Goal: Find specific page/section: Find specific page/section

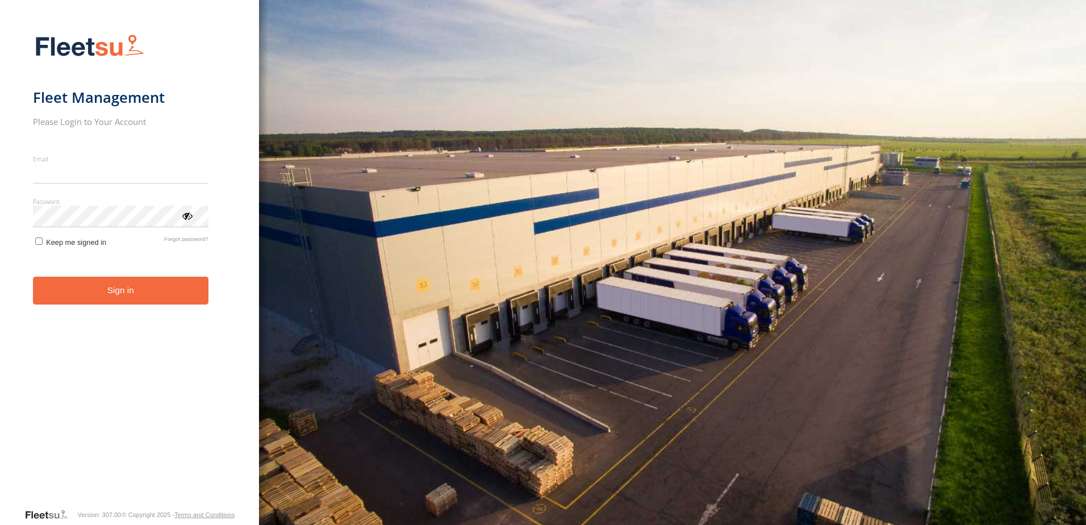
type input "**********"
click at [78, 301] on button "Sign in" at bounding box center [120, 291] width 175 height 28
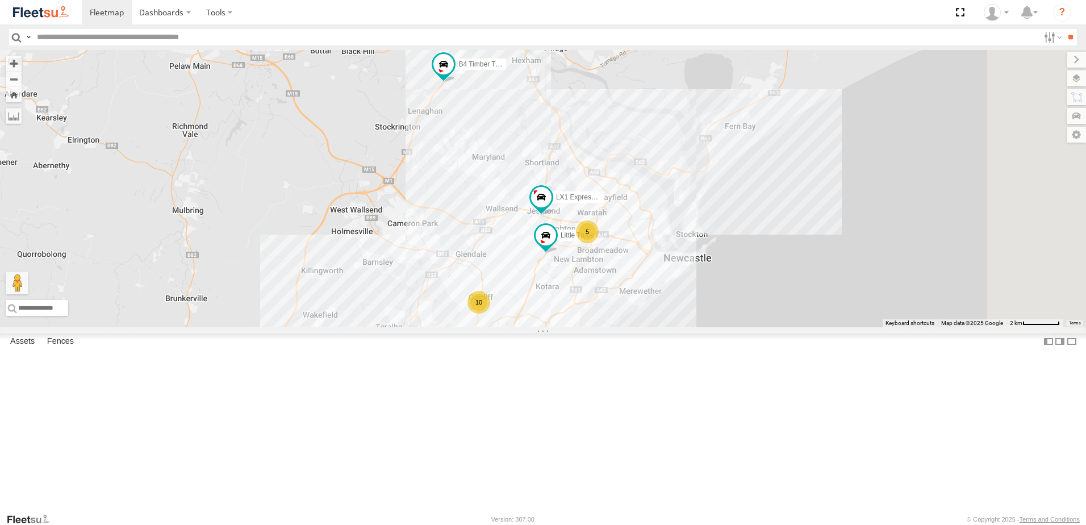
drag, startPoint x: 655, startPoint y: 279, endPoint x: 648, endPoint y: 269, distance: 12.6
click at [648, 269] on div "B4 Timber Truck 8 5 10 B2 Timber Truck BX2 Express Ute LX1 Express Ute Little T…" at bounding box center [543, 188] width 1086 height 277
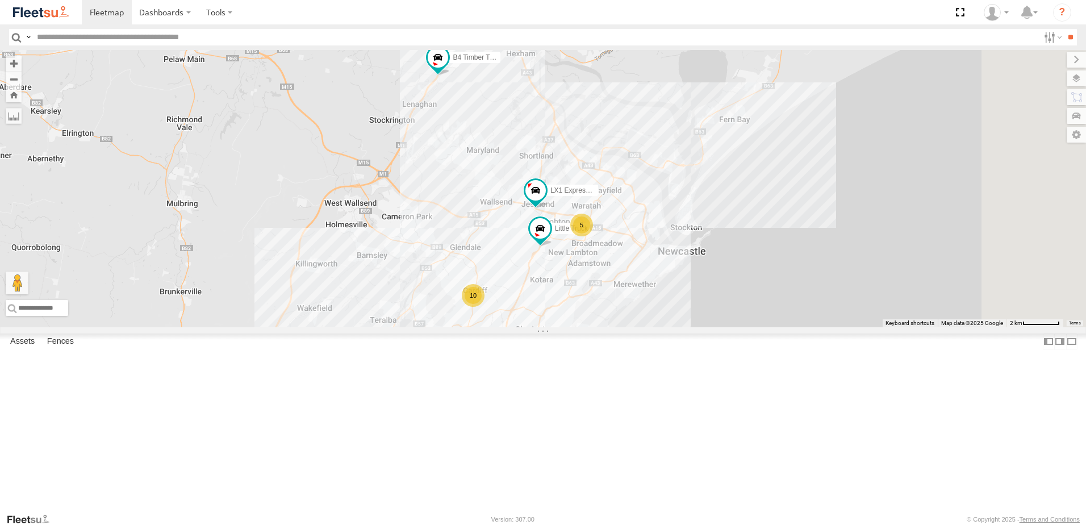
click at [609, 326] on div "B4 Timber Truck 8 5 10 B2 Timber Truck BX2 Express Ute LX1 Express Ute Little T…" at bounding box center [543, 188] width 1086 height 277
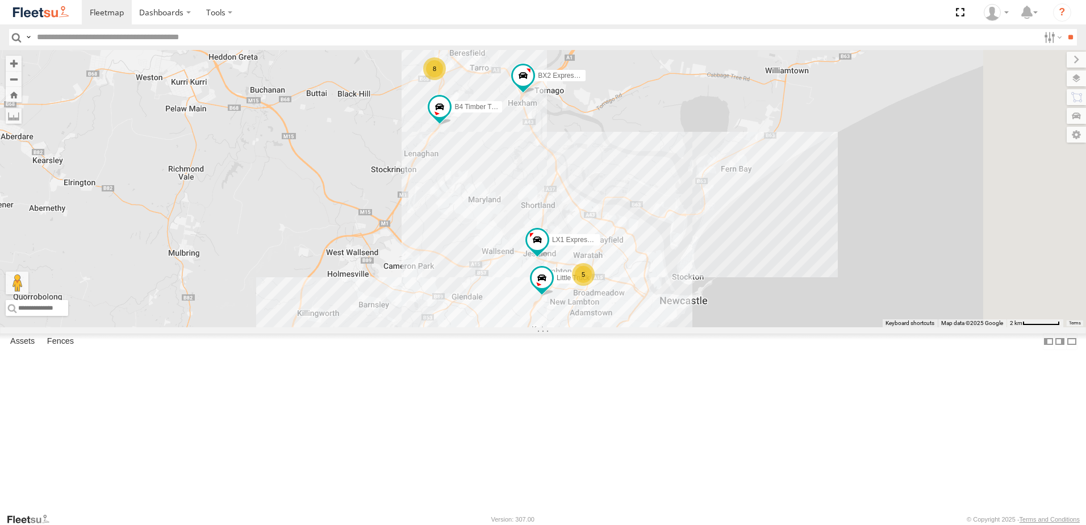
drag, startPoint x: 610, startPoint y: 324, endPoint x: 612, endPoint y: 371, distance: 47.2
click at [612, 327] on div "B4 Timber Truck 8 5 10 B2 Timber Truck BX2 Express Ute LX1 Express Ute Little T…" at bounding box center [543, 188] width 1086 height 277
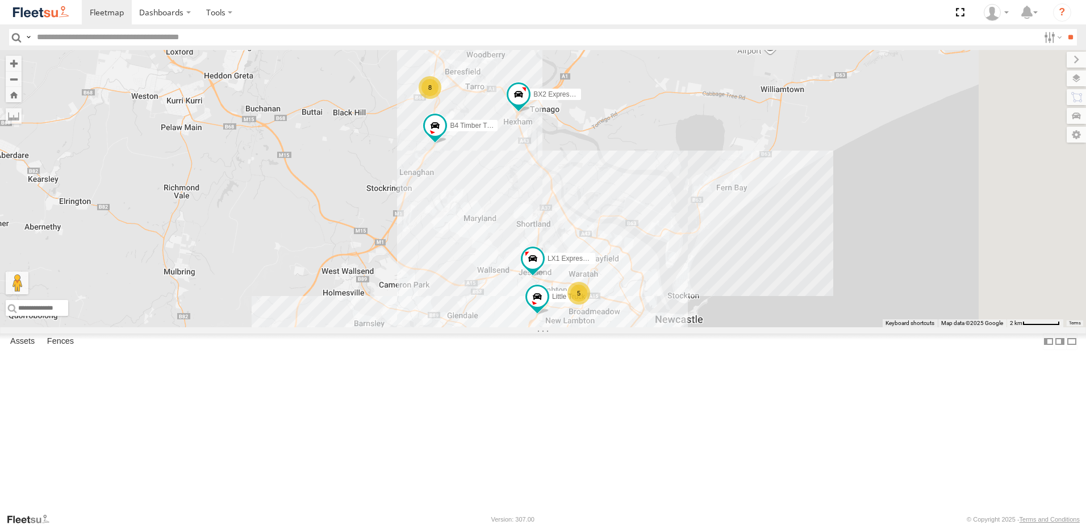
drag, startPoint x: 635, startPoint y: 248, endPoint x: 632, endPoint y: 264, distance: 16.3
click at [632, 264] on div "B4 Timber Truck 8 5 10 B2 Timber Truck BX2 Express Ute LX1 Express Ute Little T…" at bounding box center [543, 188] width 1086 height 277
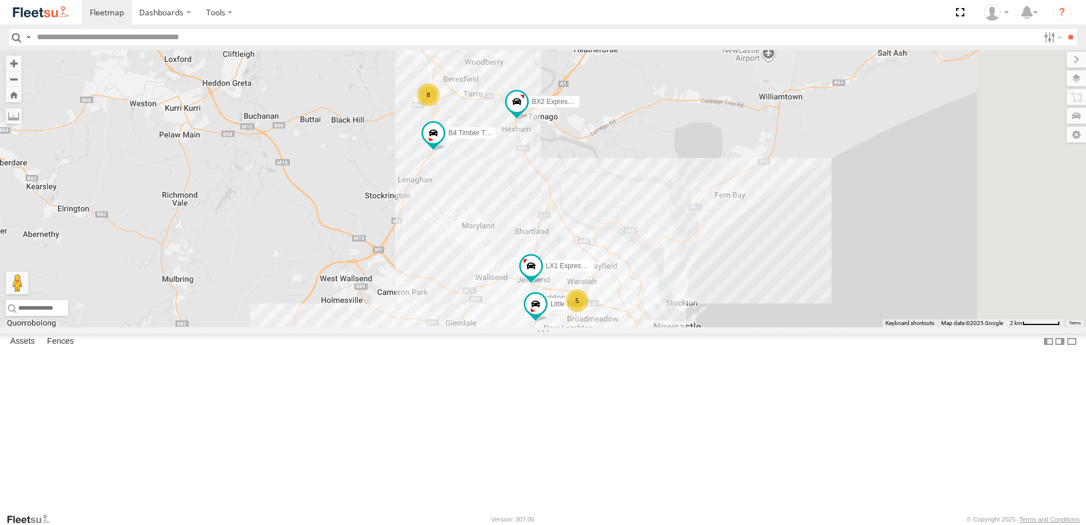
drag, startPoint x: 631, startPoint y: 300, endPoint x: 644, endPoint y: 254, distance: 47.7
click at [644, 254] on div "B4 Timber Truck 8 5 10 B2 Timber Truck BX2 Express Ute LX1 Express Ute Little T…" at bounding box center [543, 188] width 1086 height 277
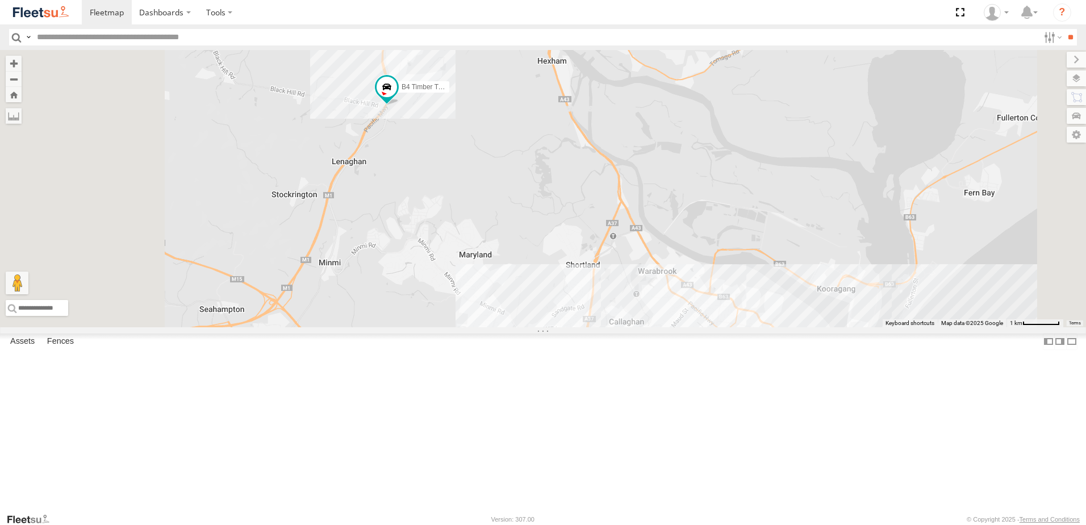
drag, startPoint x: 557, startPoint y: 333, endPoint x: 597, endPoint y: 271, distance: 73.9
click at [597, 271] on div "B4 Timber Truck B2 Timber Truck BX2 Express Ute LX1 Express Ute Little Truck 8" at bounding box center [543, 188] width 1086 height 277
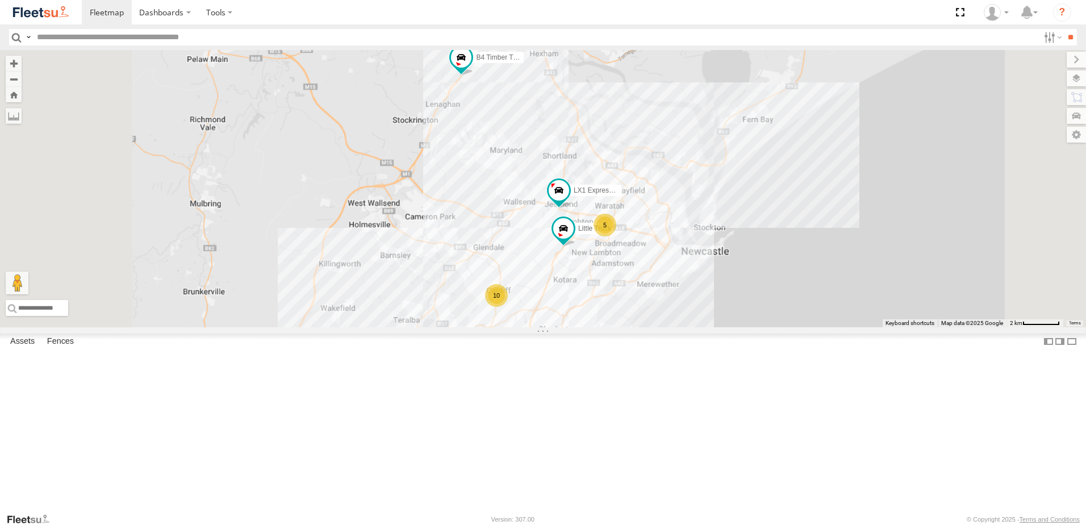
drag, startPoint x: 576, startPoint y: 325, endPoint x: 632, endPoint y: 235, distance: 106.4
click at [631, 224] on div "B4 Timber Truck B2 Timber Truck BX2 Express Ute LX1 Express Ute Little Truck 8 …" at bounding box center [543, 188] width 1086 height 277
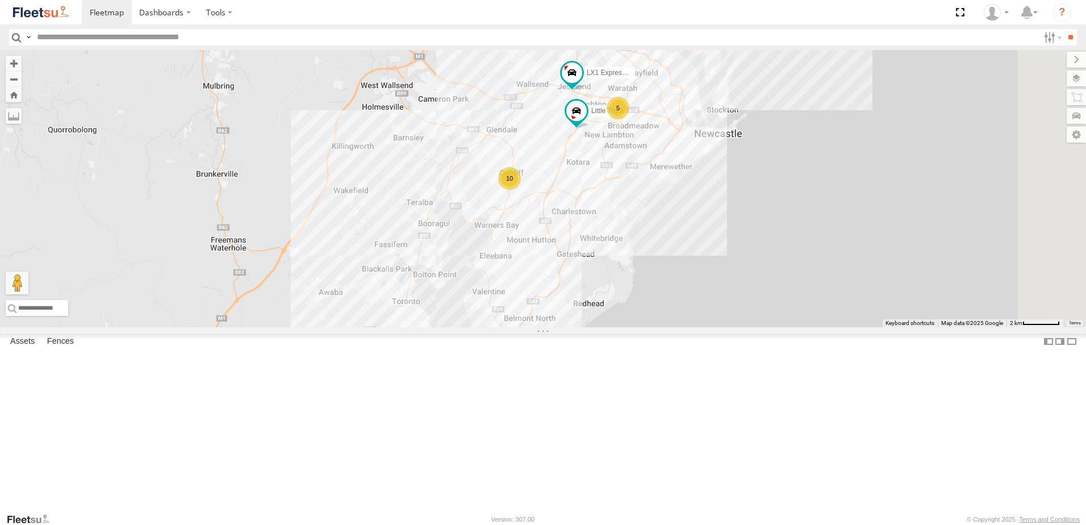
drag, startPoint x: 620, startPoint y: 305, endPoint x: 562, endPoint y: 281, distance: 62.9
click at [564, 283] on div "B4 Timber Truck B2 Timber Truck BX2 Express Ute LX1 Express Ute Little Truck 8 …" at bounding box center [543, 188] width 1086 height 277
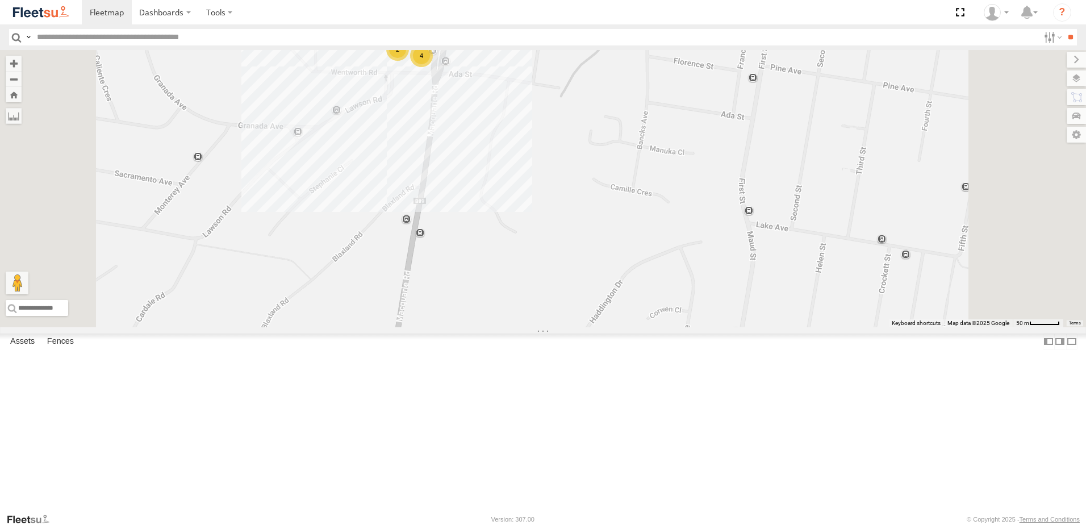
drag, startPoint x: 568, startPoint y: 135, endPoint x: 576, endPoint y: 208, distance: 73.7
click at [576, 208] on div "B4 Timber Truck B2 Timber Truck BX2 Express Ute LX1 Express Ute Little Truck 2 …" at bounding box center [543, 188] width 1086 height 277
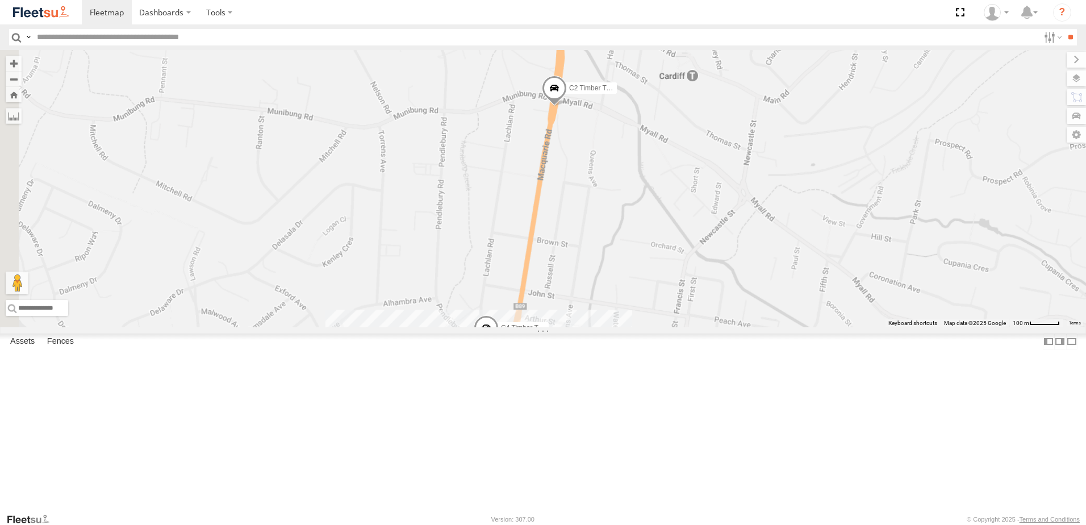
drag, startPoint x: 746, startPoint y: 404, endPoint x: 720, endPoint y: 309, distance: 97.7
click at [720, 309] on div "C2 Timber Truck Little Truck C4 Timber Truck Contractor 4 Jason Crockett" at bounding box center [543, 188] width 1086 height 277
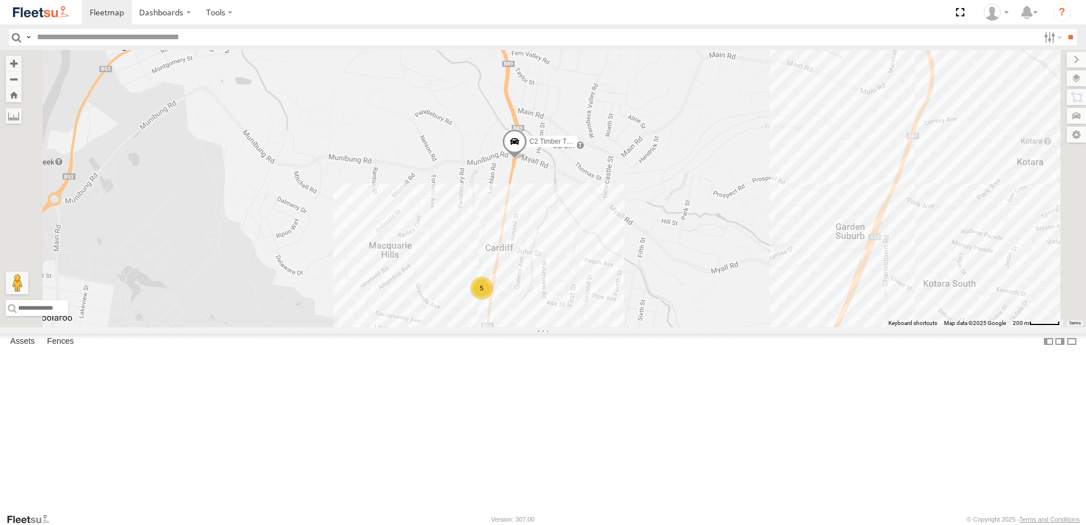
drag, startPoint x: 726, startPoint y: 342, endPoint x: 679, endPoint y: 391, distance: 68.3
click at [679, 327] on div "C2 Timber Truck Little Truck 5" at bounding box center [543, 188] width 1086 height 277
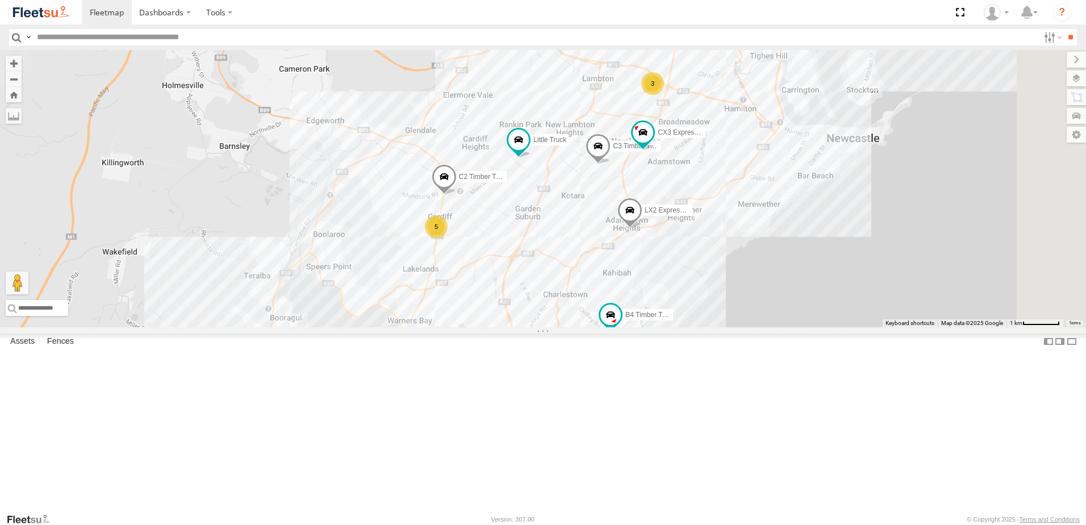
drag, startPoint x: 689, startPoint y: 420, endPoint x: 615, endPoint y: 323, distance: 122.0
click at [615, 323] on div "C3 Timber Truck C2 Timber Truck Little Truck LX2 Express Ute CX3 Express Ute B1…" at bounding box center [543, 188] width 1086 height 277
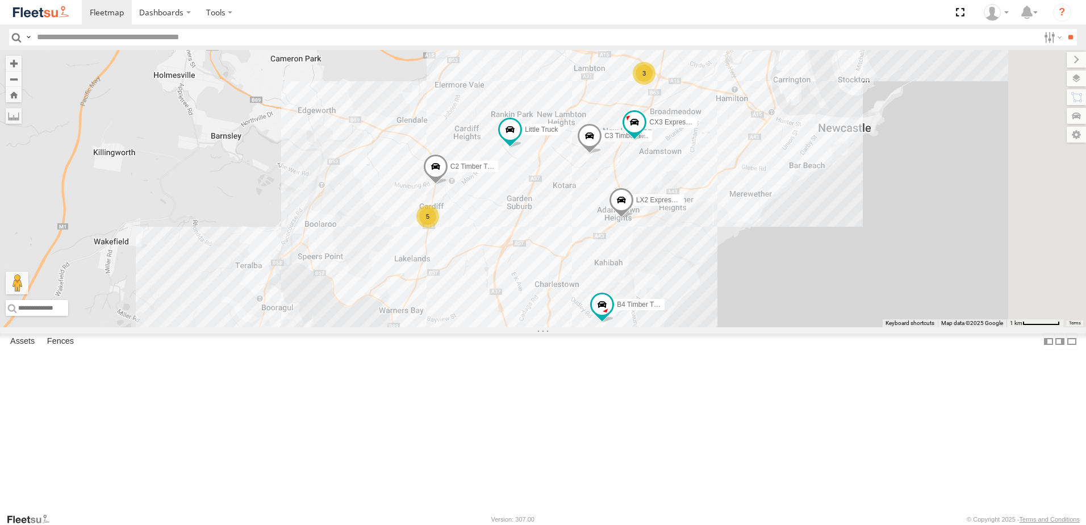
drag, startPoint x: 679, startPoint y: 383, endPoint x: 591, endPoint y: 299, distance: 121.3
click at [591, 299] on div "C3 Timber Truck C2 Timber Truck Little Truck LX2 Express Ute CX3 Express Ute B1…" at bounding box center [543, 188] width 1086 height 277
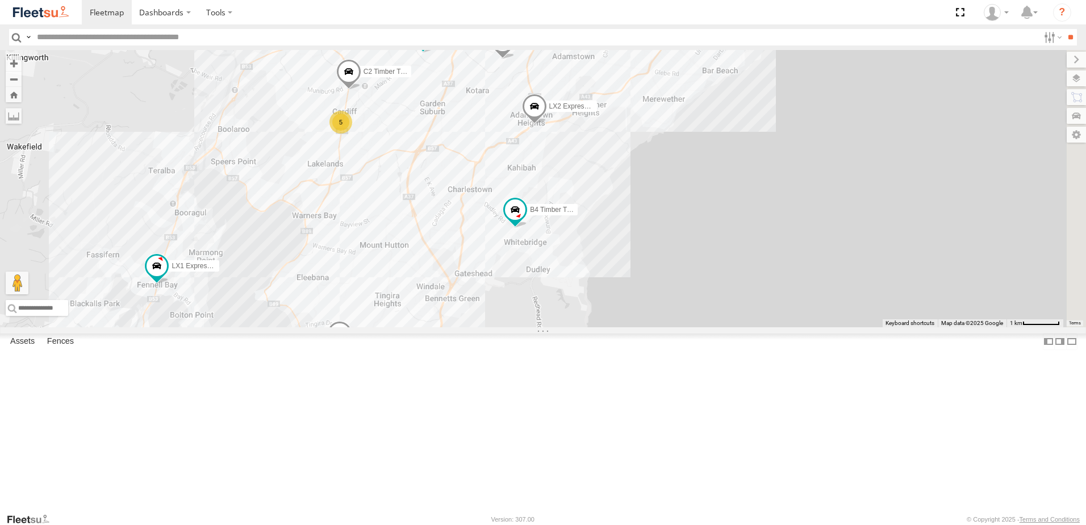
drag, startPoint x: 616, startPoint y: 358, endPoint x: 658, endPoint y: 330, distance: 50.1
click at [617, 327] on div "C3 Timber Truck C2 Timber Truck Little Truck LX2 Express Ute CX3 Express Ute B1…" at bounding box center [543, 188] width 1086 height 277
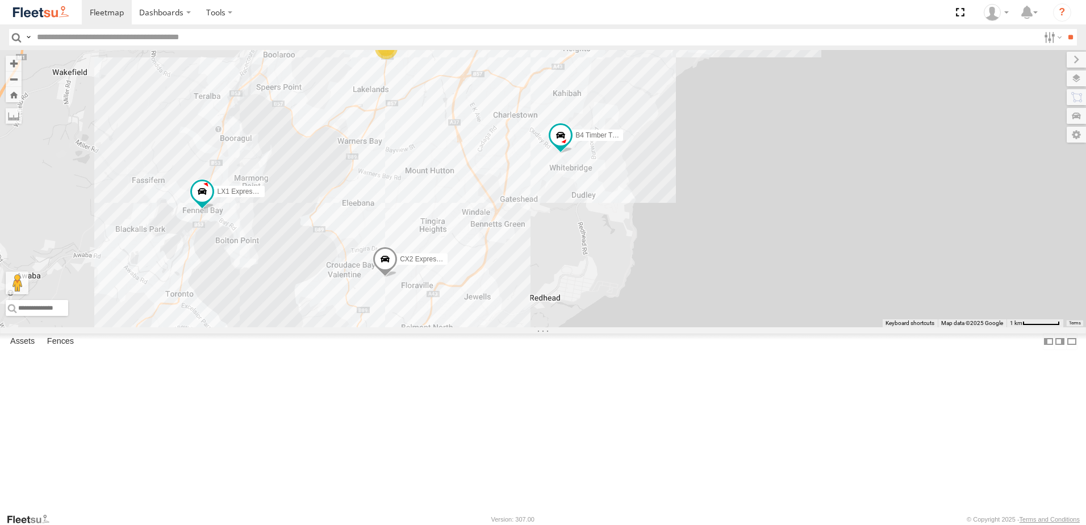
drag, startPoint x: 573, startPoint y: 381, endPoint x: 629, endPoint y: 299, distance: 99.1
click at [625, 299] on div "C3 Timber Truck C2 Timber Truck Little Truck LX2 Express Ute CX3 Express Ute B1…" at bounding box center [543, 188] width 1086 height 277
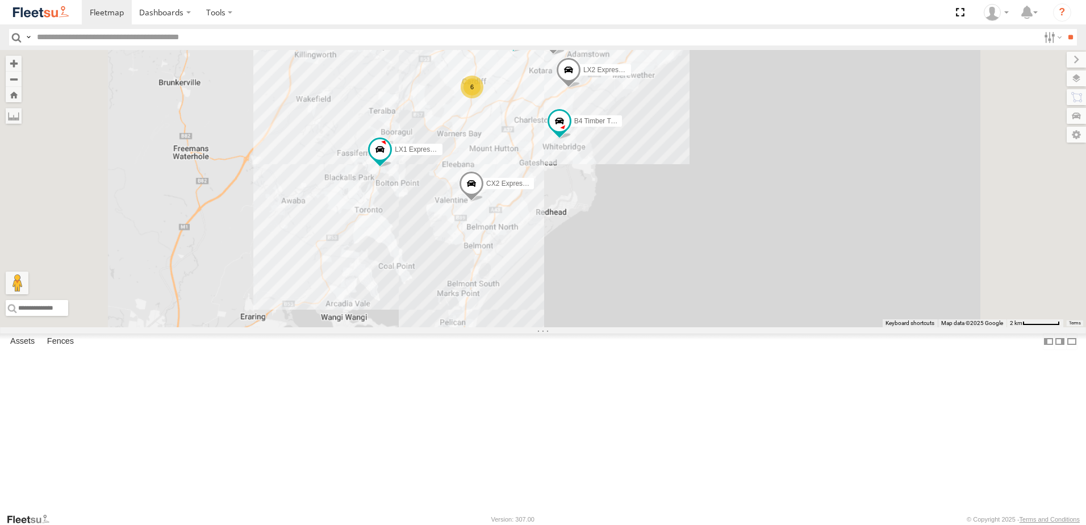
drag, startPoint x: 642, startPoint y: 387, endPoint x: 633, endPoint y: 320, distance: 68.2
click at [633, 320] on div "C3 Timber Truck Little Truck LX2 Express Ute CX3 Express Ute B1 Timber Truck B4…" at bounding box center [543, 188] width 1086 height 277
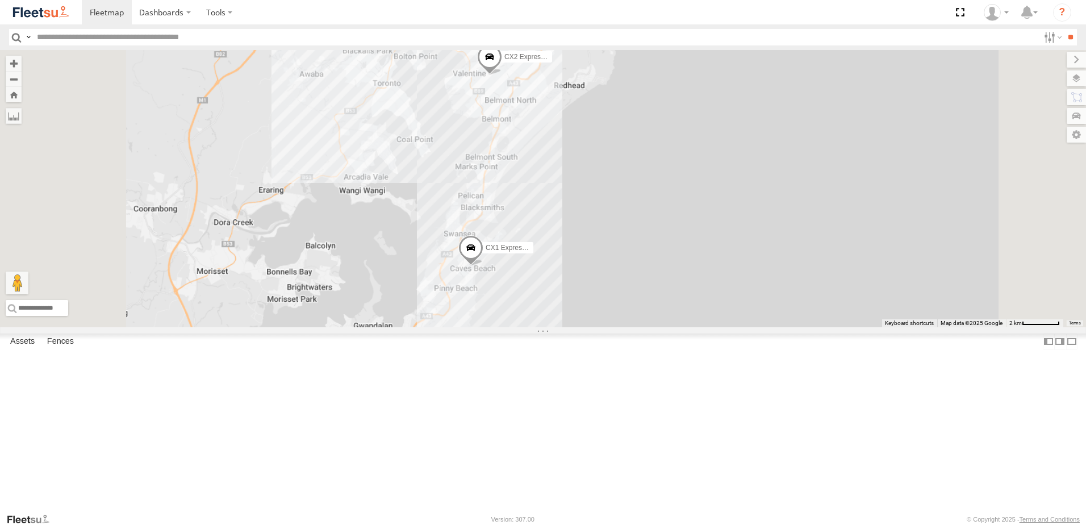
drag, startPoint x: 553, startPoint y: 422, endPoint x: 586, endPoint y: 376, distance: 56.1
click at [583, 327] on div "C3 Timber Truck Little Truck LX2 Express Ute CX3 Express Ute B1 Timber Truck B4…" at bounding box center [543, 188] width 1086 height 277
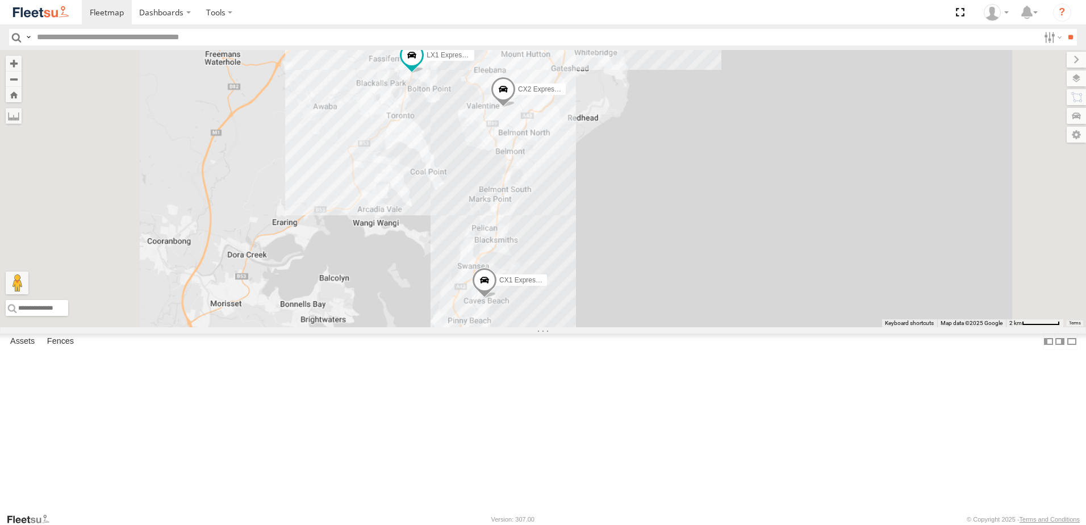
drag, startPoint x: 567, startPoint y: 376, endPoint x: 592, endPoint y: 414, distance: 45.0
click at [591, 327] on div "C3 Timber Truck Little Truck LX2 Express Ute CX3 Express Ute B1 Timber Truck B4…" at bounding box center [543, 188] width 1086 height 277
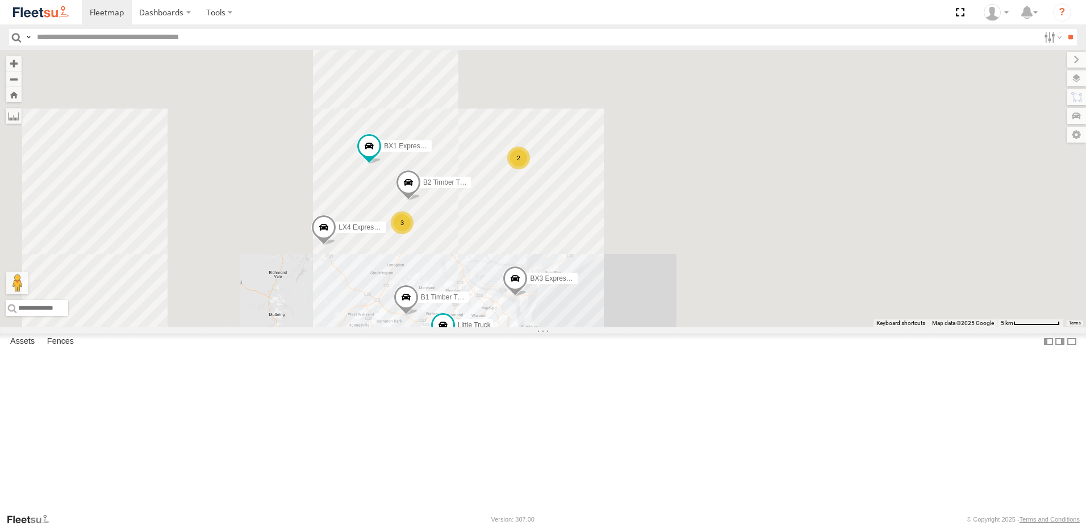
drag, startPoint x: 533, startPoint y: 273, endPoint x: 455, endPoint y: 465, distance: 207.1
click at [455, 327] on div "Little Truck B1 Timber Truck B4 Timber Truck BX3 Express Ute LX1 Express Ute CX…" at bounding box center [543, 188] width 1086 height 277
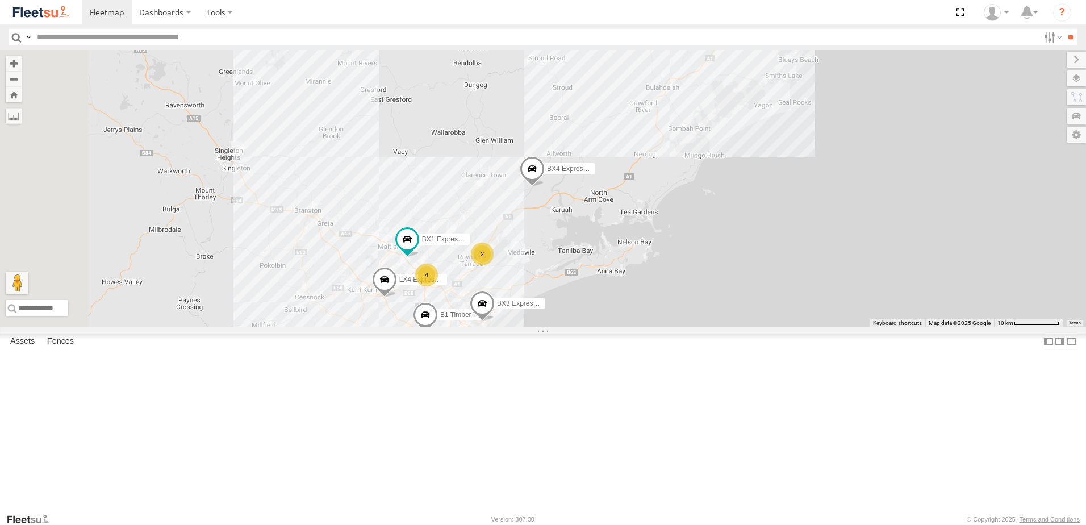
drag, startPoint x: 597, startPoint y: 336, endPoint x: 663, endPoint y: 266, distance: 96.0
click at [663, 267] on div "B1 Timber Truck BX3 Express Ute LX1 Express Ute CX2 Express Ute CX1 Express Ute…" at bounding box center [543, 188] width 1086 height 277
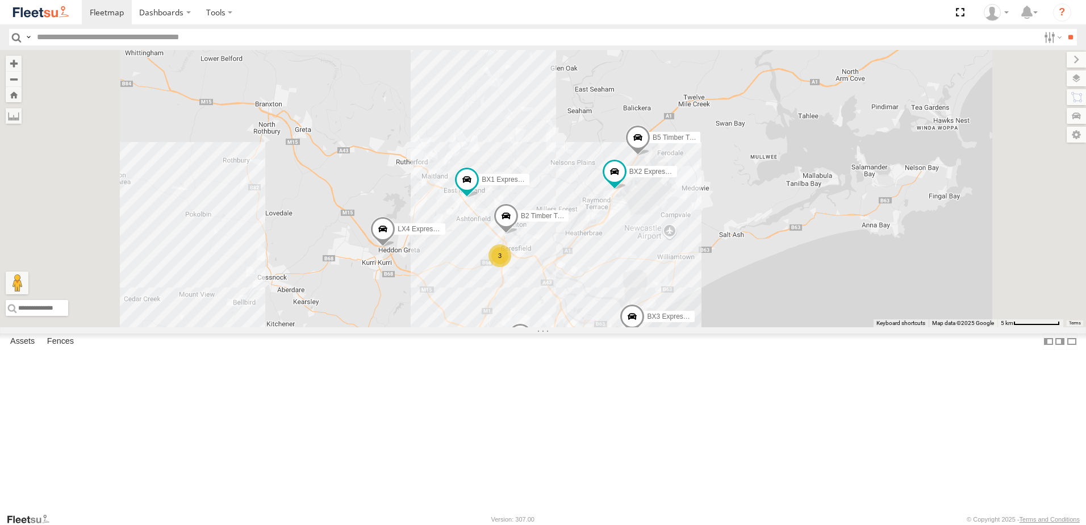
drag, startPoint x: 689, startPoint y: 397, endPoint x: 778, endPoint y: 326, distance: 113.6
click at [778, 326] on div "BX1 Express Ute LX4 Express Ute B5 Timber Truck CX2 Express Ute BX2 Express Ute…" at bounding box center [543, 188] width 1086 height 277
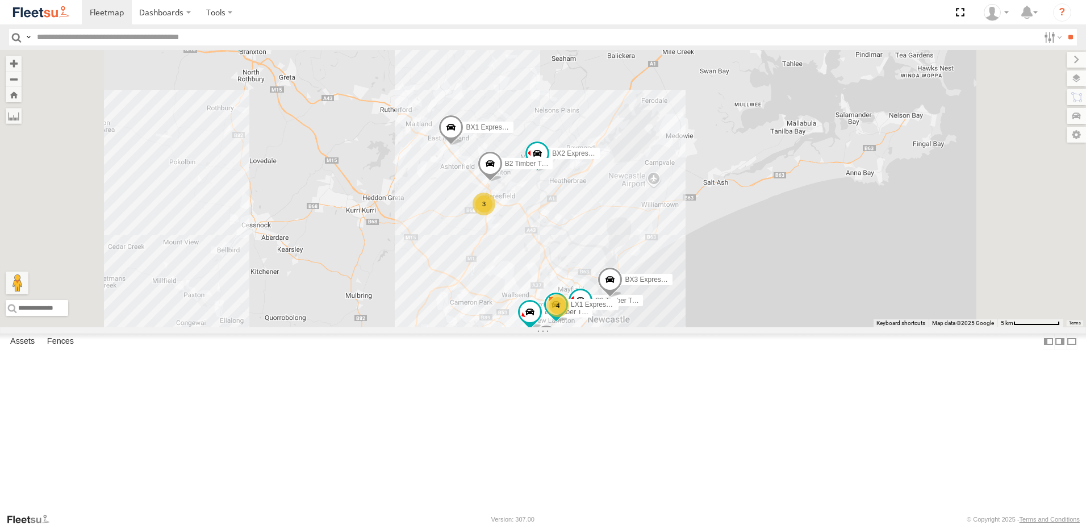
drag, startPoint x: 679, startPoint y: 315, endPoint x: 676, endPoint y: 328, distance: 13.4
click at [676, 327] on div "LX4 Express Ute B5 Timber Truck CX1 Express Ute BX4 Express Ute B4 Timber Truck…" at bounding box center [543, 188] width 1086 height 277
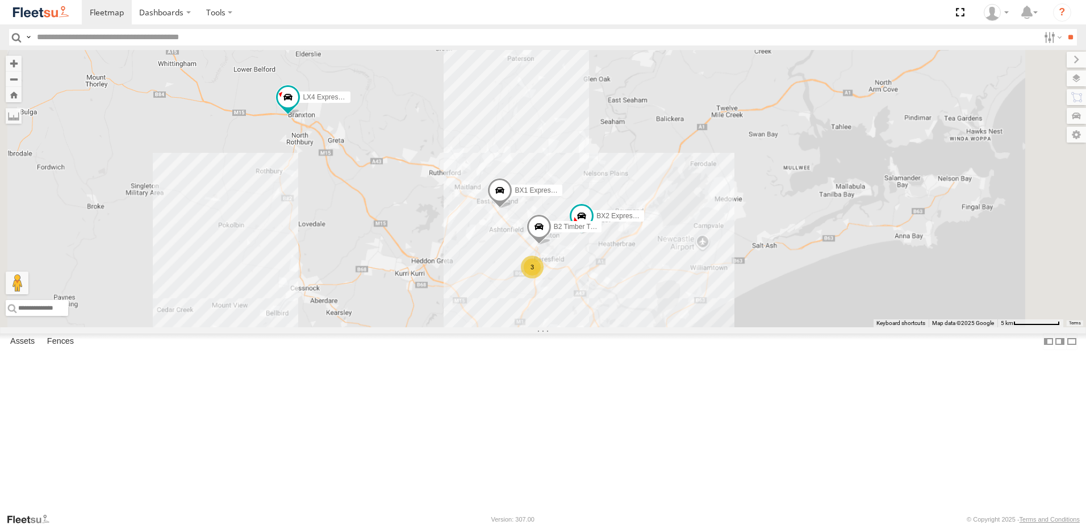
drag, startPoint x: 823, startPoint y: 162, endPoint x: 743, endPoint y: 339, distance: 194.2
click at [743, 327] on div "LX4 Express Ute B5 Timber Truck CX1 Express Ute BX4 Express Ute B4 Timber Truck…" at bounding box center [543, 188] width 1086 height 277
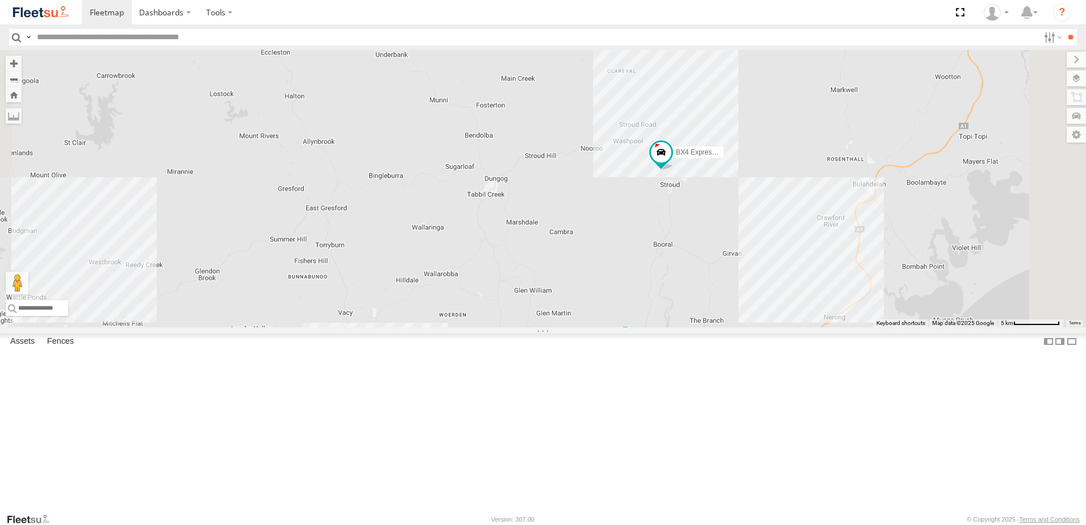
drag, startPoint x: 879, startPoint y: 127, endPoint x: 812, endPoint y: 308, distance: 193.1
click at [812, 307] on div "LX4 Express Ute B5 Timber Truck CX1 Express Ute BX4 Express Ute B4 Timber Truck…" at bounding box center [543, 188] width 1086 height 277
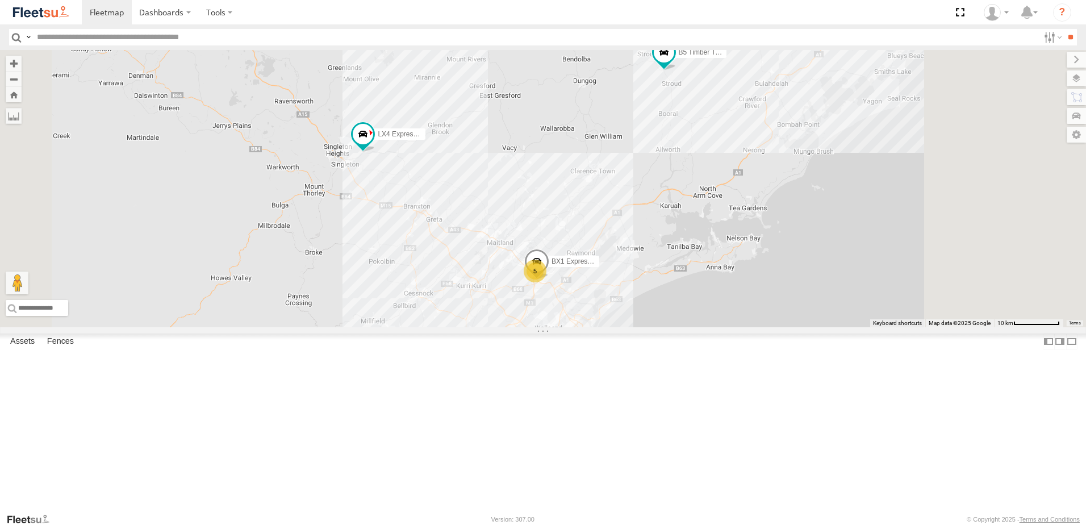
drag, startPoint x: 739, startPoint y: 229, endPoint x: 680, endPoint y: 279, distance: 77.0
click at [680, 279] on div "B4 Timber Truck BX1 Express Ute LX2 Express Ute LX4 Express Ute B5 Timber Truck…" at bounding box center [543, 188] width 1086 height 277
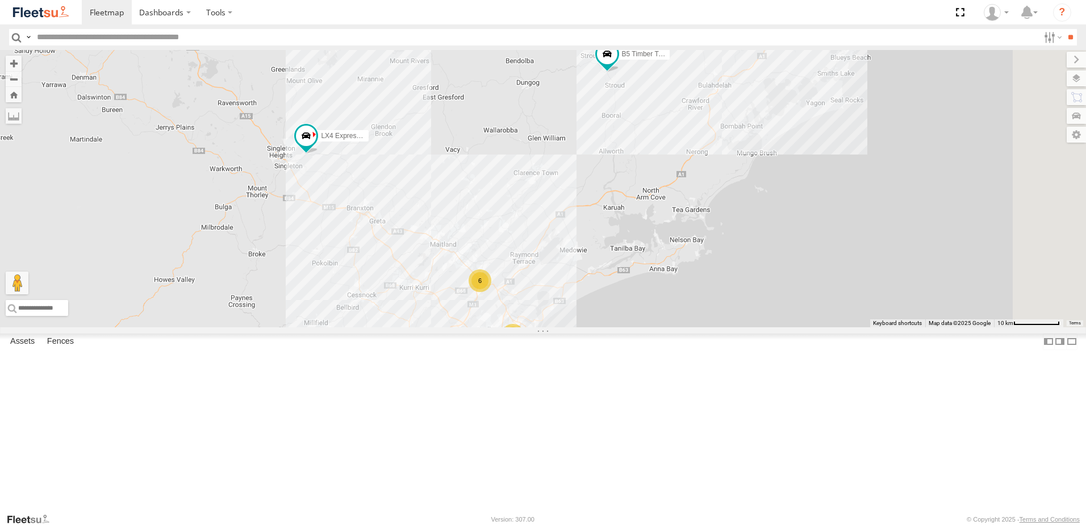
drag, startPoint x: 808, startPoint y: 347, endPoint x: 796, endPoint y: 270, distance: 78.1
click at [796, 270] on div "B4 Timber Truck LX2 Express Ute LX4 Express Ute B5 Timber Truck BX4 Express Ute…" at bounding box center [543, 188] width 1086 height 277
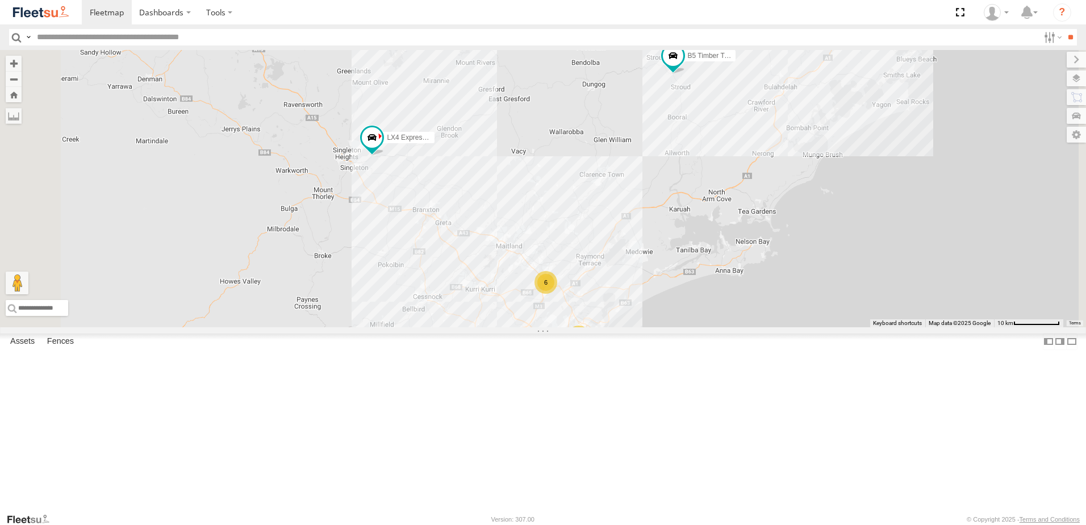
drag, startPoint x: 704, startPoint y: 297, endPoint x: 775, endPoint y: 305, distance: 71.5
click at [775, 305] on div "B4 Timber Truck LX2 Express Ute LX4 Express Ute B5 Timber Truck BX4 Express Ute…" at bounding box center [543, 188] width 1086 height 277
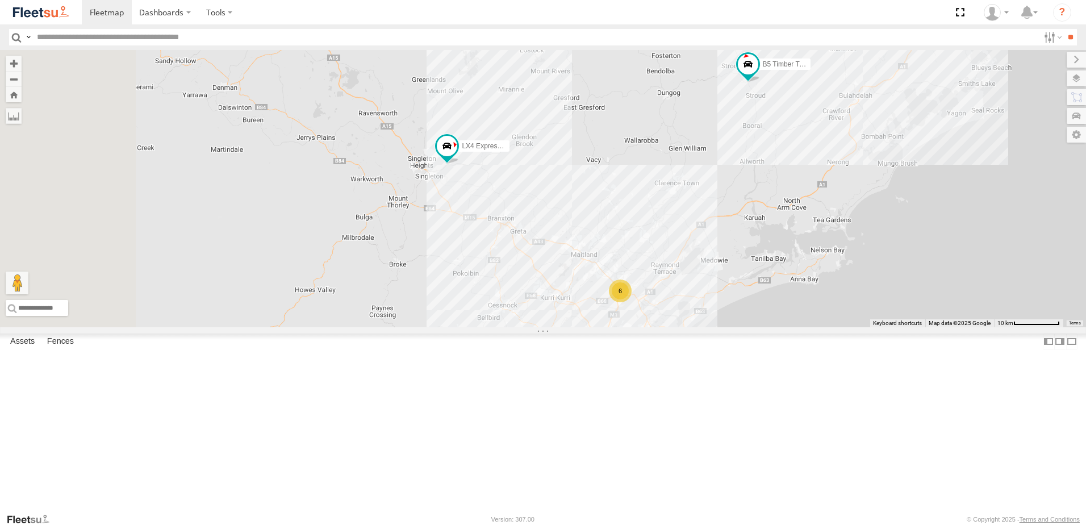
click at [741, 298] on div "B4 Timber Truck LX2 Express Ute LX4 Express Ute B5 Timber Truck BX4 Express Ute…" at bounding box center [543, 188] width 1086 height 277
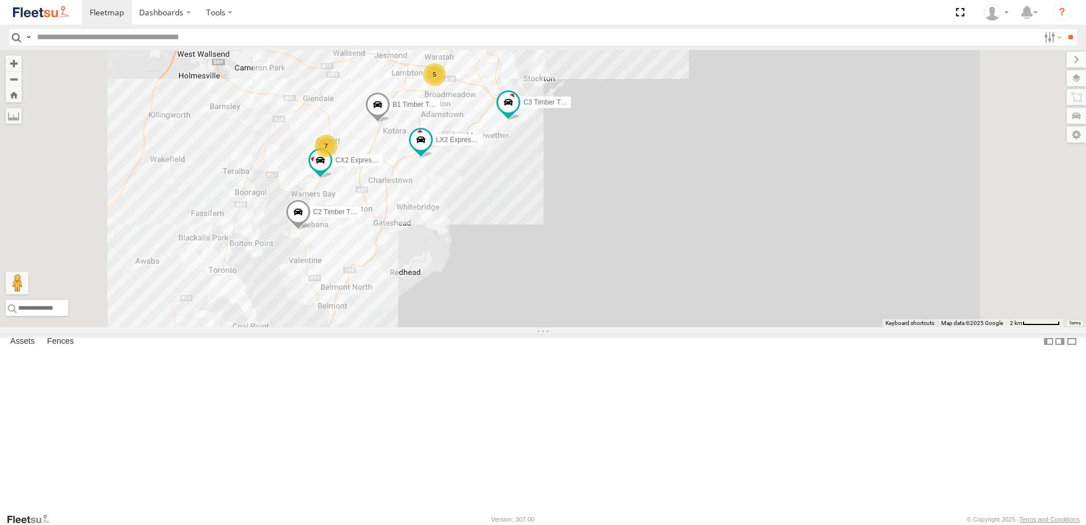
drag, startPoint x: 590, startPoint y: 319, endPoint x: 573, endPoint y: 112, distance: 207.4
click at [569, 111] on div "LX4 Express Ute B4 Timber Truck B5 Timber Truck BX4 Express Ute BX1 Express Ute…" at bounding box center [543, 188] width 1086 height 277
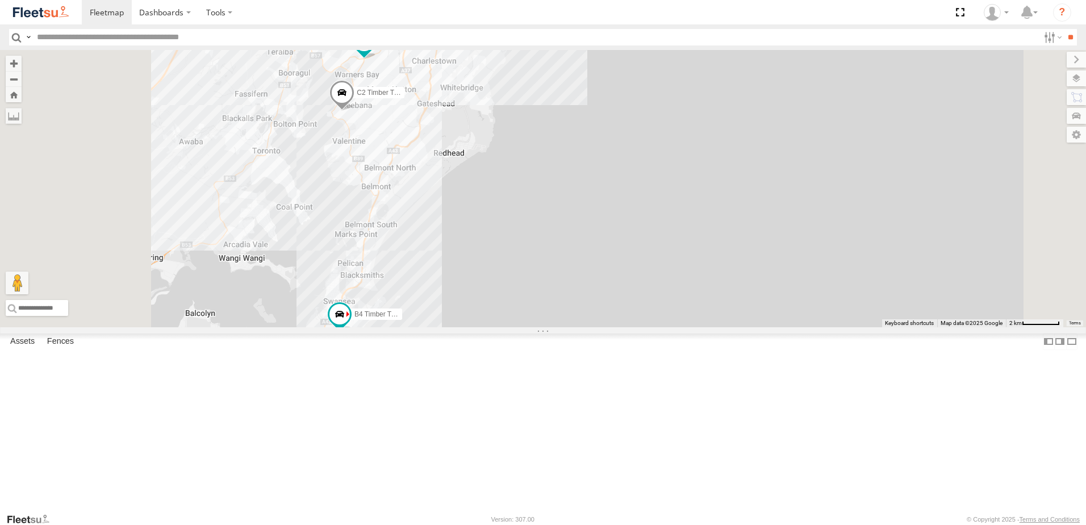
drag, startPoint x: 484, startPoint y: 332, endPoint x: 596, endPoint y: 241, distance: 144.5
click at [596, 241] on div "LX4 Express Ute B4 Timber Truck B5 Timber Truck BX4 Express Ute BX1 Express Ute…" at bounding box center [543, 188] width 1086 height 277
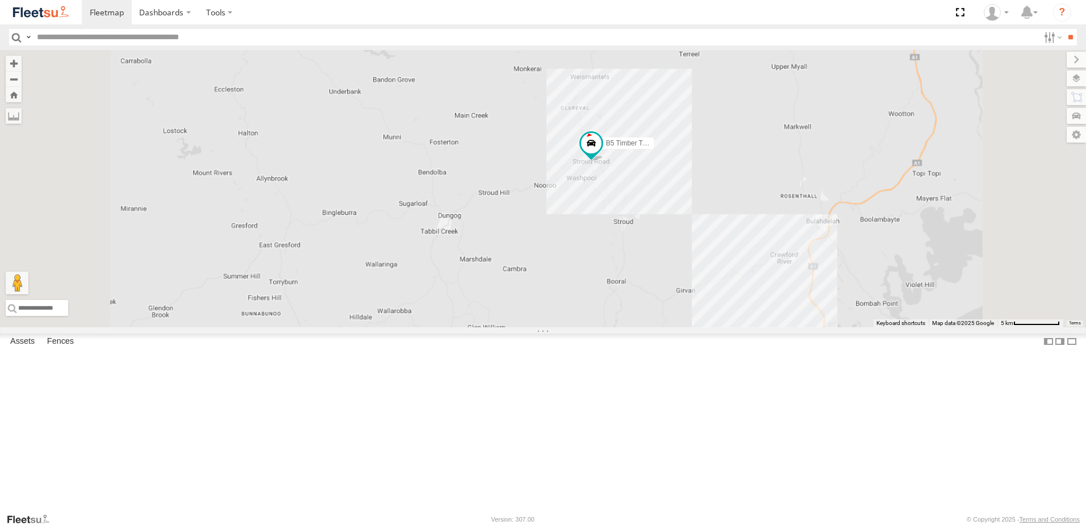
drag, startPoint x: 692, startPoint y: 386, endPoint x: 728, endPoint y: 223, distance: 167.0
click at [728, 224] on div "B5 Timber Truck" at bounding box center [543, 188] width 1086 height 277
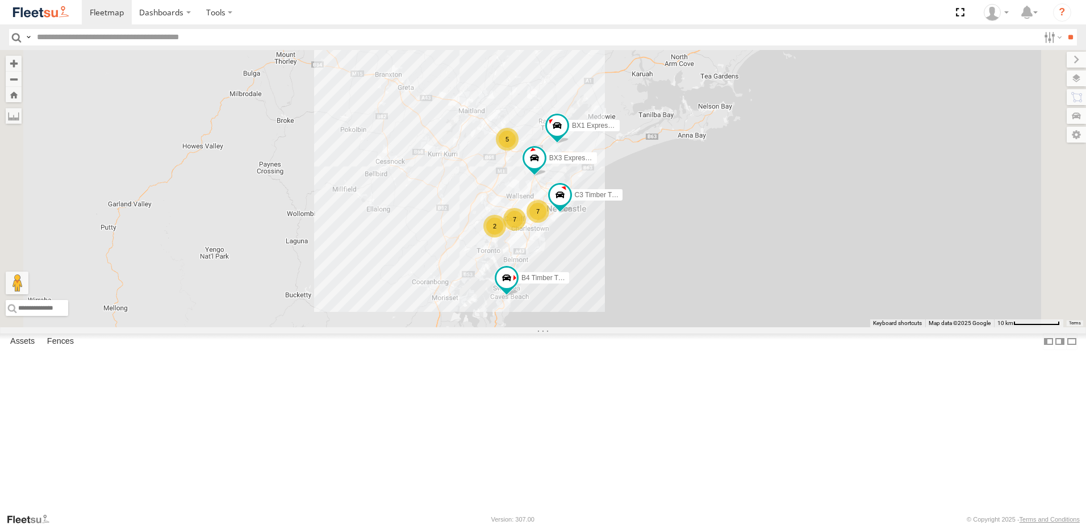
drag, startPoint x: 588, startPoint y: 373, endPoint x: 625, endPoint y: 305, distance: 77.3
click at [619, 294] on div "B5 Timber Truck B4 Timber Truck BX1 Express Ute 7 7 5 C3 Timber Truck LX4 Expre…" at bounding box center [543, 188] width 1086 height 277
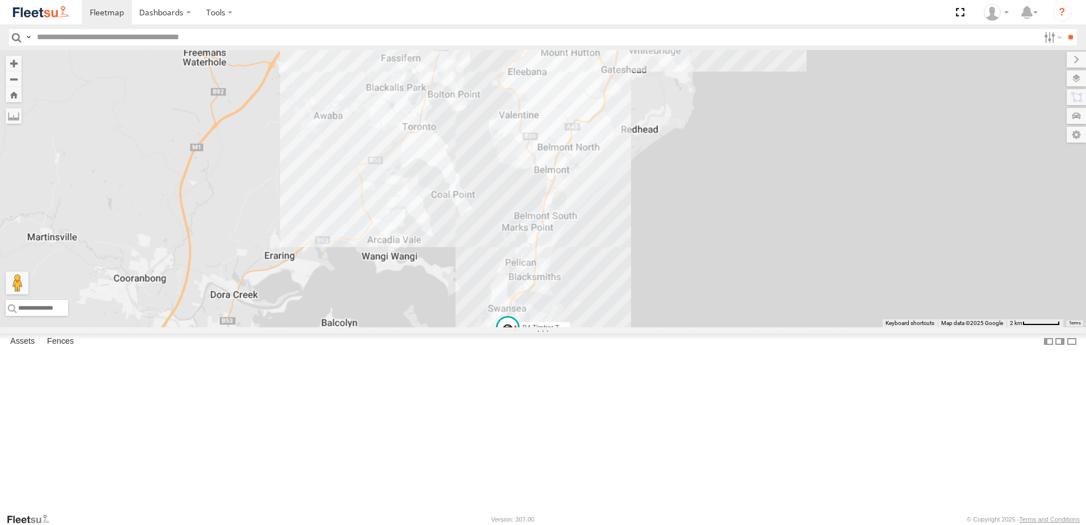
drag, startPoint x: 625, startPoint y: 395, endPoint x: 701, endPoint y: 168, distance: 240.1
click at [701, 168] on div "B5 Timber Truck B4 Timber Truck BX1 Express Ute C3 Timber Truck LX4 Express Ute…" at bounding box center [543, 188] width 1086 height 277
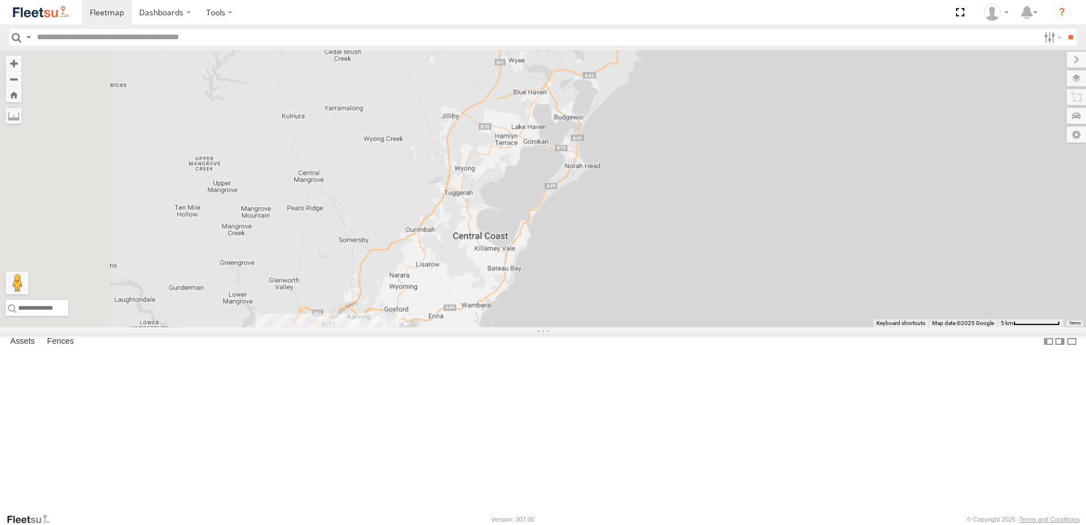
drag, startPoint x: 620, startPoint y: 262, endPoint x: 690, endPoint y: 241, distance: 73.1
click at [690, 241] on div "B5 Timber Truck B4 Timber Truck BX1 Express Ute C3 Timber Truck LX4 Express Ute…" at bounding box center [543, 188] width 1086 height 277
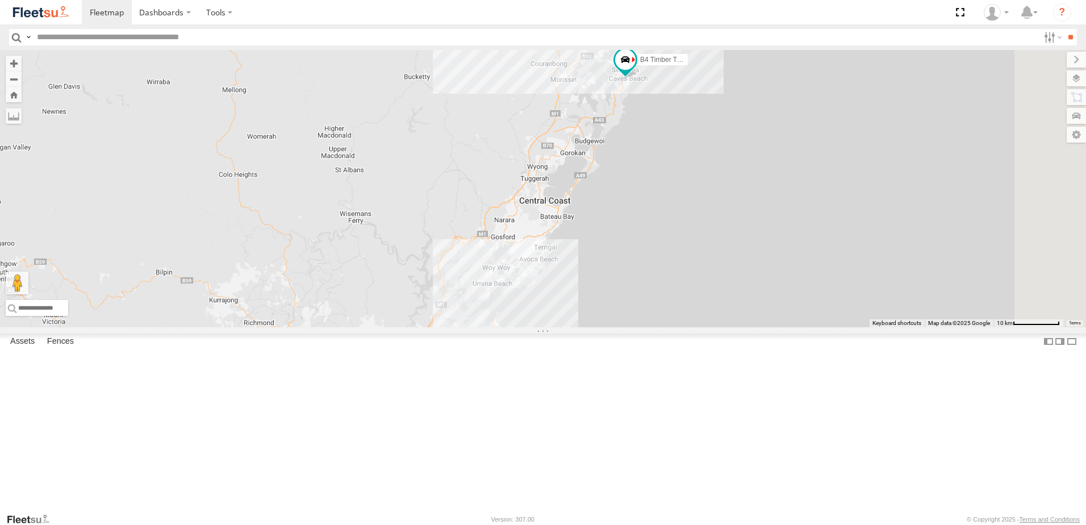
drag, startPoint x: 761, startPoint y: 231, endPoint x: 750, endPoint y: 258, distance: 29.7
click at [750, 277] on div "B4 Timber Truck C3 Timber Truck CX2 Express Ute B1 Timber Truck C2 Timber Truck…" at bounding box center [543, 188] width 1086 height 277
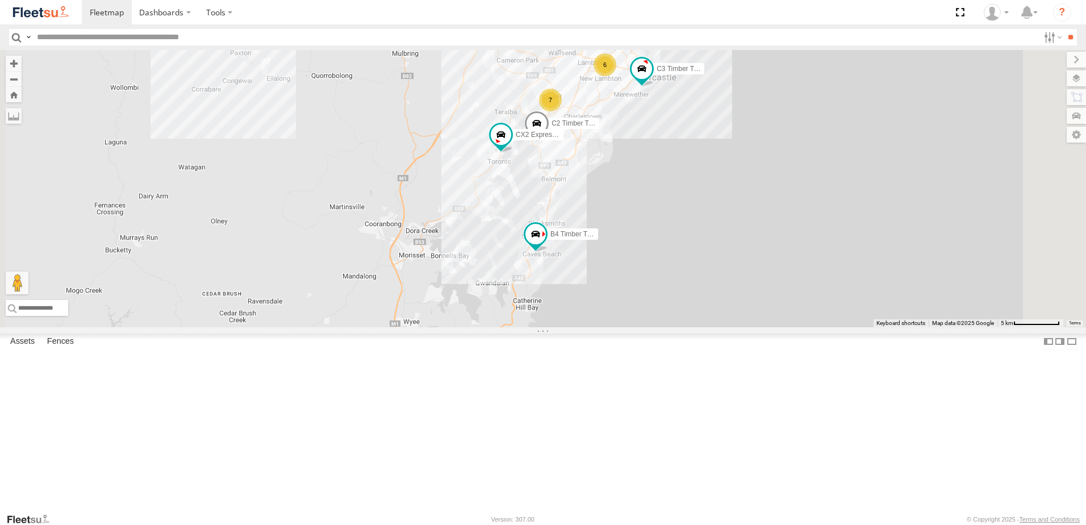
drag, startPoint x: 676, startPoint y: 237, endPoint x: 595, endPoint y: 352, distance: 141.0
click at [595, 327] on div "B4 Timber Truck C3 Timber Truck CX2 Express Ute B1 Timber Truck C2 Timber Truck…" at bounding box center [543, 188] width 1086 height 277
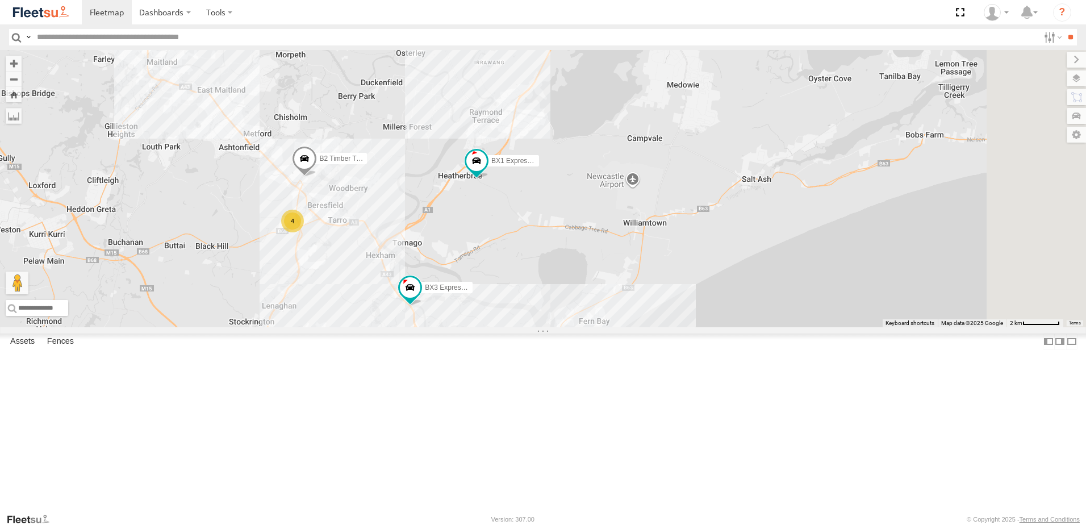
drag, startPoint x: 754, startPoint y: 130, endPoint x: 651, endPoint y: 406, distance: 294.5
click at [651, 327] on div "B4 Timber Truck C3 Timber Truck CX2 Express Ute B1 Timber Truck C2 Timber Truck…" at bounding box center [543, 188] width 1086 height 277
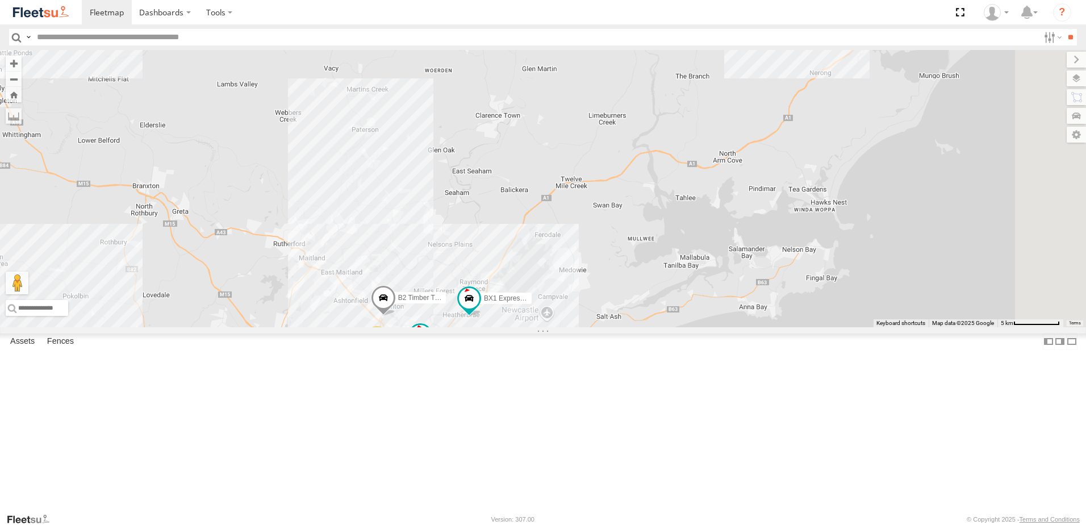
drag, startPoint x: 712, startPoint y: 190, endPoint x: 644, endPoint y: 404, distance: 225.2
click at [644, 327] on div "B4 Timber Truck C3 Timber Truck CX2 Express Ute B1 Timber Truck C2 Timber Truck…" at bounding box center [543, 188] width 1086 height 277
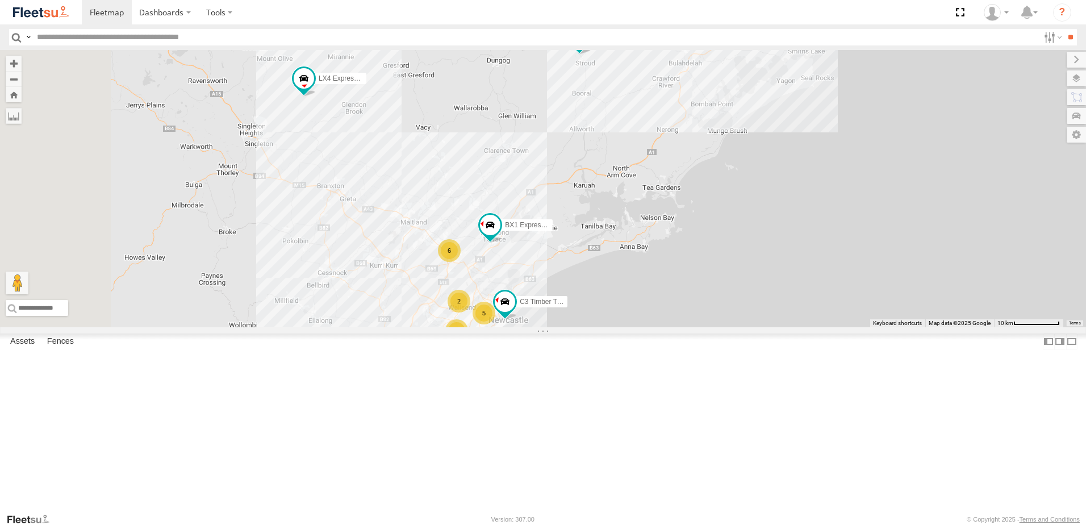
drag, startPoint x: 656, startPoint y: 303, endPoint x: 725, endPoint y: 204, distance: 121.1
click at [725, 204] on div "B5 Timber Truck BX1 Express Ute 5 7 6 C3 Timber Truck LX4 Express Ute 2 BX4 Exp…" at bounding box center [543, 188] width 1086 height 277
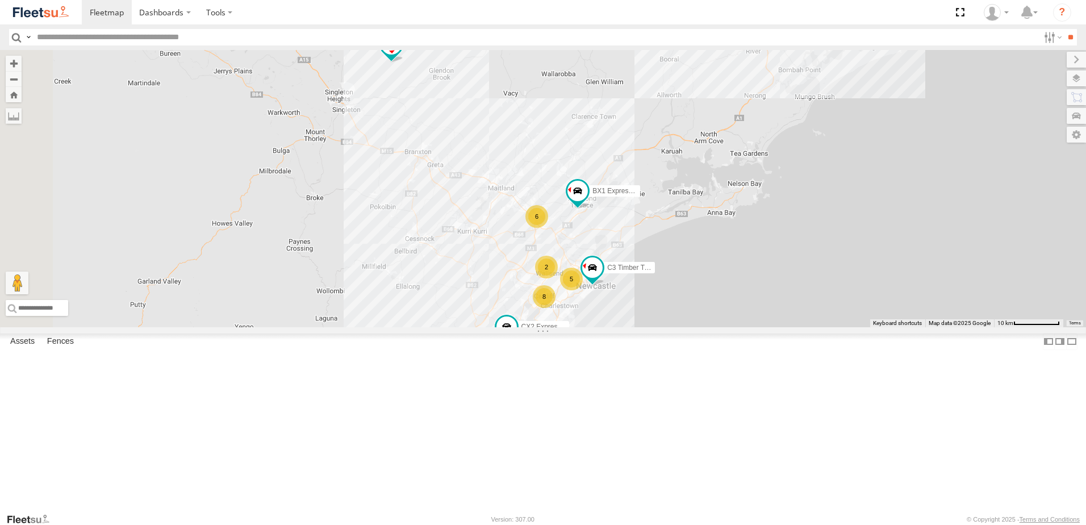
drag, startPoint x: 580, startPoint y: 235, endPoint x: 668, endPoint y: 200, distance: 94.8
click at [668, 200] on div "B5 Timber Truck BX1 Express Ute 5 8 6 C3 Timber Truck LX4 Express Ute 2 BX4 Exp…" at bounding box center [543, 188] width 1086 height 277
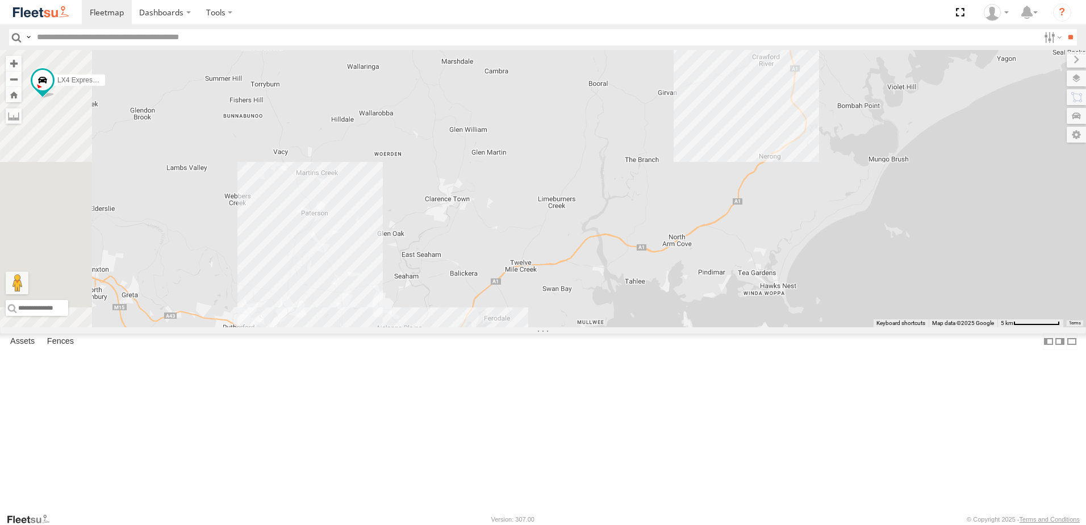
drag, startPoint x: 718, startPoint y: 331, endPoint x: 747, endPoint y: 230, distance: 105.3
click at [748, 235] on div "BX1 Express Ute LX4 Express Ute B5 Timber Truck BX4 Express Ute C3 Timber Truck" at bounding box center [543, 188] width 1086 height 277
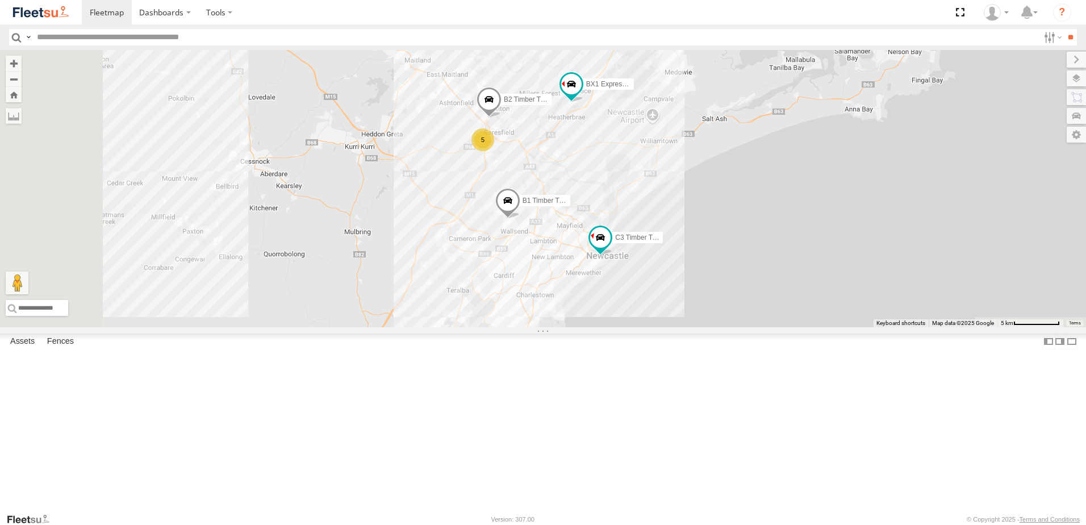
drag, startPoint x: 651, startPoint y: 420, endPoint x: 802, endPoint y: 172, distance: 290.0
click at [802, 181] on div "BX1 Express Ute LX4 Express Ute B5 Timber Truck BX4 Express Ute C3 Timber Truck…" at bounding box center [543, 188] width 1086 height 277
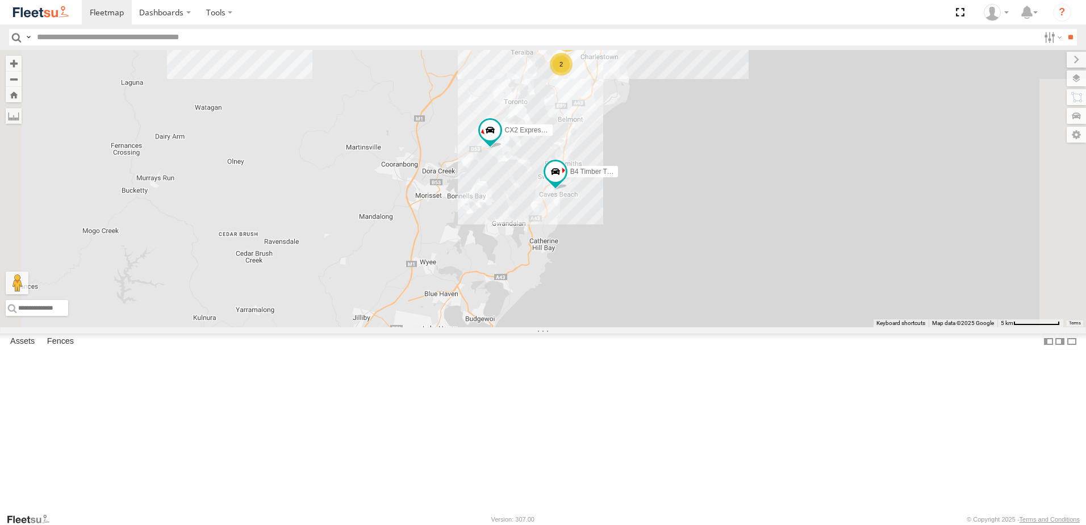
drag, startPoint x: 618, startPoint y: 453, endPoint x: 683, endPoint y: 339, distance: 130.7
click at [683, 327] on div "BX1 Express Ute LX4 Express Ute B5 Timber Truck BX4 Express Ute C3 Timber Truck…" at bounding box center [543, 188] width 1086 height 277
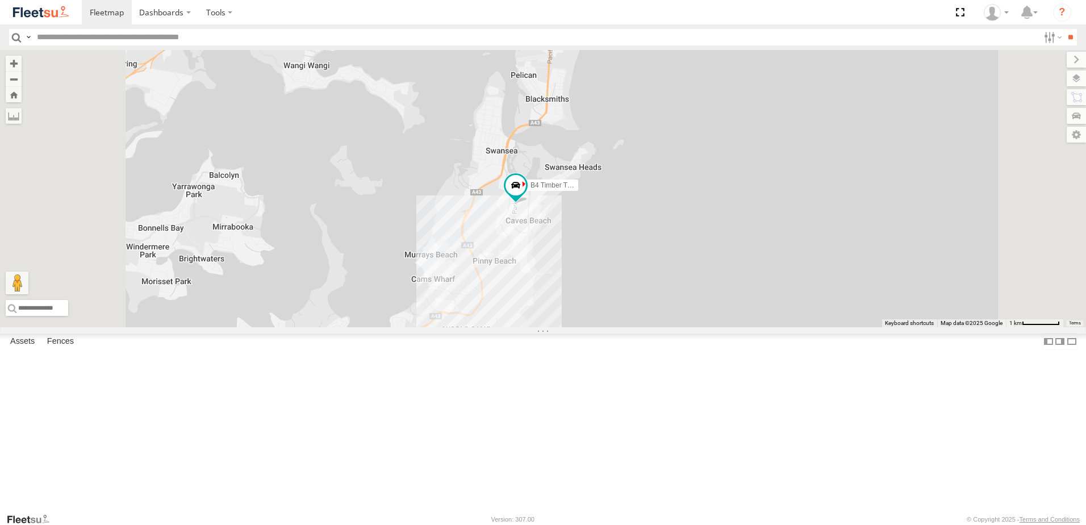
drag, startPoint x: 625, startPoint y: 198, endPoint x: 654, endPoint y: 373, distance: 177.7
click at [654, 327] on div "BX1 Express Ute LX4 Express Ute B5 Timber Truck BX4 Express Ute C3 Timber Truck…" at bounding box center [543, 188] width 1086 height 277
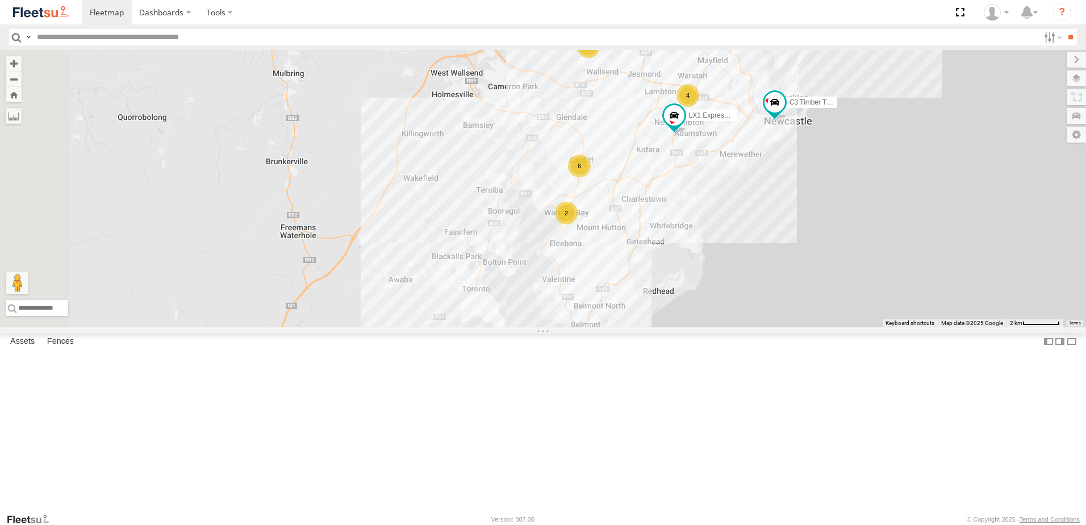
drag, startPoint x: 658, startPoint y: 395, endPoint x: 667, endPoint y: 450, distance: 55.8
click at [658, 327] on div "BX1 Express Ute LX4 Express Ute B5 Timber Truck BX4 Express Ute C3 Timber Truck…" at bounding box center [543, 188] width 1086 height 277
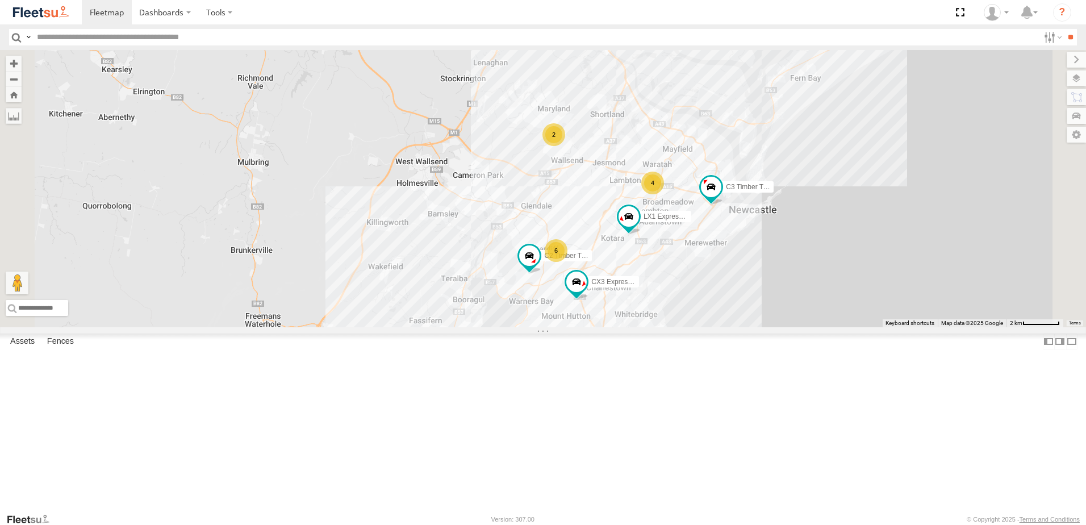
drag, startPoint x: 610, startPoint y: 404, endPoint x: 666, endPoint y: 292, distance: 124.9
click at [666, 294] on div "BX1 Express Ute LX4 Express Ute B5 Timber Truck BX4 Express Ute C3 Timber Truck…" at bounding box center [543, 188] width 1086 height 277
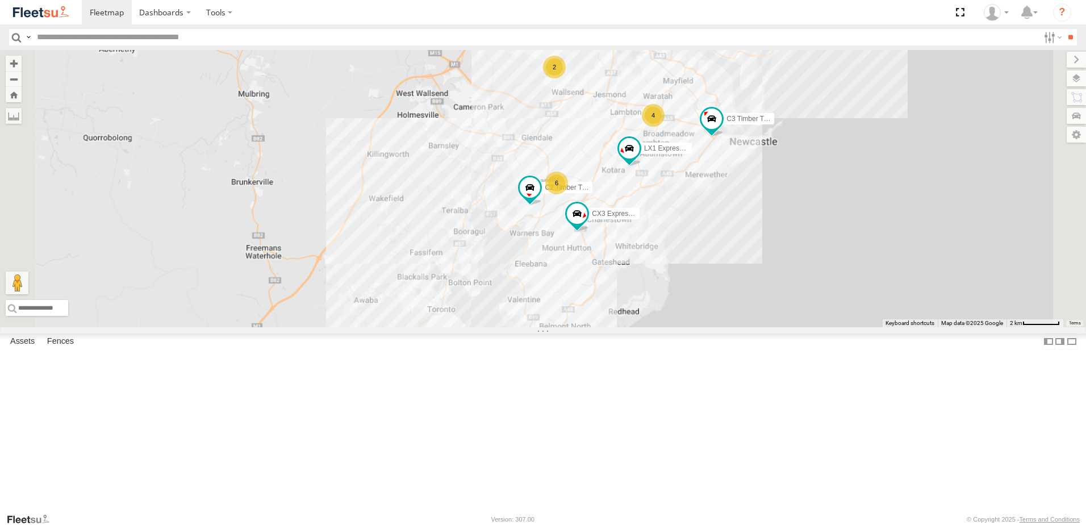
drag, startPoint x: 577, startPoint y: 338, endPoint x: 645, endPoint y: 230, distance: 128.1
click at [645, 231] on div "BX1 Express Ute LX4 Express Ute B5 Timber Truck BX4 Express Ute C3 Timber Truck…" at bounding box center [543, 188] width 1086 height 277
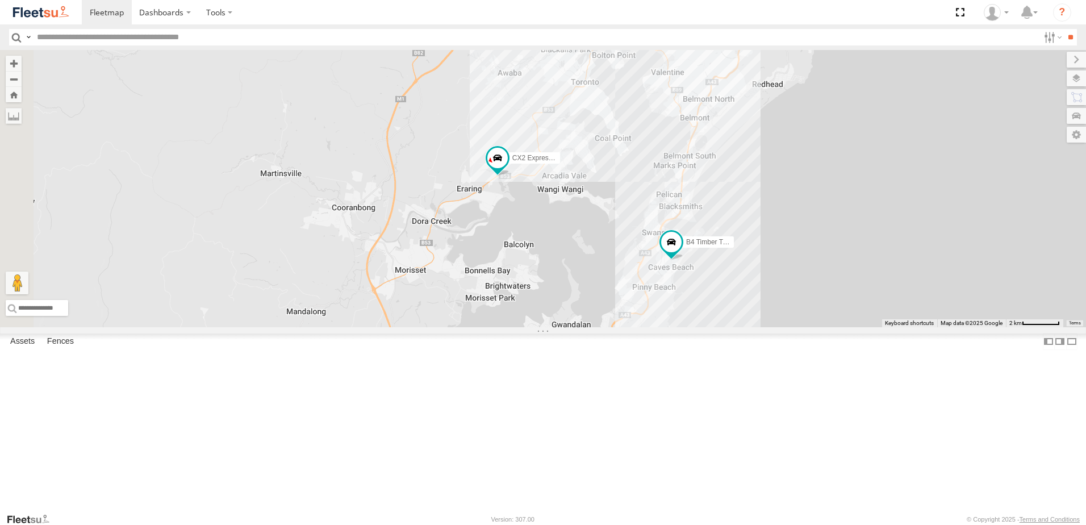
drag, startPoint x: 676, startPoint y: 429, endPoint x: 611, endPoint y: 336, distance: 114.2
click at [652, 327] on div "BX1 Express Ute LX4 Express Ute B5 Timber Truck BX4 Express Ute C3 Timber Truck…" at bounding box center [543, 188] width 1086 height 277
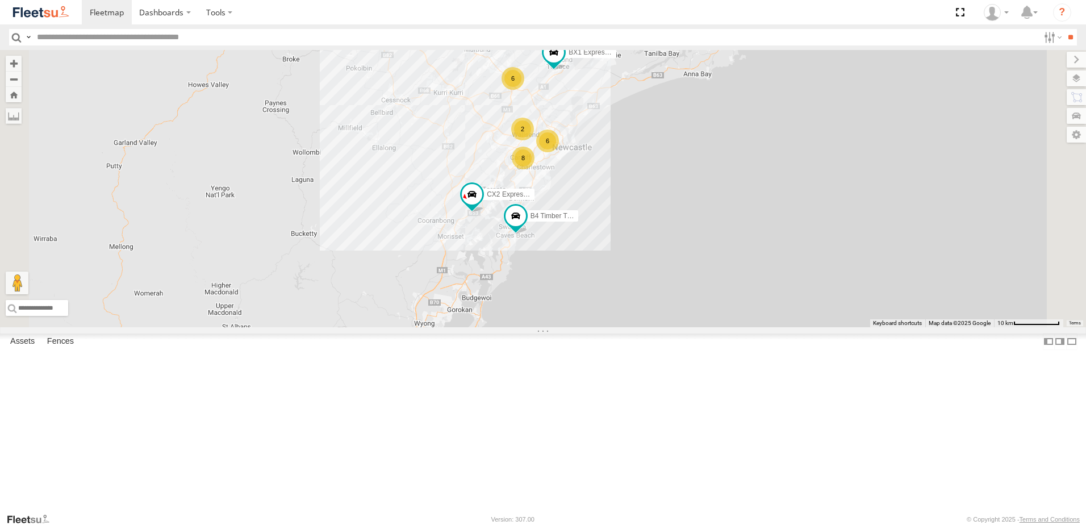
click at [545, 266] on div "BX1 Express Ute LX4 Express Ute B5 Timber Truck BX4 Express Ute B4 Timber Truck…" at bounding box center [543, 188] width 1086 height 277
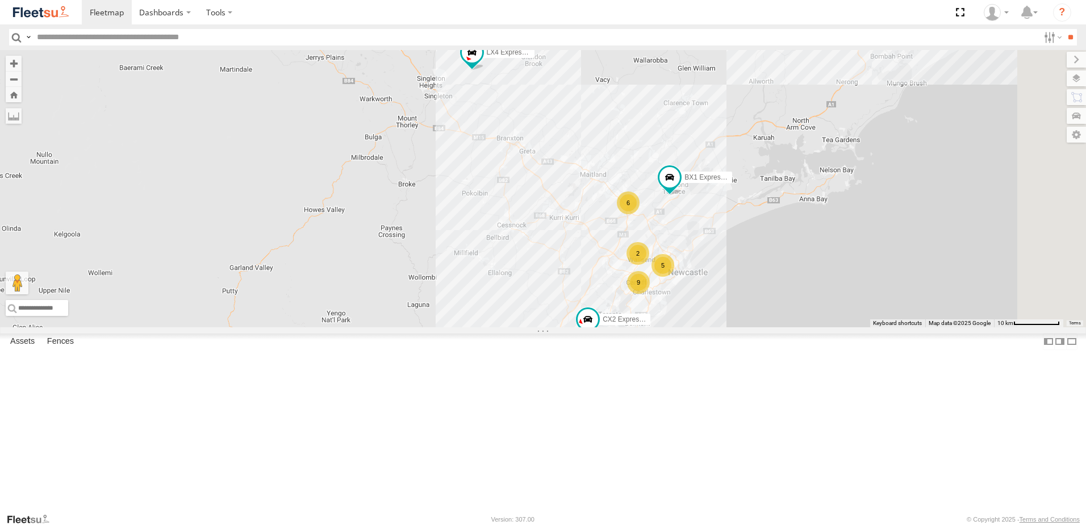
click at [775, 18] on span at bounding box center [764, 7] width 20 height 20
click at [882, 144] on div "BX1 Express Ute LX4 Express Ute B5 Timber Truck BX4 Express Ute B4 Timber Truck…" at bounding box center [543, 188] width 1086 height 277
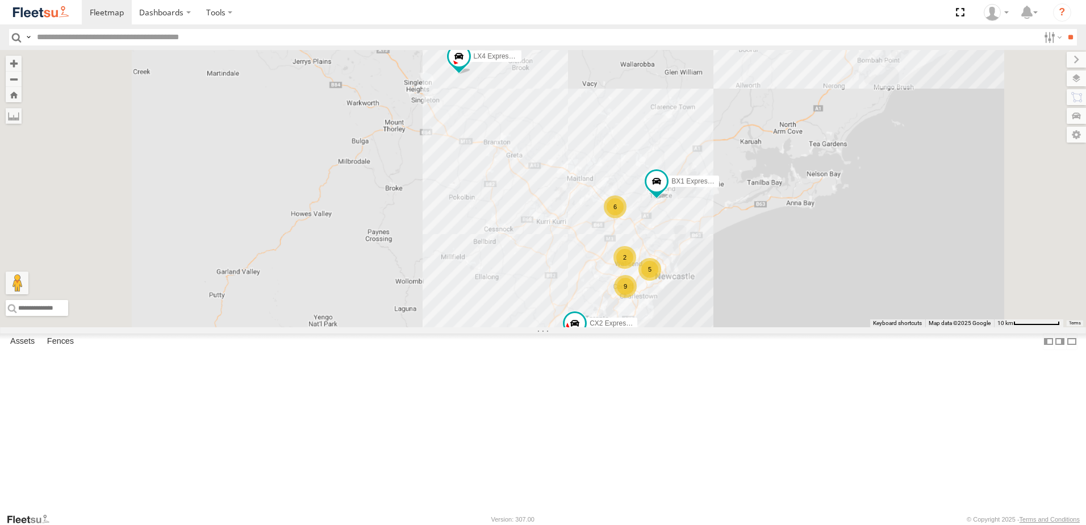
drag, startPoint x: 876, startPoint y: 186, endPoint x: 881, endPoint y: 169, distance: 18.2
click at [881, 169] on div "BX1 Express Ute LX4 Express Ute B5 Timber Truck BX4 Express Ute B4 Timber Truck…" at bounding box center [543, 188] width 1086 height 277
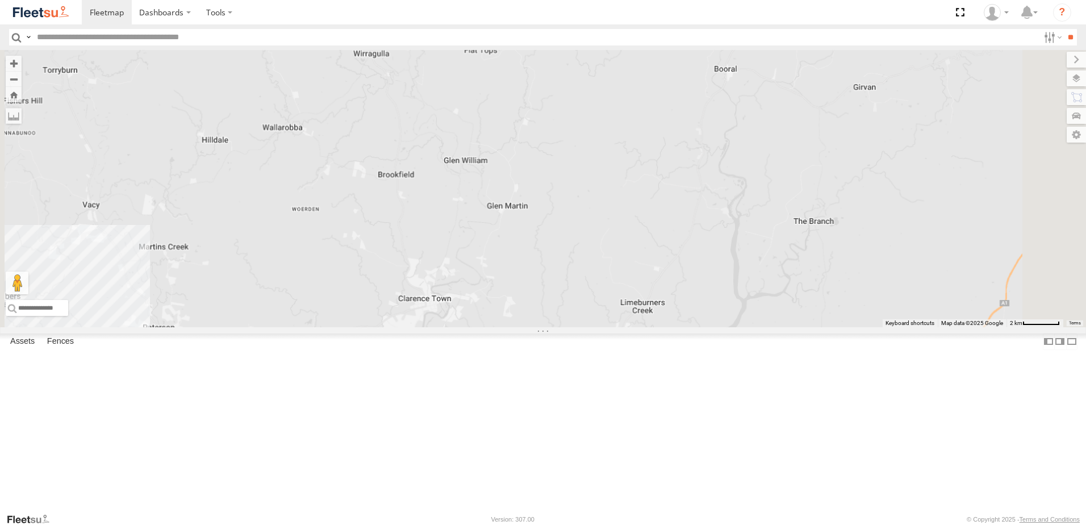
drag, startPoint x: 852, startPoint y: 161, endPoint x: 849, endPoint y: 170, distance: 9.4
click at [851, 161] on div "BX1 Express Ute LX4 Express Ute B5 Timber Truck BX4 Express Ute B4 Timber Truck…" at bounding box center [543, 188] width 1086 height 277
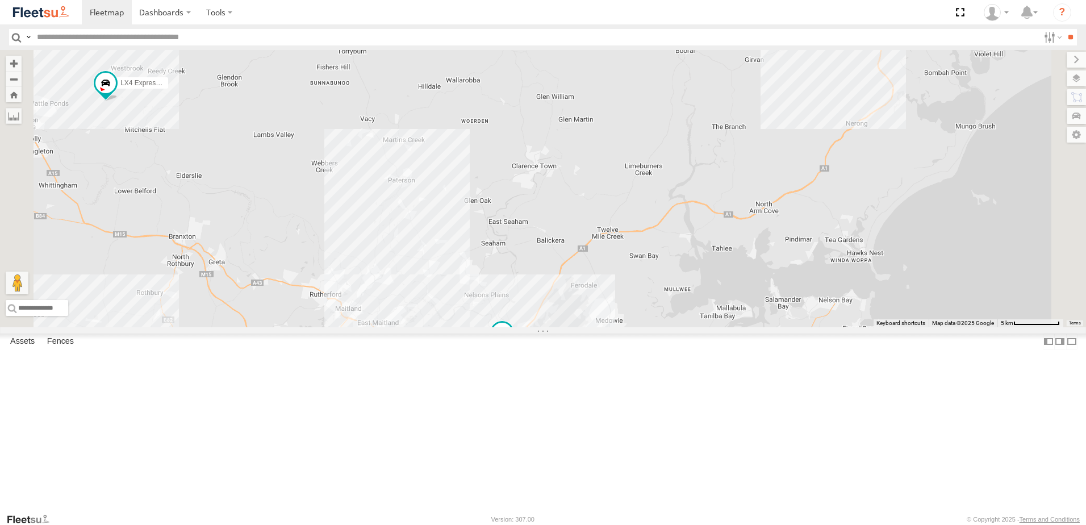
drag, startPoint x: 863, startPoint y: 259, endPoint x: 832, endPoint y: 234, distance: 39.6
click at [834, 235] on div "BX1 Express Ute LX4 Express Ute B5 Timber Truck BX4 Express Ute B4 Timber Truck…" at bounding box center [543, 188] width 1086 height 277
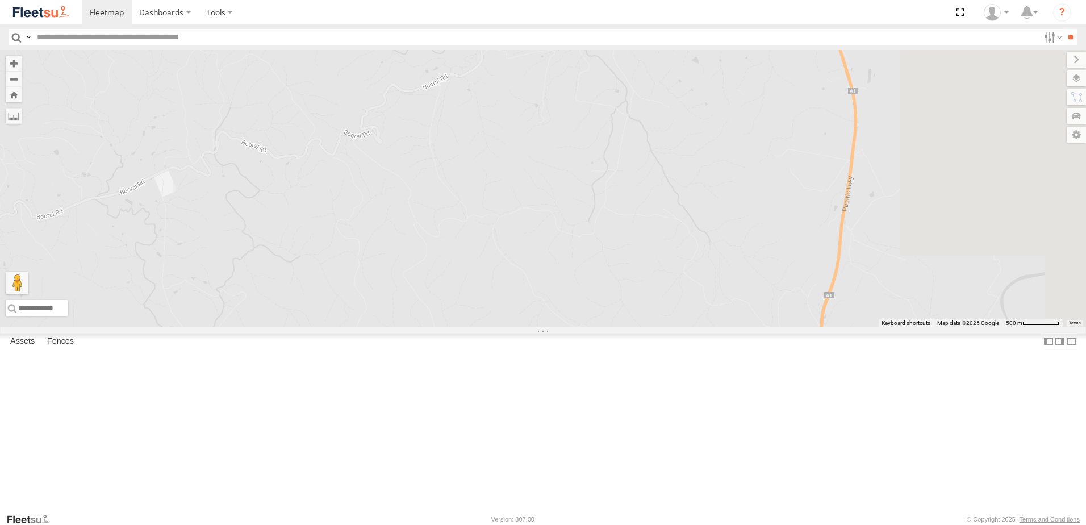
drag, startPoint x: 1004, startPoint y: 110, endPoint x: 826, endPoint y: 174, distance: 189.1
click at [831, 174] on div "BX1 Express Ute LX4 Express Ute B5 Timber Truck BX4 Express Ute B4 Timber Truck…" at bounding box center [543, 188] width 1086 height 277
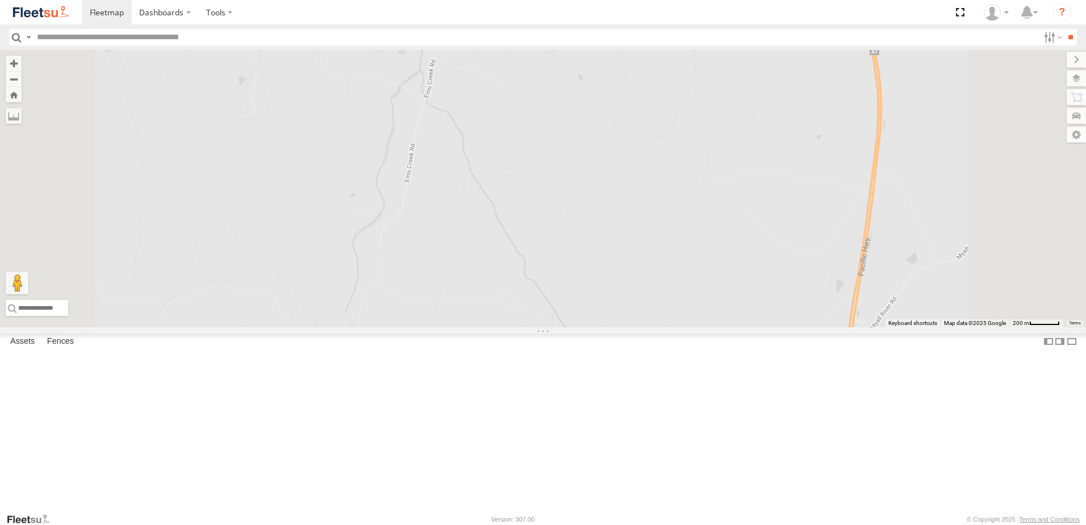
drag, startPoint x: 826, startPoint y: 150, endPoint x: 830, endPoint y: 74, distance: 76.2
click at [831, 76] on div "BX1 Express Ute LX4 Express Ute B5 Timber Truck BX4 Express Ute B4 Timber Truck…" at bounding box center [543, 188] width 1086 height 277
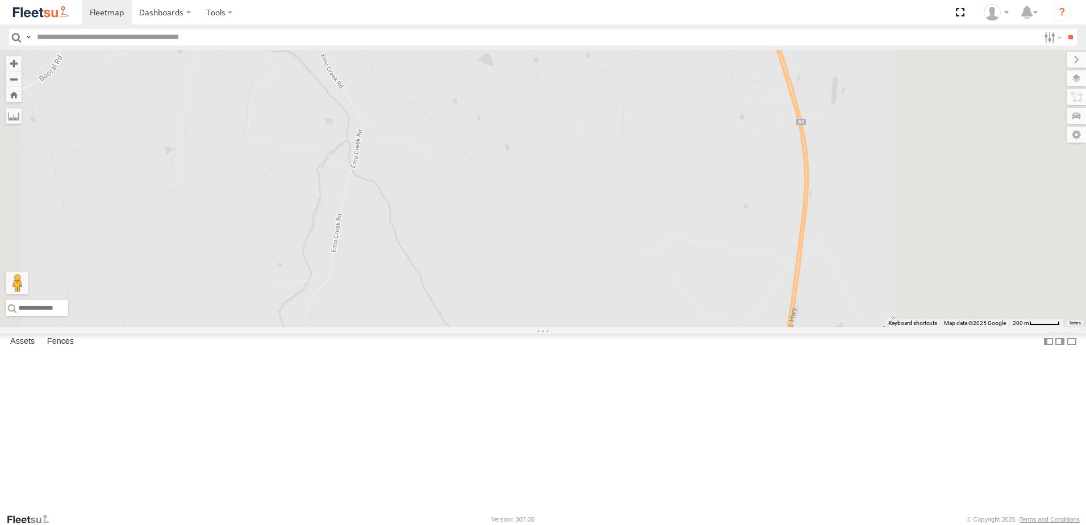
drag, startPoint x: 829, startPoint y: 79, endPoint x: 691, endPoint y: 365, distance: 317.2
click at [691, 327] on div "BX1 Express Ute LX4 Express Ute B5 Timber Truck BX4 Express Ute B4 Timber Truck…" at bounding box center [543, 188] width 1086 height 277
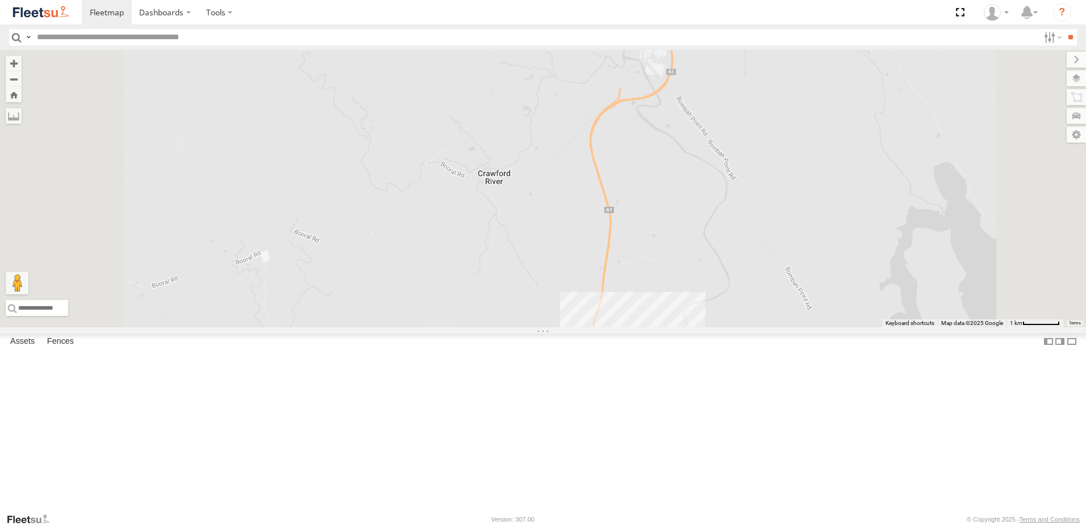
drag, startPoint x: 604, startPoint y: 373, endPoint x: 782, endPoint y: 158, distance: 279.8
click at [772, 174] on div "BX1 Express Ute LX4 Express Ute B5 Timber Truck BX4 Express Ute B4 Timber Truck…" at bounding box center [543, 188] width 1086 height 277
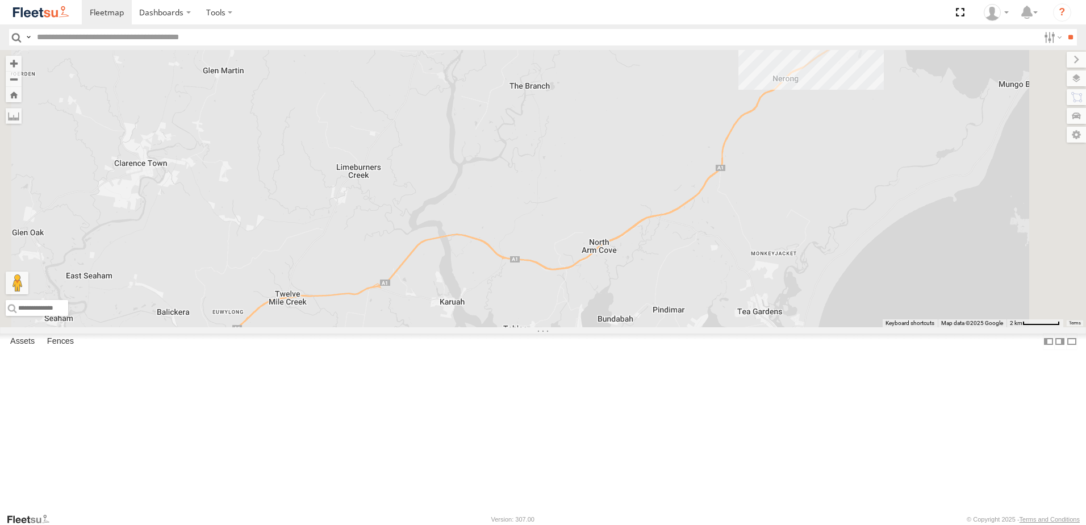
drag, startPoint x: 773, startPoint y: 267, endPoint x: 751, endPoint y: 298, distance: 38.3
click at [751, 298] on div "BX1 Express Ute LX4 Express Ute B5 Timber Truck BX4 Express Ute B4 Timber Truck…" at bounding box center [543, 188] width 1086 height 277
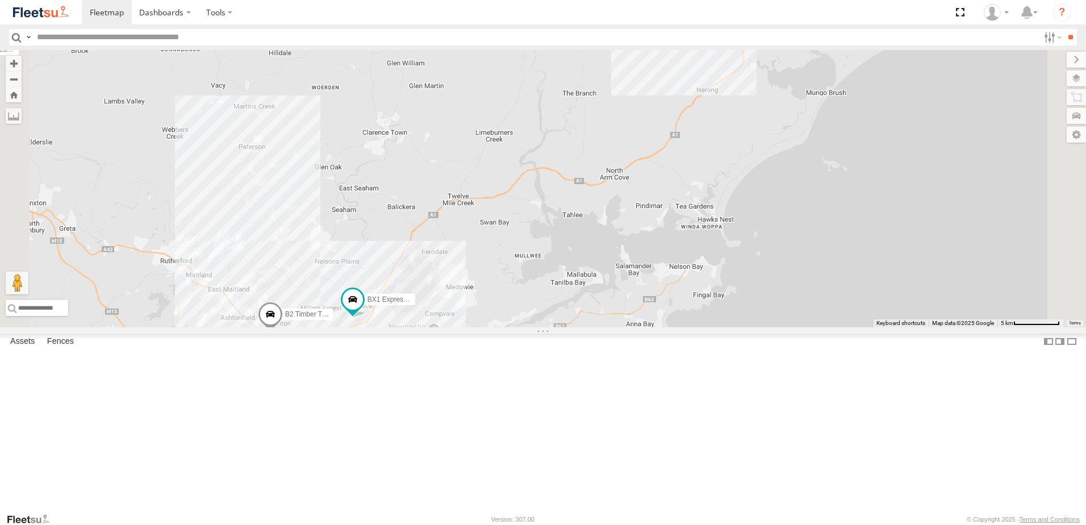
drag, startPoint x: 604, startPoint y: 312, endPoint x: 701, endPoint y: 211, distance: 140.6
click at [695, 209] on div "BX1 Express Ute LX4 Express Ute B5 Timber Truck BX4 Express Ute B4 Timber Truck…" at bounding box center [543, 188] width 1086 height 277
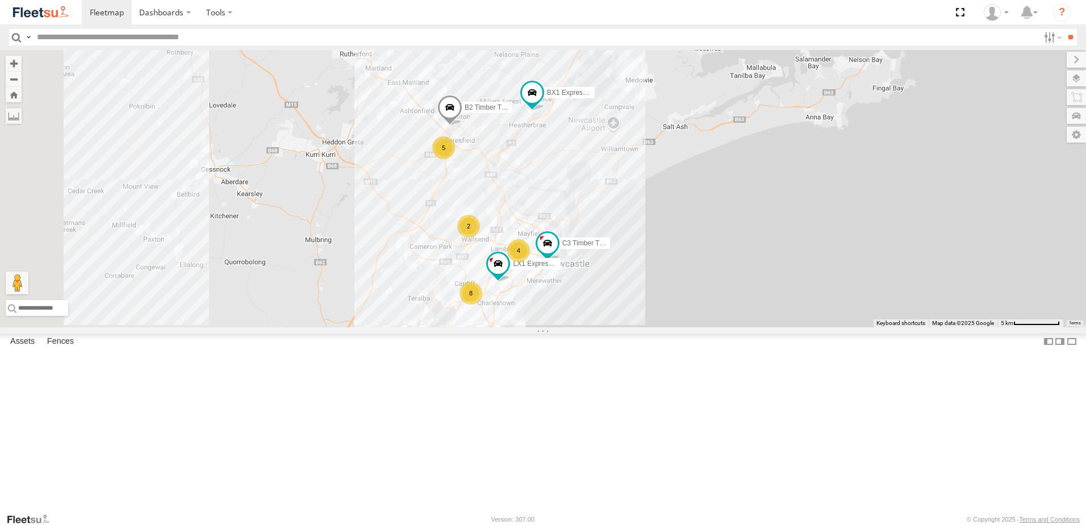
drag, startPoint x: 563, startPoint y: 405, endPoint x: 669, endPoint y: 152, distance: 274.6
click at [663, 168] on div "BX1 Express Ute LX4 Express Ute B5 Timber Truck BX4 Express Ute B4 Timber Truck…" at bounding box center [543, 188] width 1086 height 277
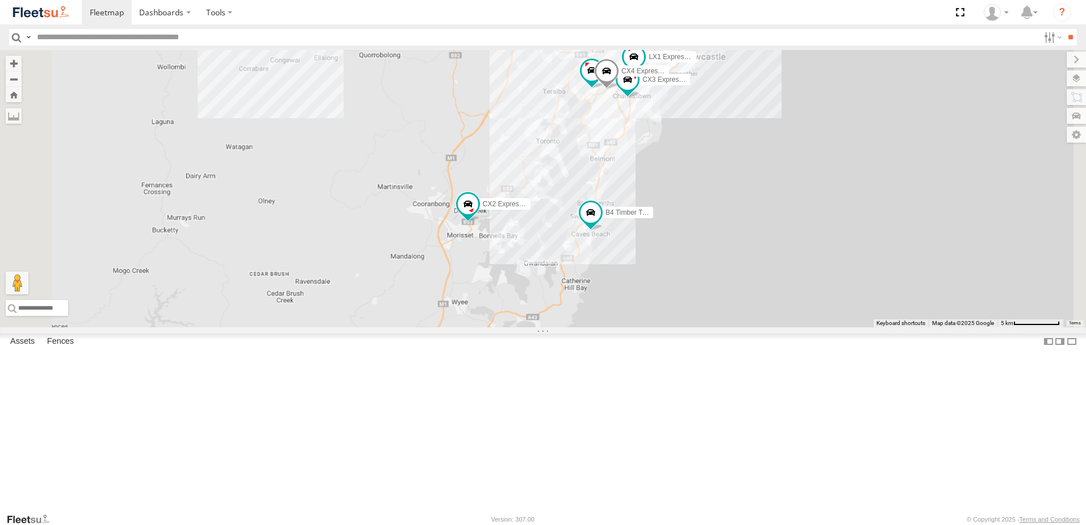
drag, startPoint x: 620, startPoint y: 447, endPoint x: 658, endPoint y: 334, distance: 119.2
click at [658, 327] on div "B4 Timber Truck CX3 Express Ute CX2 Express Ute LX1 Express Ute C2 Timber Truck…" at bounding box center [543, 188] width 1086 height 277
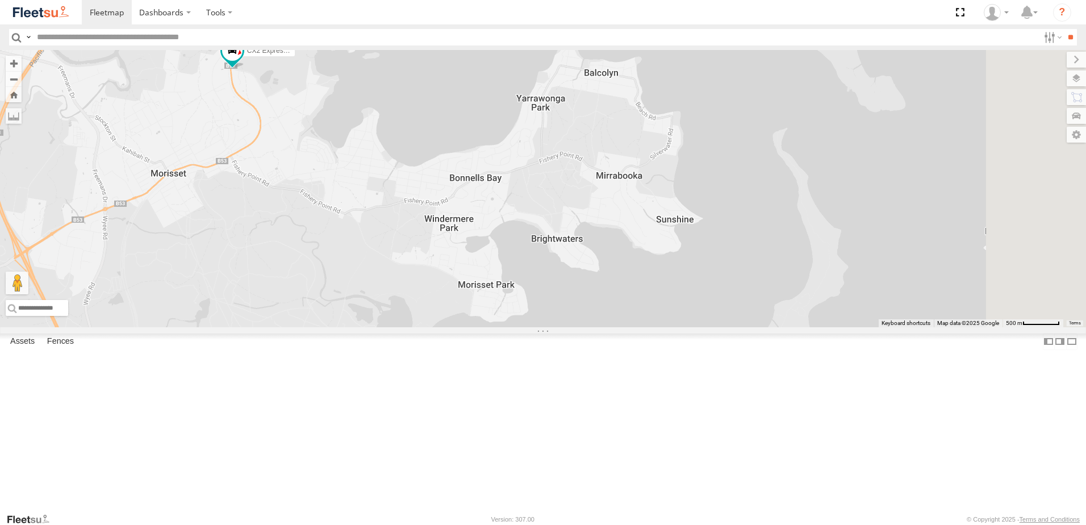
drag, startPoint x: 735, startPoint y: 196, endPoint x: 704, endPoint y: 242, distance: 55.6
click at [705, 221] on div "B4 Timber Truck CX3 Express Ute CX2 Express Ute LX1 Express Ute" at bounding box center [543, 188] width 1086 height 277
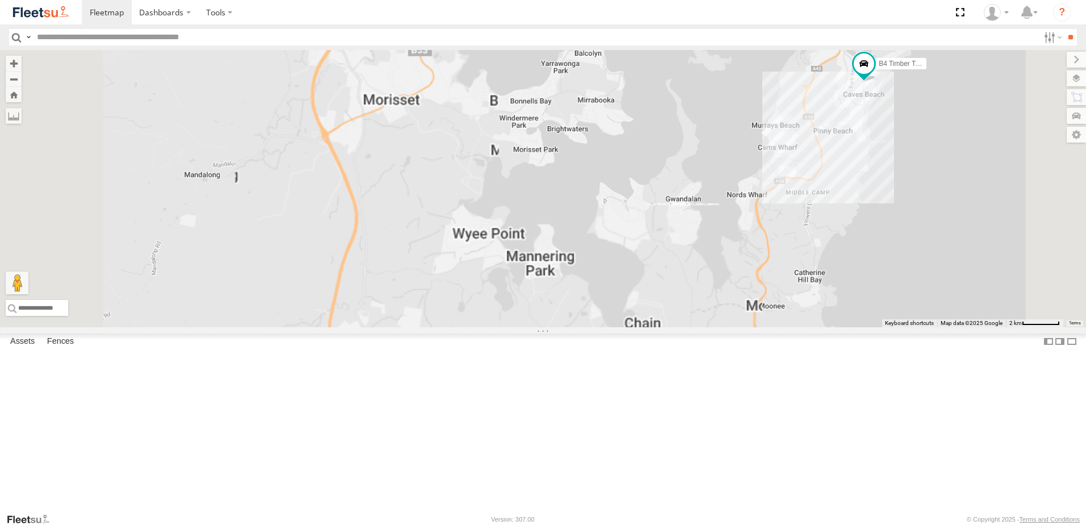
drag, startPoint x: 696, startPoint y: 370, endPoint x: 688, endPoint y: 227, distance: 143.3
click at [688, 227] on div "B4 Timber Truck CX3 Express Ute CX2 Express Ute LX1 Express Ute" at bounding box center [543, 188] width 1086 height 277
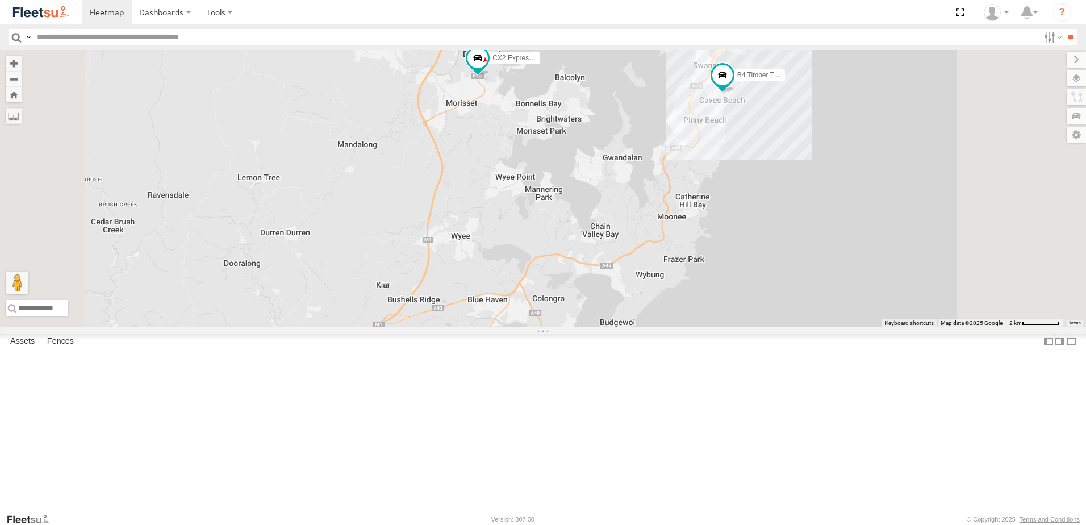
drag, startPoint x: 690, startPoint y: 411, endPoint x: 682, endPoint y: 376, distance: 36.1
click at [682, 327] on div "B4 Timber Truck CX3 Express Ute CX2 Express Ute LX1 Express Ute" at bounding box center [543, 188] width 1086 height 277
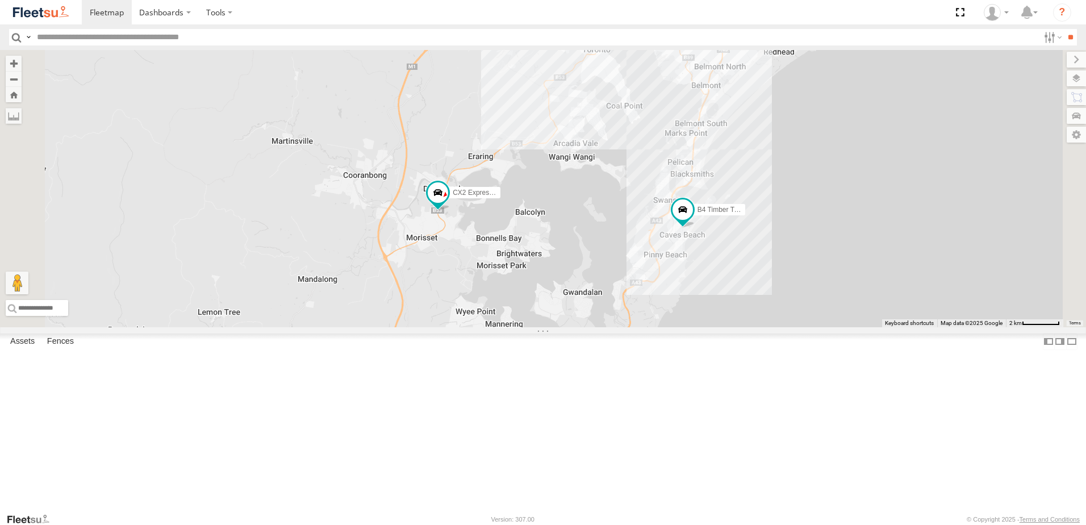
drag, startPoint x: 739, startPoint y: 203, endPoint x: 704, endPoint y: 333, distance: 134.6
click at [704, 327] on div "B4 Timber Truck CX3 Express Ute CX2 Express Ute LX1 Express Ute" at bounding box center [543, 188] width 1086 height 277
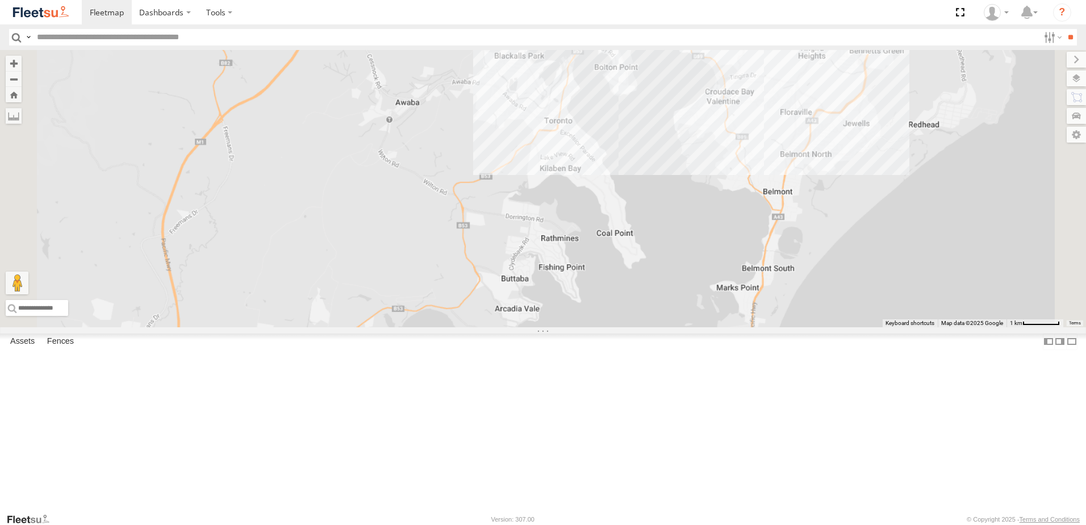
drag, startPoint x: 622, startPoint y: 198, endPoint x: 565, endPoint y: 491, distance: 299.0
click at [565, 327] on div "B4 Timber Truck CX3 Express Ute CX2 Express Ute LX1 Express Ute CX4 Express Ute…" at bounding box center [543, 188] width 1086 height 277
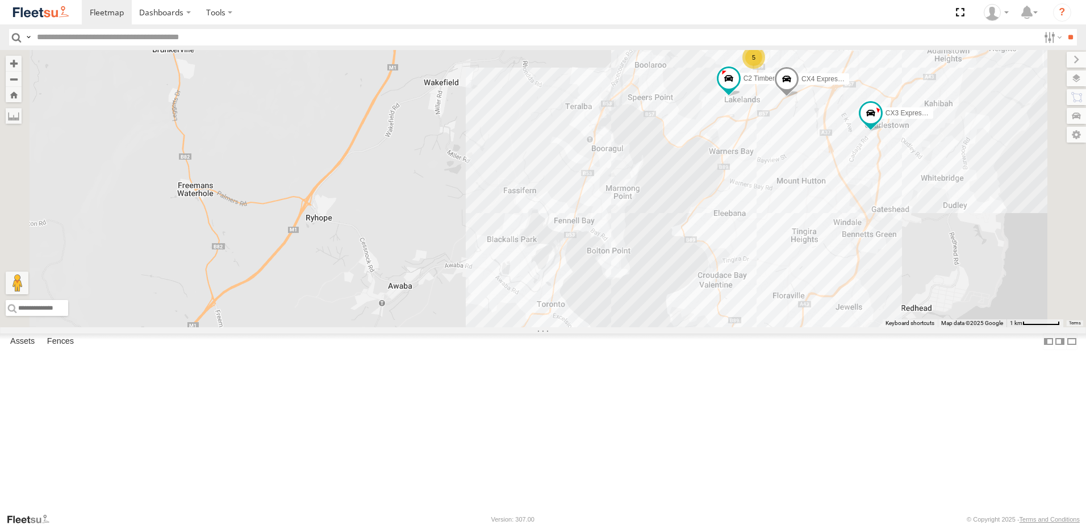
drag, startPoint x: 651, startPoint y: 281, endPoint x: 660, endPoint y: 268, distance: 16.2
click at [660, 269] on div "B4 Timber Truck CX3 Express Ute CX2 Express Ute LX1 Express Ute CX4 Express Ute…" at bounding box center [543, 188] width 1086 height 277
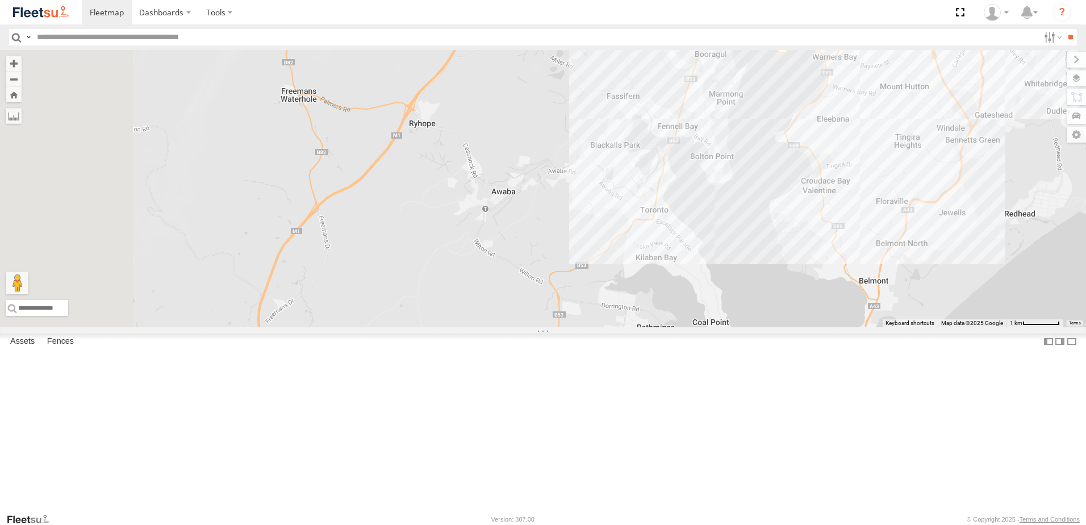
drag, startPoint x: 579, startPoint y: 333, endPoint x: 628, endPoint y: 287, distance: 67.1
click at [627, 287] on div "B4 Timber Truck CX3 Express Ute CX2 Express Ute LX1 Express Ute CX4 Express Ute…" at bounding box center [543, 188] width 1086 height 277
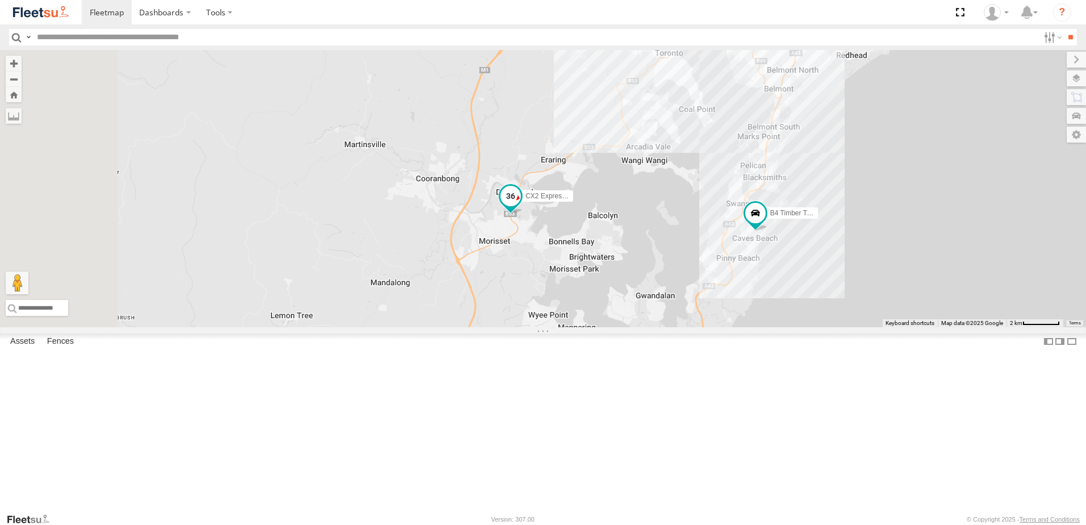
drag, startPoint x: 610, startPoint y: 420, endPoint x: 666, endPoint y: 289, distance: 142.7
click at [523, 215] on div "CX2 Express Ute" at bounding box center [510, 199] width 25 height 31
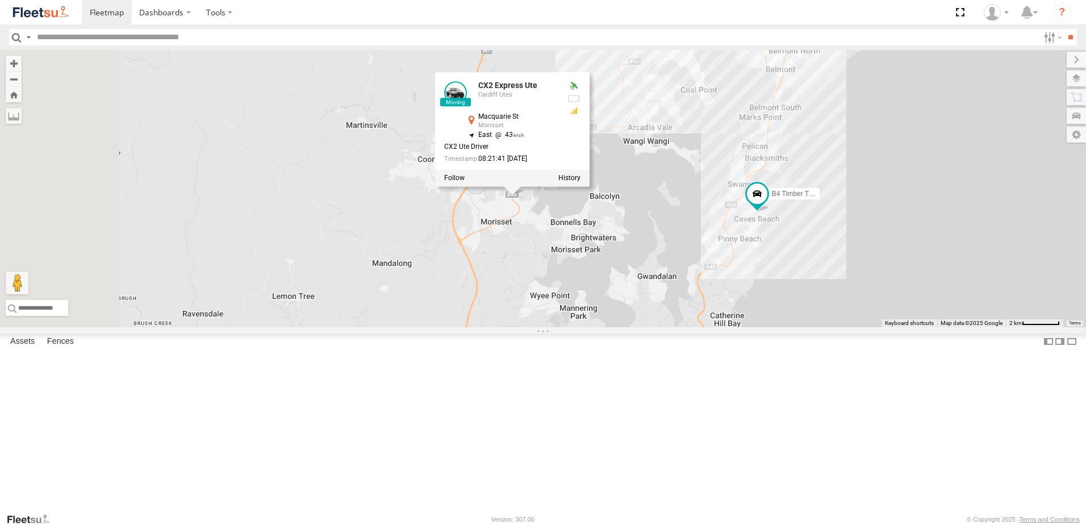
click at [635, 327] on div "B4 Timber Truck CX3 Express Ute CX2 Express Ute LX1 Express Ute C3 Timber Truck…" at bounding box center [543, 188] width 1086 height 277
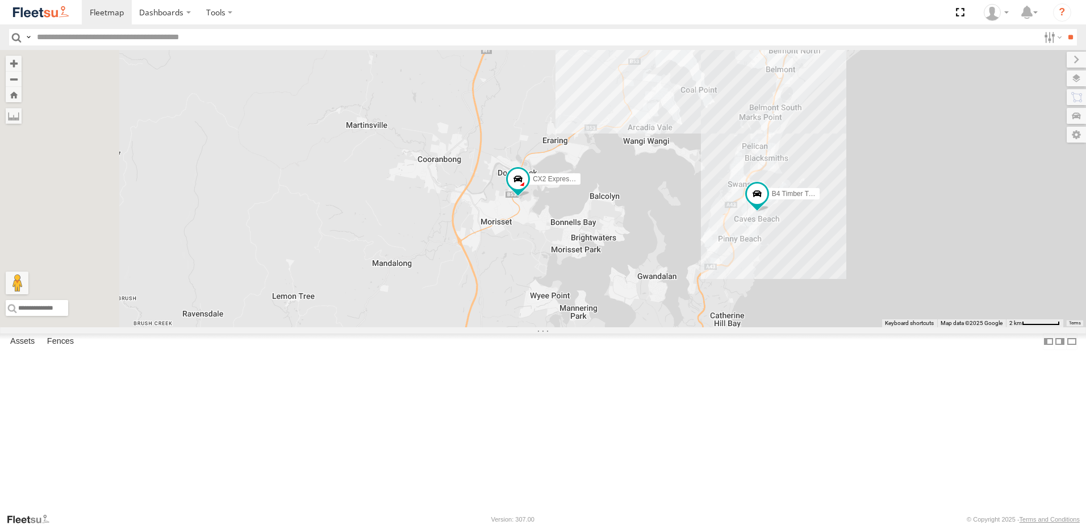
drag, startPoint x: 898, startPoint y: 165, endPoint x: 838, endPoint y: 232, distance: 90.5
click at [838, 232] on div "B4 Timber Truck CX3 Express Ute CX2 Express Ute LX1 Express Ute C3 Timber Truck…" at bounding box center [543, 188] width 1086 height 277
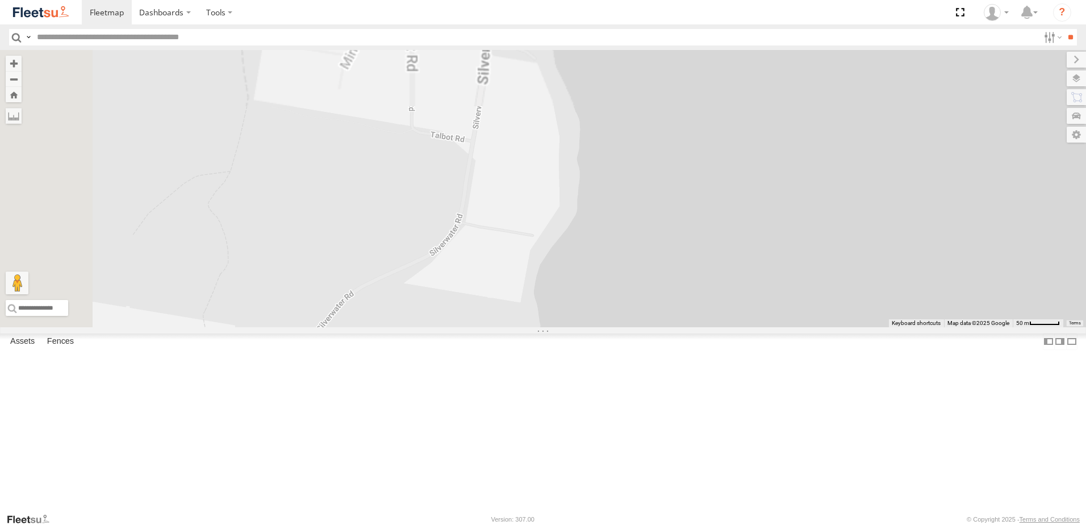
drag, startPoint x: 687, startPoint y: 387, endPoint x: 667, endPoint y: 524, distance: 138.4
click at [667, 523] on body "Dashboards" at bounding box center [543, 262] width 1086 height 525
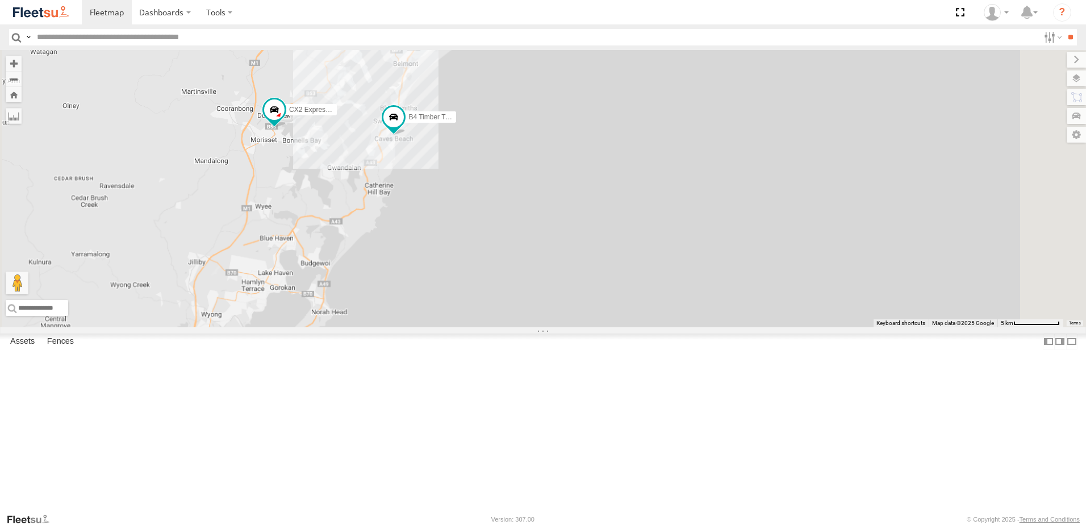
drag, startPoint x: 457, startPoint y: 224, endPoint x: 450, endPoint y: 285, distance: 61.1
click at [450, 286] on div "B4 Timber Truck CX2 Express Ute C3 Timber Truck 3 6" at bounding box center [543, 188] width 1086 height 277
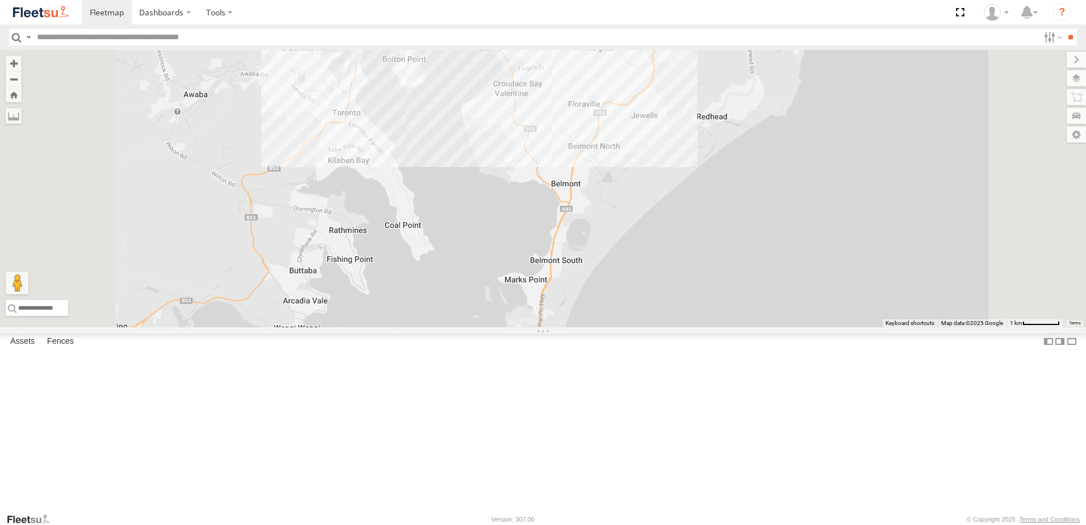
drag, startPoint x: 426, startPoint y: 339, endPoint x: 485, endPoint y: 140, distance: 208.0
click at [485, 141] on div "B4 Timber Truck CX2 Express Ute C3 Timber Truck CX3 Express Ute" at bounding box center [543, 188] width 1086 height 277
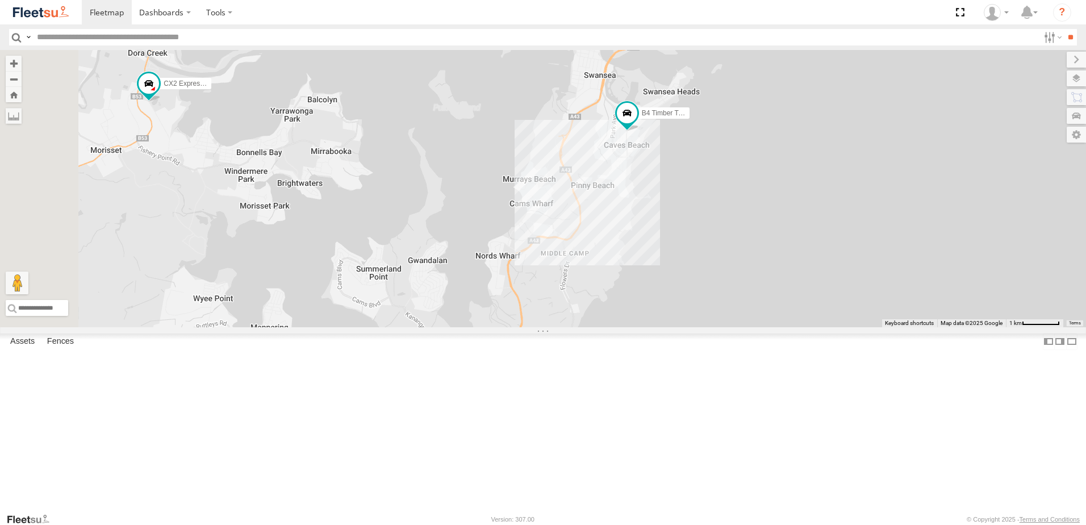
drag, startPoint x: 455, startPoint y: 259, endPoint x: 462, endPoint y: 278, distance: 19.8
click at [462, 278] on div "B4 Timber Truck CX2 Express Ute C3 Timber Truck CX3 Express Ute" at bounding box center [543, 188] width 1086 height 277
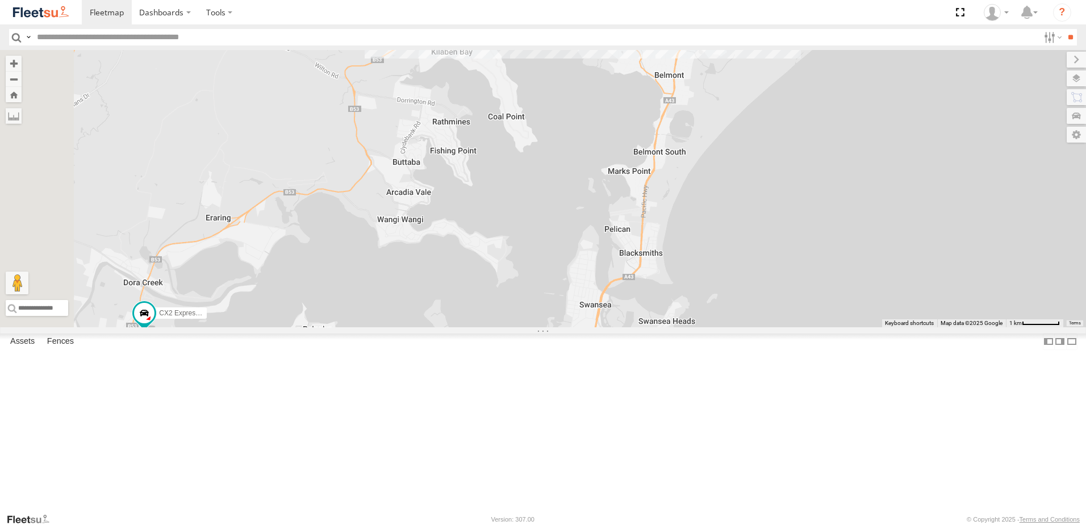
drag, startPoint x: 419, startPoint y: 113, endPoint x: 395, endPoint y: 279, distance: 167.6
click at [395, 279] on div "B4 Timber Truck CX2 Express Ute C3 Timber Truck CX3 Express Ute" at bounding box center [543, 188] width 1086 height 277
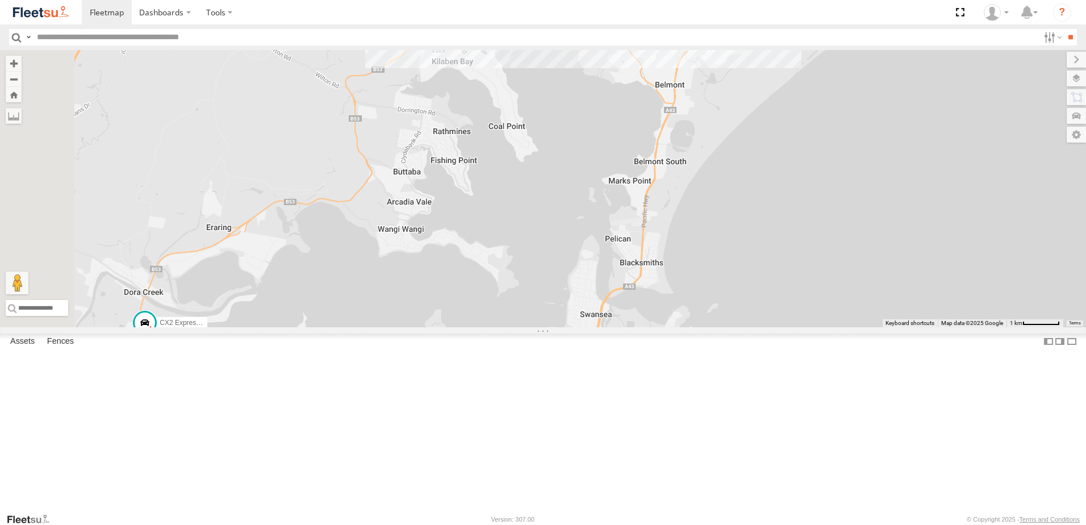
drag, startPoint x: 488, startPoint y: 189, endPoint x: 487, endPoint y: 265, distance: 76.7
click at [487, 265] on div "B4 Timber Truck CX2 Express Ute C3 Timber Truck CX3 Express Ute" at bounding box center [543, 188] width 1086 height 277
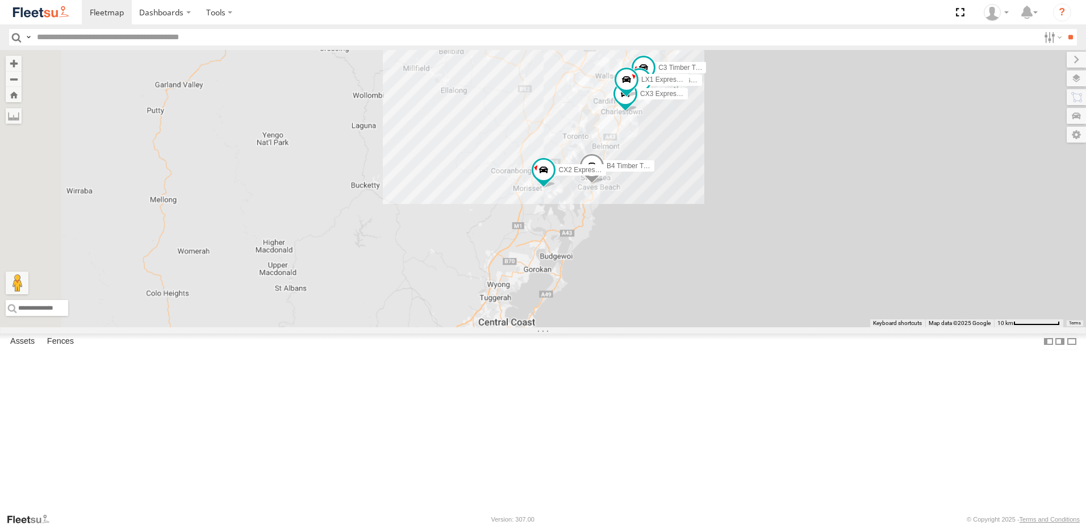
drag, startPoint x: 680, startPoint y: 477, endPoint x: 731, endPoint y: 245, distance: 237.8
click at [731, 244] on div "B4 Timber Truck LX4 Express Ute B5 Timber Truck CX2 Express Ute BX4 Express Ute…" at bounding box center [543, 188] width 1086 height 277
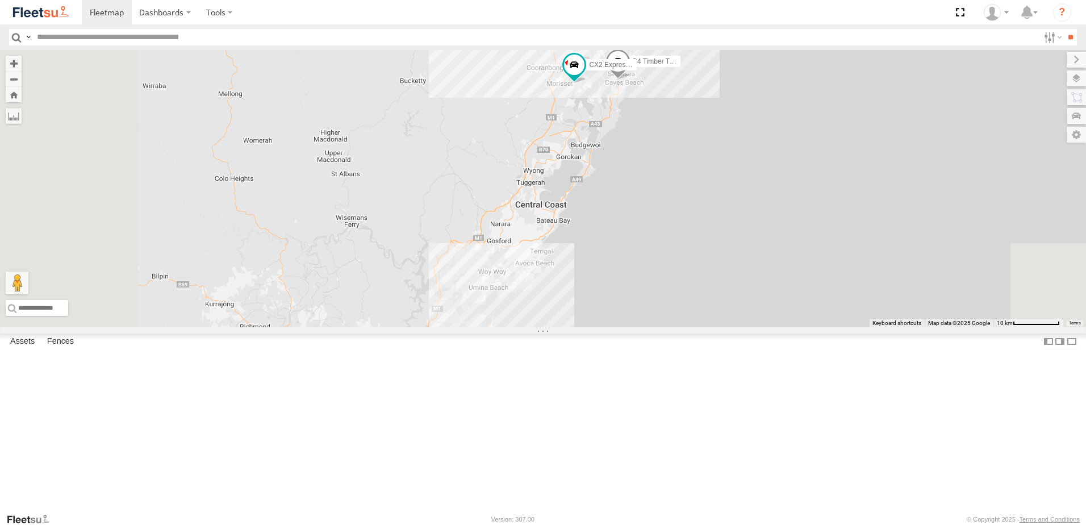
drag, startPoint x: 663, startPoint y: 306, endPoint x: 697, endPoint y: 291, distance: 37.7
click at [697, 291] on div "B4 Timber Truck LX4 Express Ute B5 Timber Truck CX2 Express Ute BX4 Express Ute…" at bounding box center [543, 188] width 1086 height 277
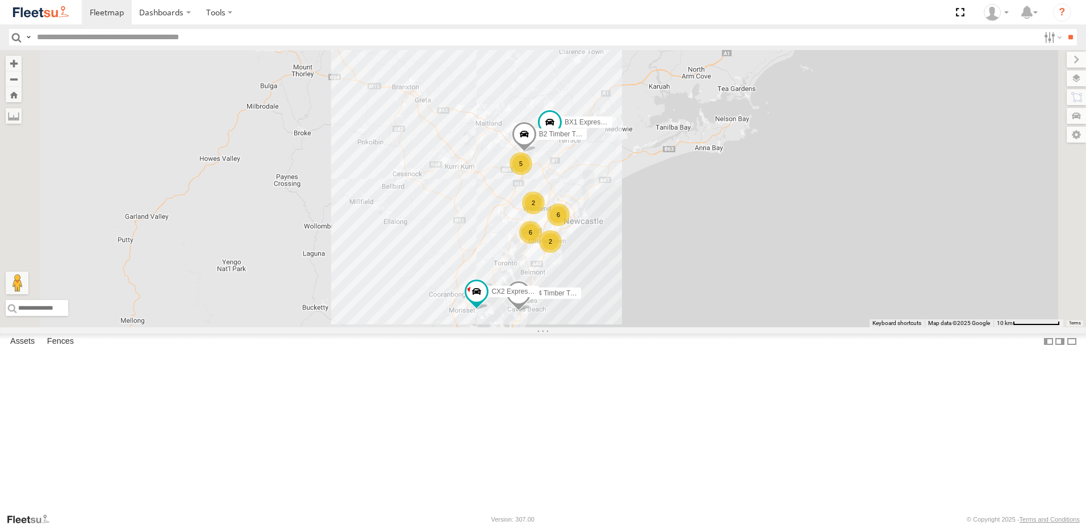
drag, startPoint x: 664, startPoint y: 179, endPoint x: 552, endPoint y: 417, distance: 263.1
click at [552, 327] on div "B4 Timber Truck LX4 Express Ute B5 Timber Truck CX2 Express Ute BX4 Express Ute…" at bounding box center [543, 188] width 1086 height 277
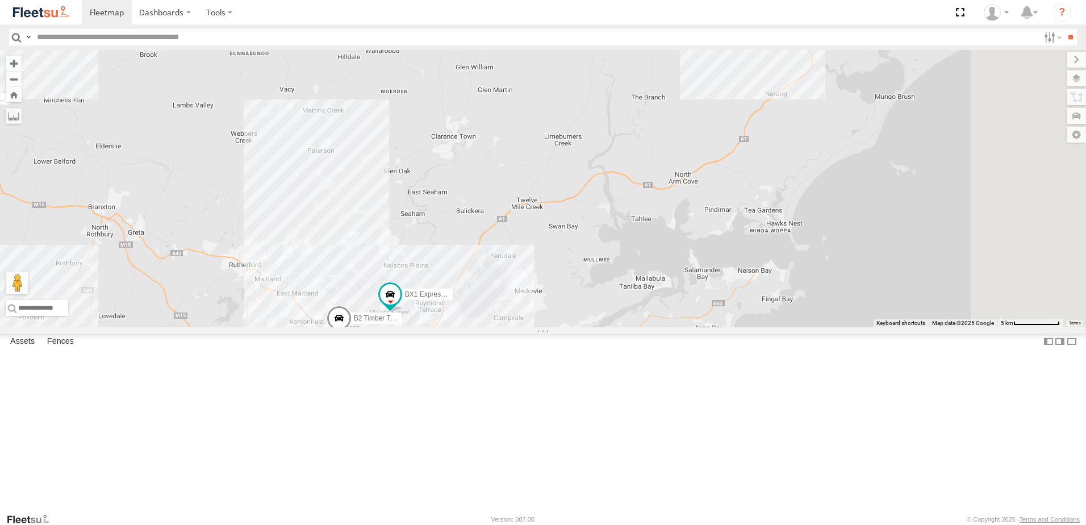
drag, startPoint x: 805, startPoint y: 224, endPoint x: 769, endPoint y: 237, distance: 37.9
click at [779, 232] on div "B4 Timber Truck LX4 Express Ute B5 Timber Truck CX2 Express Ute BX4 Express Ute…" at bounding box center [543, 188] width 1086 height 277
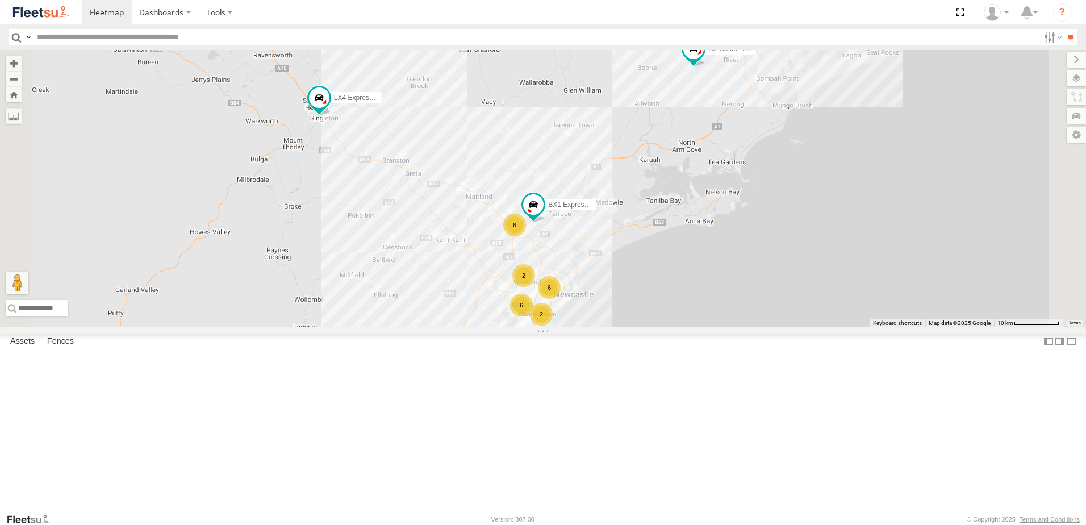
drag, startPoint x: 464, startPoint y: 356, endPoint x: 555, endPoint y: 317, distance: 98.9
click at [555, 325] on div "BX1 Express Ute B5 Timber Truck B4 Timber Truck 6 6 6 2 LX4 Express Ute CX2 Exp…" at bounding box center [543, 188] width 1086 height 277
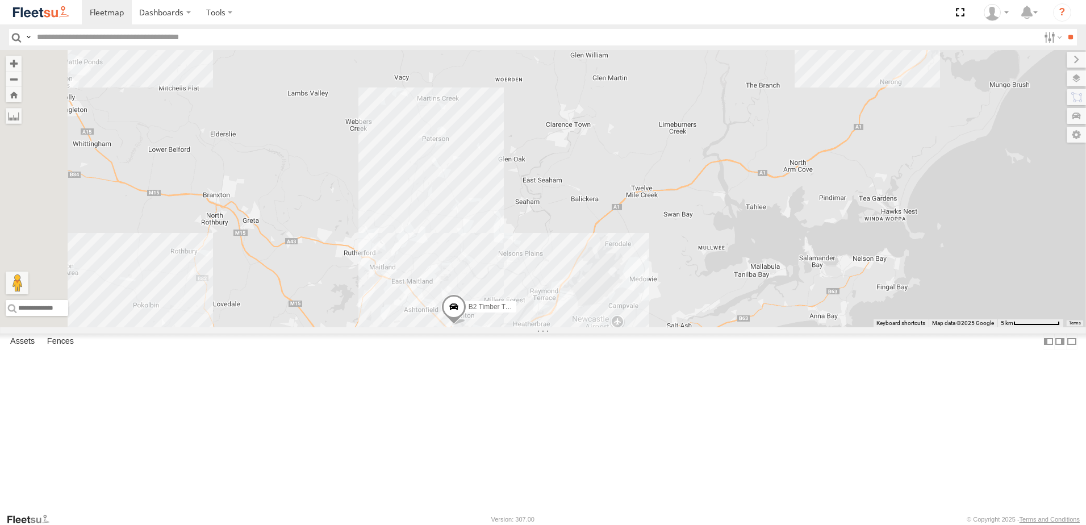
drag, startPoint x: 671, startPoint y: 341, endPoint x: 708, endPoint y: 292, distance: 61.7
click at [708, 294] on div "B2 Timber Truck B5 Timber Truck 6 B1 Timber Truck Little Truck" at bounding box center [543, 188] width 1086 height 277
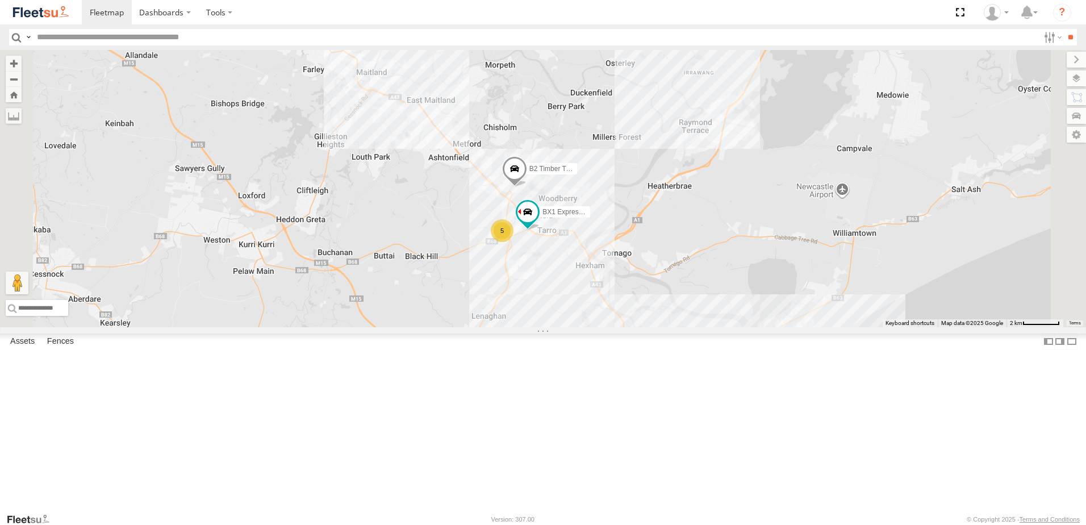
drag, startPoint x: 735, startPoint y: 209, endPoint x: 710, endPoint y: 290, distance: 84.8
click at [711, 291] on div "B2 Timber Truck B5 Timber Truck B1 Timber Truck Little Truck CX3 Express Ute BX…" at bounding box center [543, 188] width 1086 height 277
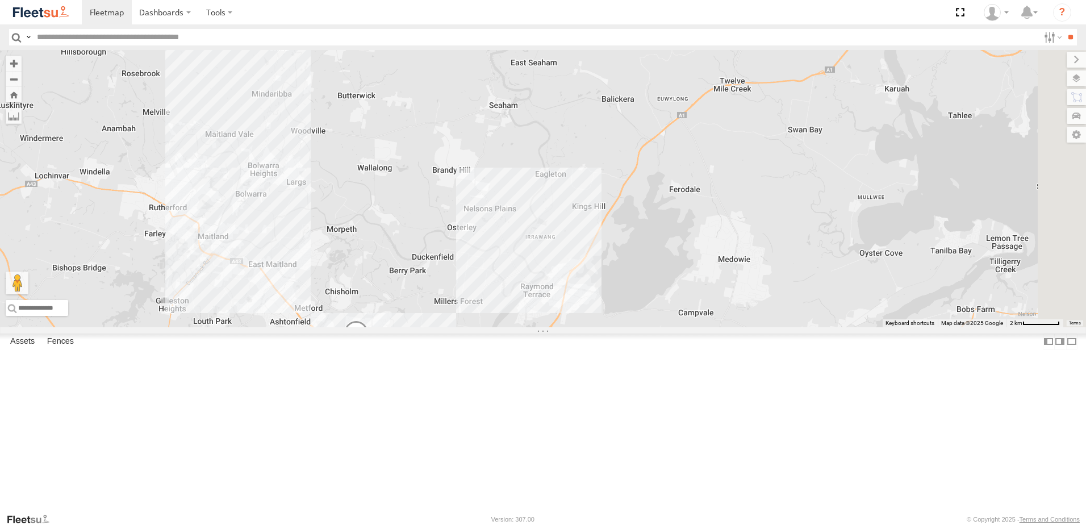
drag, startPoint x: 841, startPoint y: 269, endPoint x: 802, endPoint y: 319, distance: 63.1
click at [802, 319] on div "B2 Timber Truck B5 Timber Truck B1 Timber Truck Little Truck CX3 Express Ute BX…" at bounding box center [543, 188] width 1086 height 277
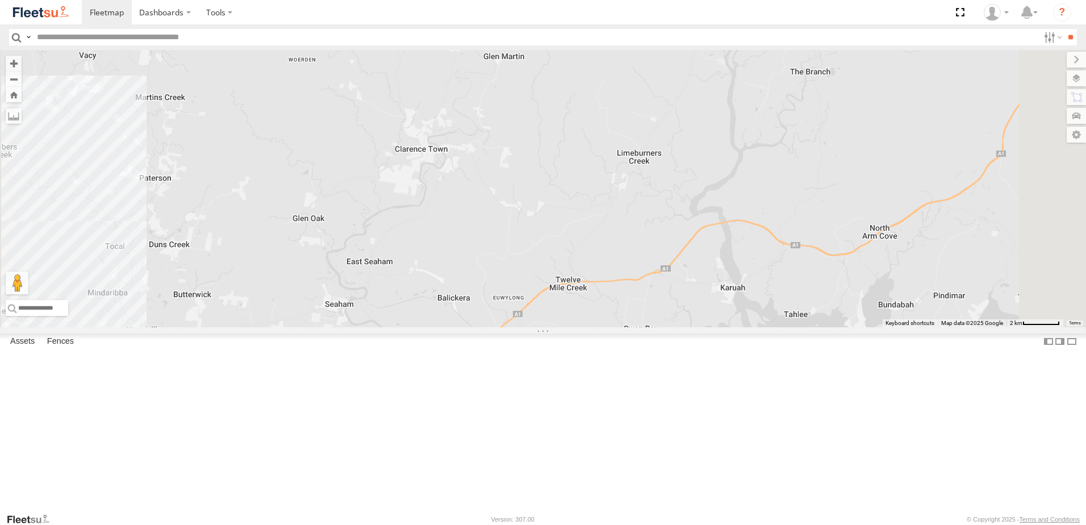
drag, startPoint x: 948, startPoint y: 146, endPoint x: 801, endPoint y: 298, distance: 212.0
click at [813, 298] on div "B2 Timber Truck B5 Timber Truck B1 Timber Truck Little Truck CX3 Express Ute BX…" at bounding box center [543, 188] width 1086 height 277
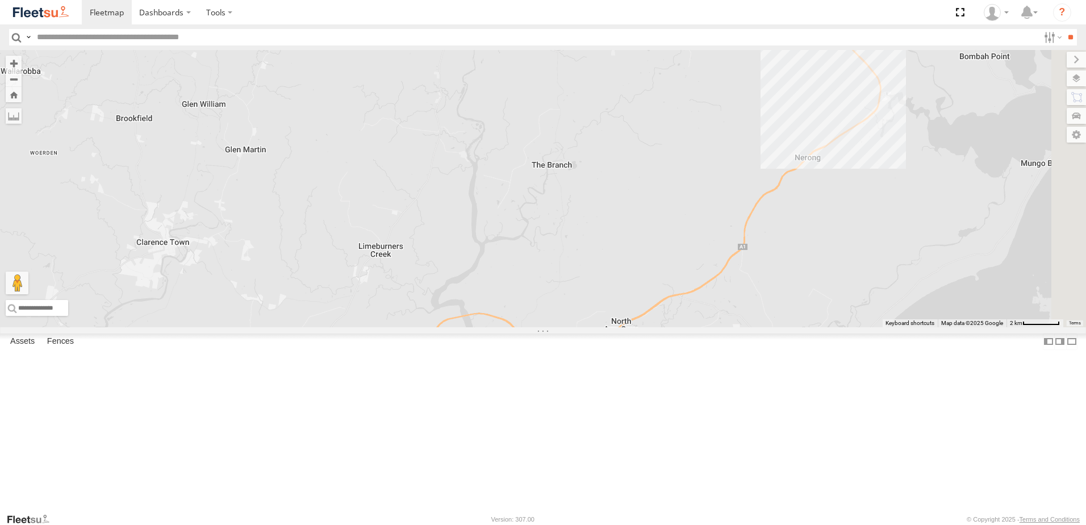
drag, startPoint x: 906, startPoint y: 333, endPoint x: 706, endPoint y: 351, distance: 201.3
click at [712, 327] on div "B2 Timber Truck B5 Timber Truck B1 Timber Truck Little Truck CX3 Express Ute BX…" at bounding box center [543, 188] width 1086 height 277
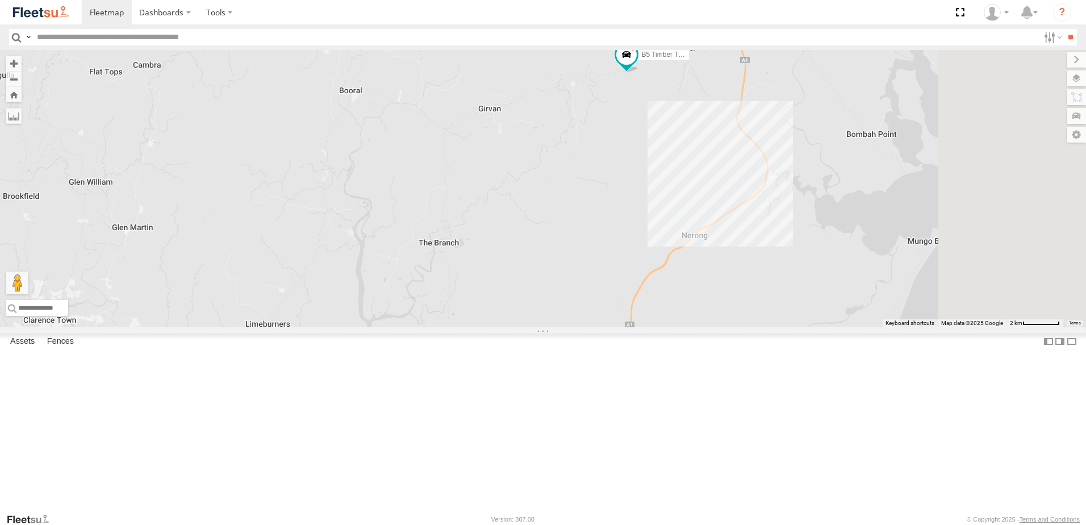
drag, startPoint x: 899, startPoint y: 114, endPoint x: 830, endPoint y: 243, distance: 146.6
click at [830, 243] on div "B2 Timber Truck B5 Timber Truck B1 Timber Truck Little Truck CX3 Express Ute BX…" at bounding box center [543, 188] width 1086 height 277
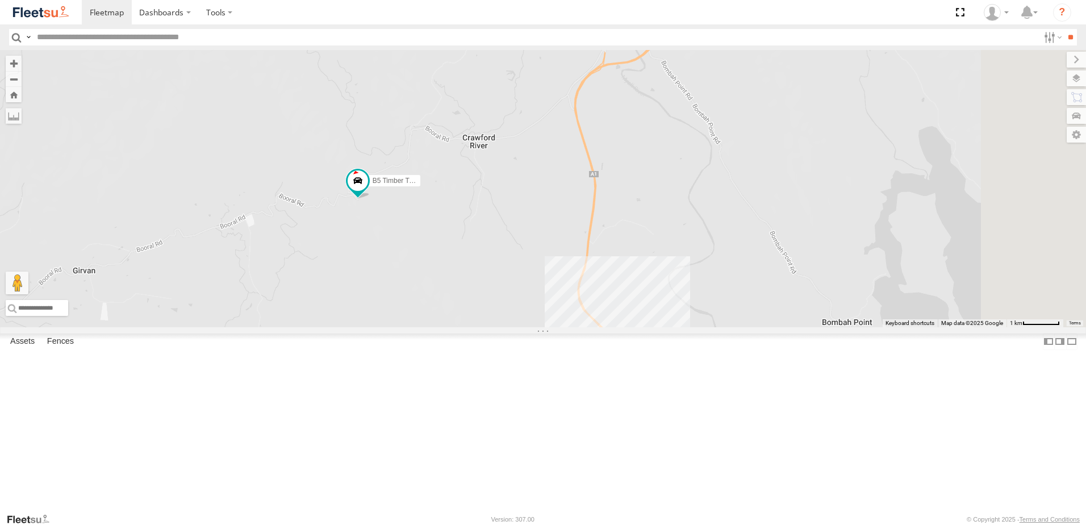
drag, startPoint x: 848, startPoint y: 124, endPoint x: 747, endPoint y: 236, distance: 151.2
click at [747, 236] on div "B2 Timber Truck B5 Timber Truck B1 Timber Truck Little Truck CX3 Express Ute BX…" at bounding box center [543, 188] width 1086 height 277
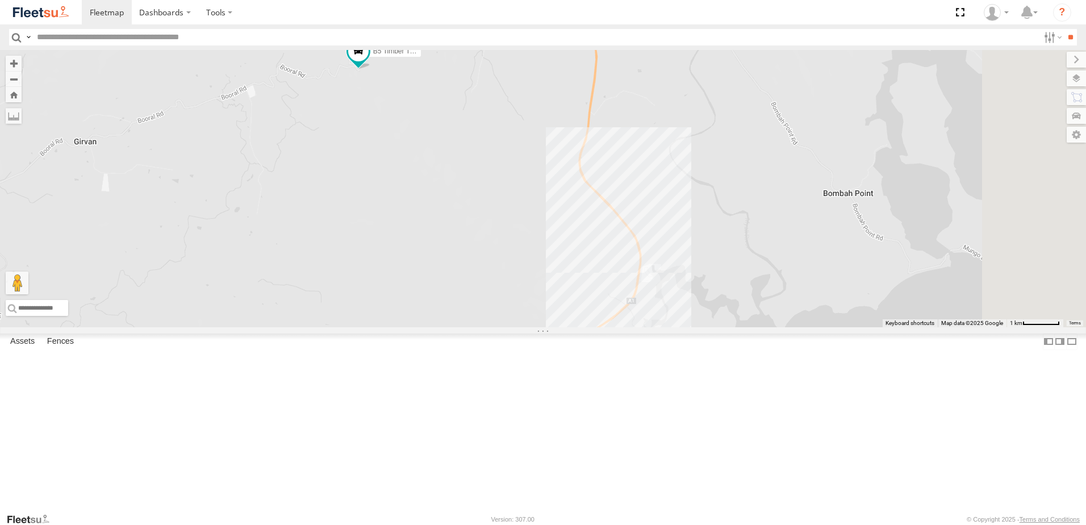
drag, startPoint x: 748, startPoint y: 368, endPoint x: 765, endPoint y: 195, distance: 174.0
click at [765, 195] on div "B2 Timber Truck B5 Timber Truck B1 Timber Truck Little Truck CX3 Express Ute BX…" at bounding box center [543, 188] width 1086 height 277
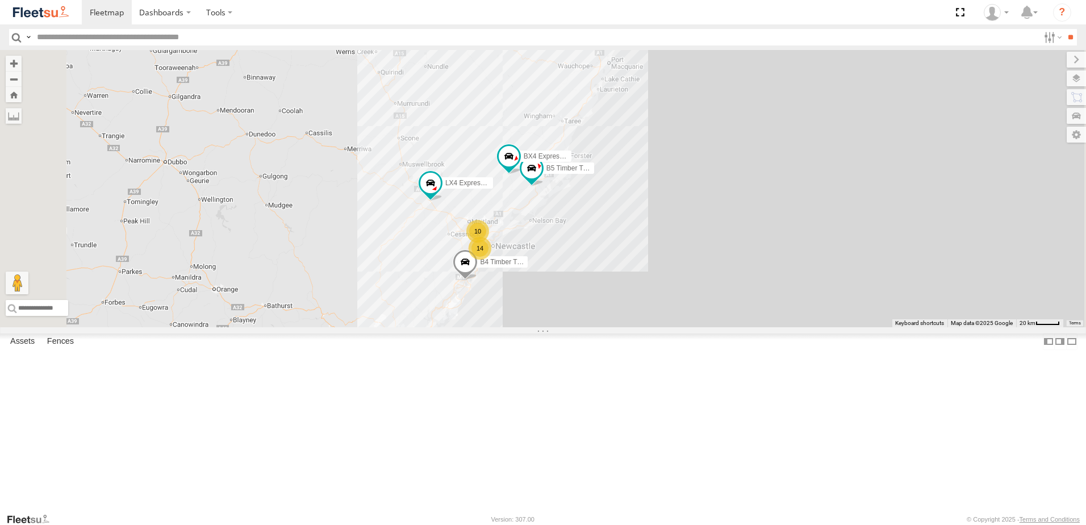
click at [529, 266] on span "B4 Timber Truck" at bounding box center [504, 262] width 49 height 8
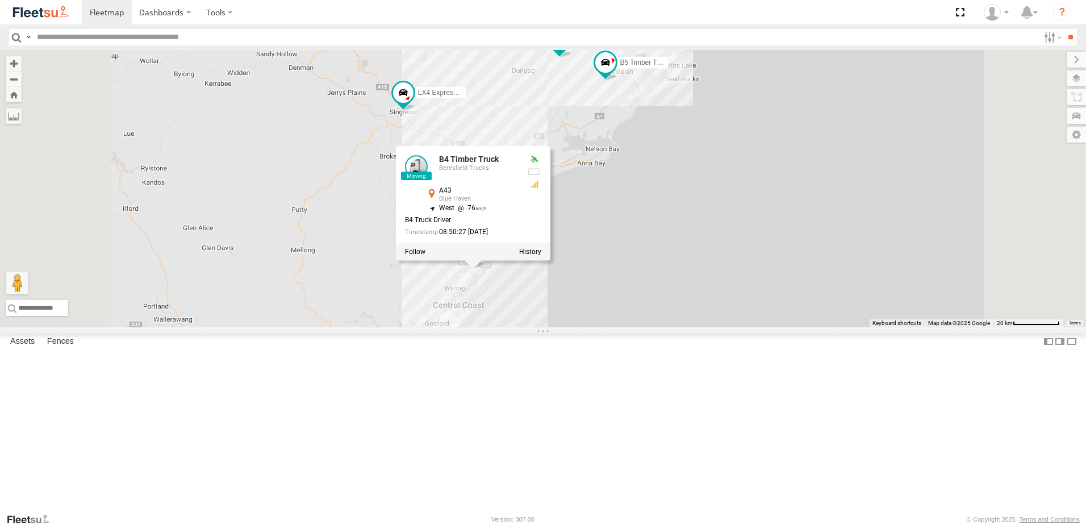
click at [602, 327] on div "B5 Timber Truck LX4 Express Ute BX4 Express Ute B4 Timber Truck B4 Timber Truck…" at bounding box center [543, 188] width 1086 height 277
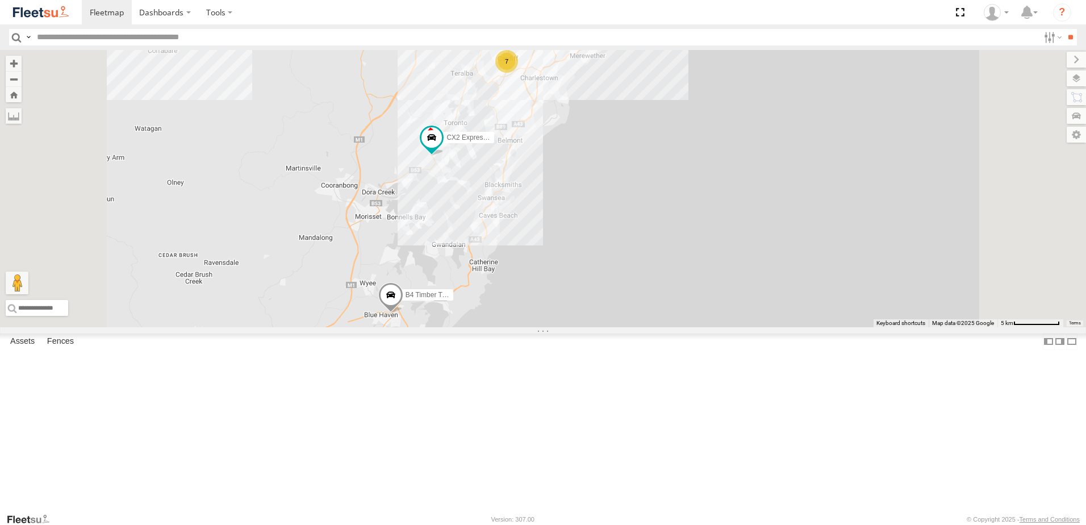
drag, startPoint x: 608, startPoint y: 393, endPoint x: 621, endPoint y: 358, distance: 37.8
click at [619, 327] on div "B5 Timber Truck LX4 Express Ute BX4 Express Ute B4 Timber Truck CX2 Express Ute…" at bounding box center [543, 188] width 1086 height 277
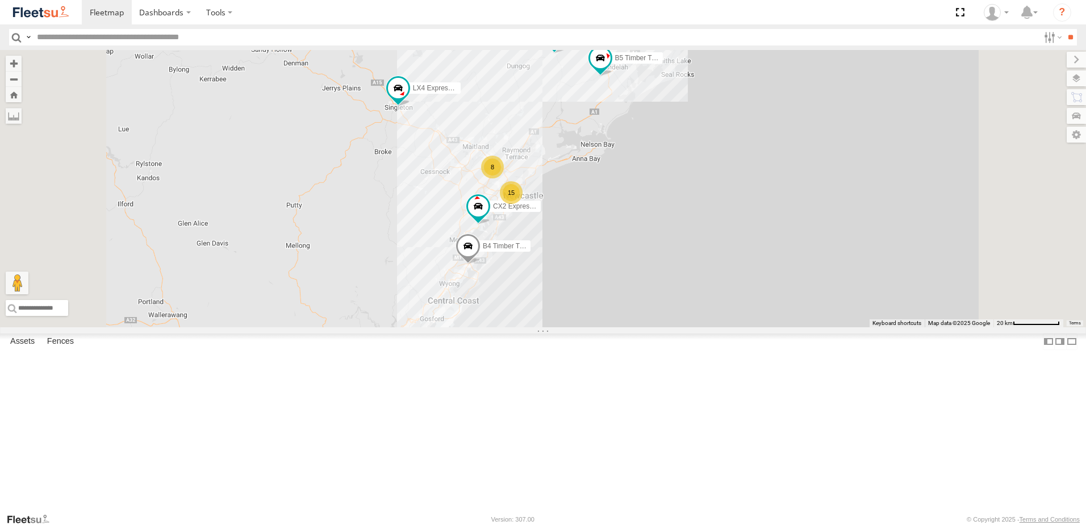
drag, startPoint x: 573, startPoint y: 289, endPoint x: 550, endPoint y: 333, distance: 50.3
click at [550, 327] on div "B5 Timber Truck LX4 Express Ute BX4 Express Ute B4 Timber Truck CX2 Express Ute…" at bounding box center [543, 188] width 1086 height 277
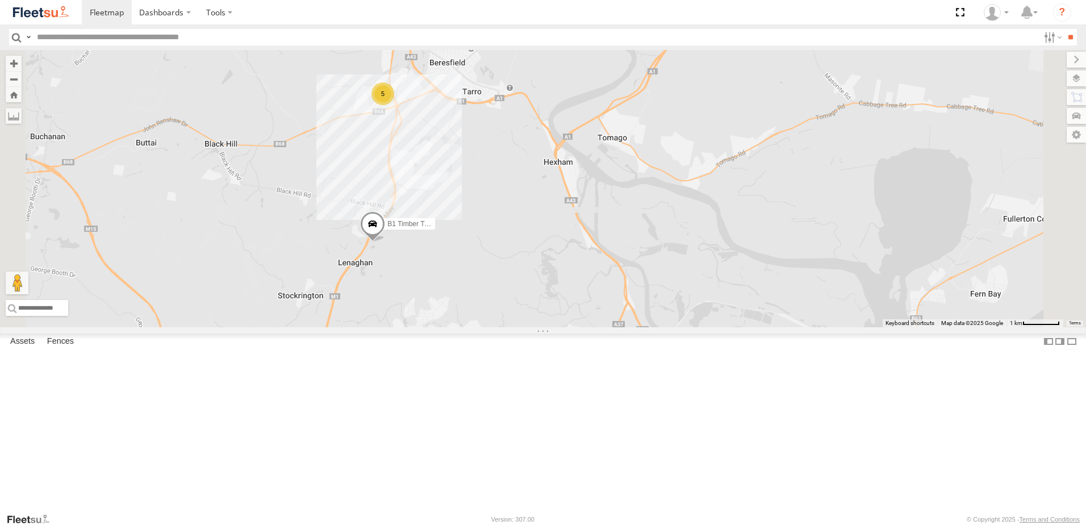
drag, startPoint x: 575, startPoint y: 267, endPoint x: 576, endPoint y: 351, distance: 84.0
click at [575, 327] on div "B5 Timber Truck LX4 Express Ute BX4 Express Ute B4 Timber Truck CX2 Express Ute…" at bounding box center [543, 188] width 1086 height 277
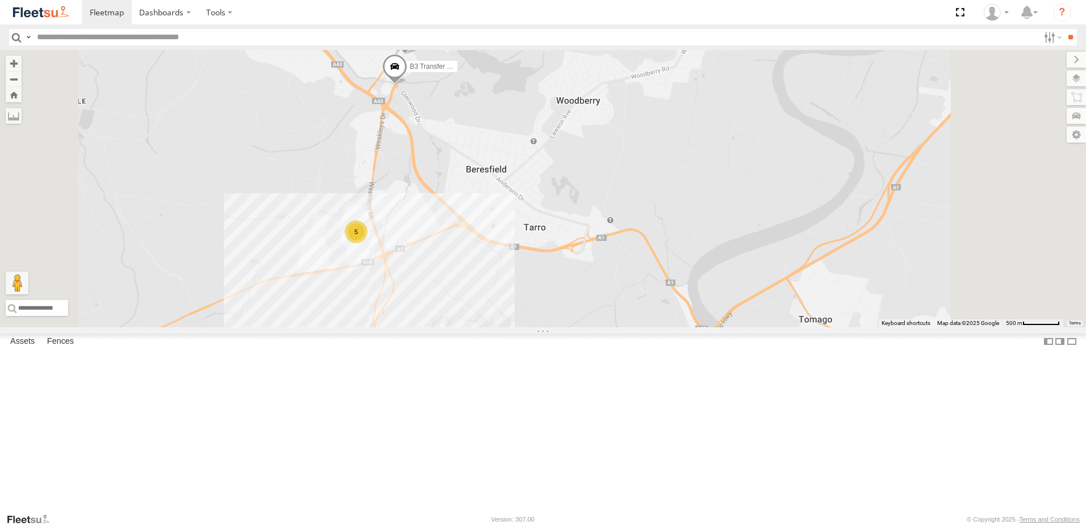
drag, startPoint x: 562, startPoint y: 309, endPoint x: 557, endPoint y: 319, distance: 11.2
click at [562, 309] on div "B5 Timber Truck LX4 Express Ute BX4 Express Ute B4 Timber Truck CX2 Express Ute…" at bounding box center [543, 188] width 1086 height 277
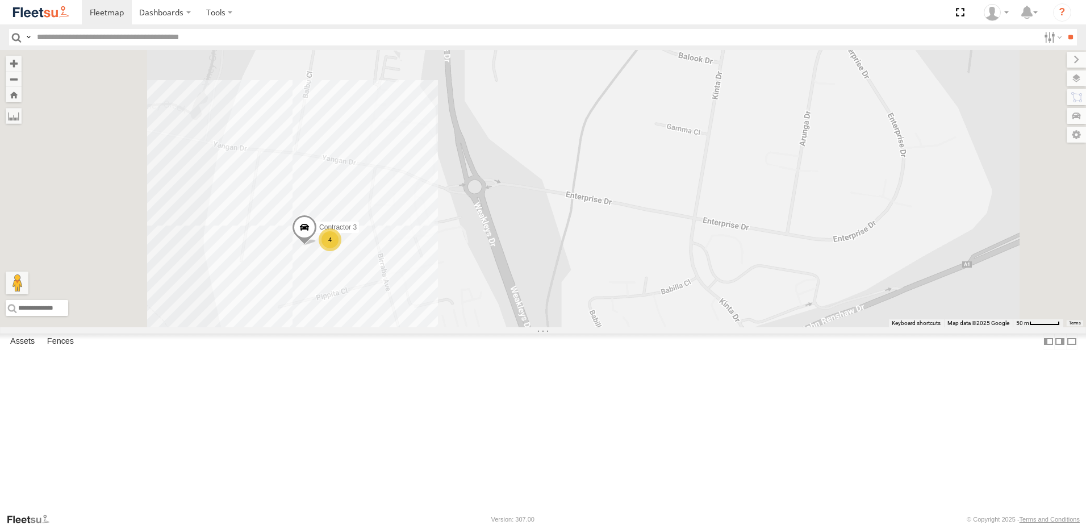
drag, startPoint x: 508, startPoint y: 401, endPoint x: 558, endPoint y: 358, distance: 66.4
click at [558, 327] on div "B5 Timber Truck LX4 Express Ute BX4 Express Ute B4 Timber Truck CX2 Express Ute…" at bounding box center [543, 188] width 1086 height 277
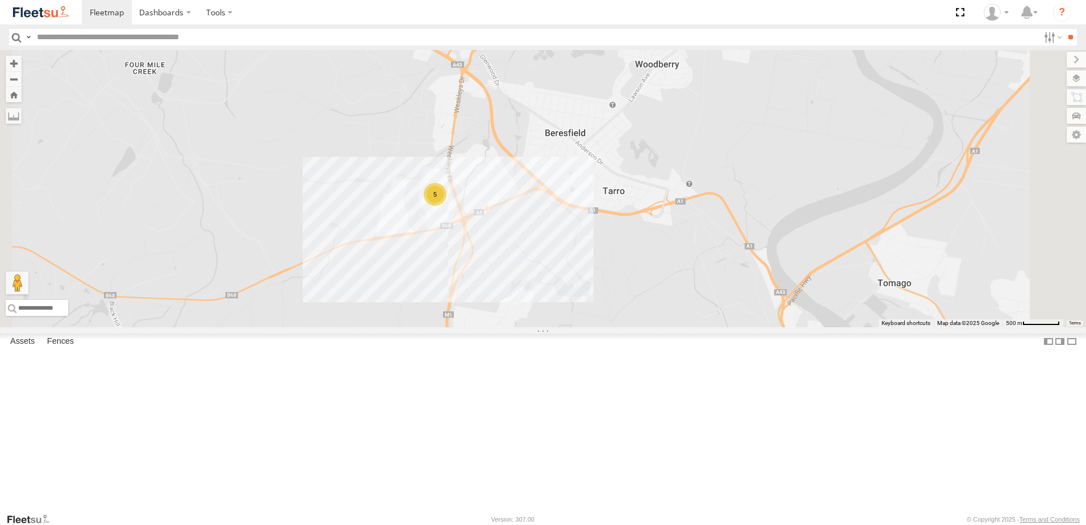
drag, startPoint x: 626, startPoint y: 273, endPoint x: 624, endPoint y: 256, distance: 17.7
click at [624, 257] on div "B5 Timber Truck LX4 Express Ute BX4 Express Ute B4 Timber Truck CX2 Express Ute…" at bounding box center [543, 188] width 1086 height 277
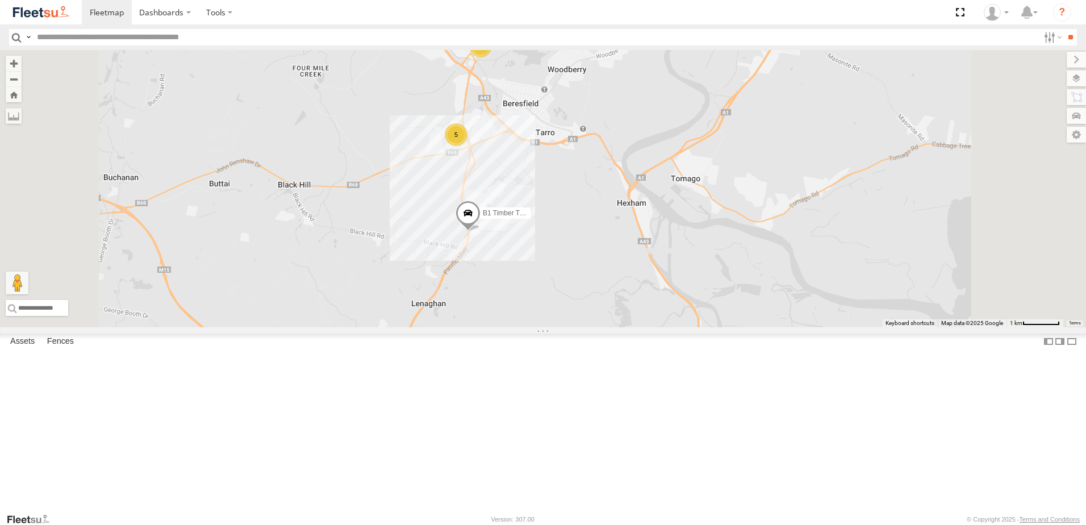
drag, startPoint x: 639, startPoint y: 407, endPoint x: 648, endPoint y: 391, distance: 17.5
click at [648, 327] on div "B5 Timber Truck LX4 Express Ute BX4 Express Ute B4 Timber Truck CX2 Express Ute…" at bounding box center [543, 188] width 1086 height 277
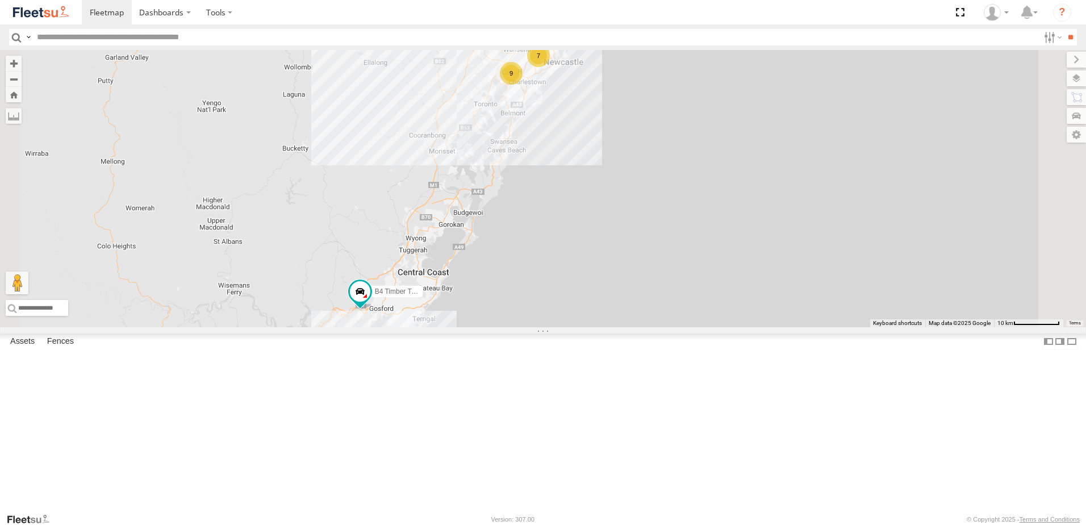
drag, startPoint x: 623, startPoint y: 370, endPoint x: 597, endPoint y: 254, distance: 118.2
click at [601, 248] on div "B4 Timber Truck LX4 Express Ute BX4 Express Ute 8 7 9" at bounding box center [543, 188] width 1086 height 277
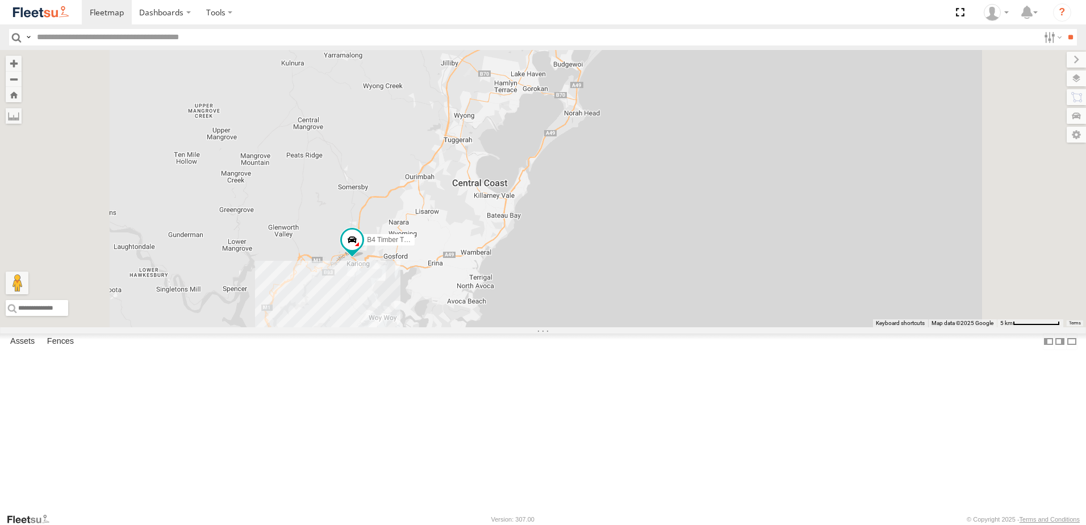
drag, startPoint x: 588, startPoint y: 236, endPoint x: 533, endPoint y: 416, distance: 188.8
click at [533, 327] on div "B4 Timber Truck LX4 Express Ute BX4 Express Ute" at bounding box center [543, 188] width 1086 height 277
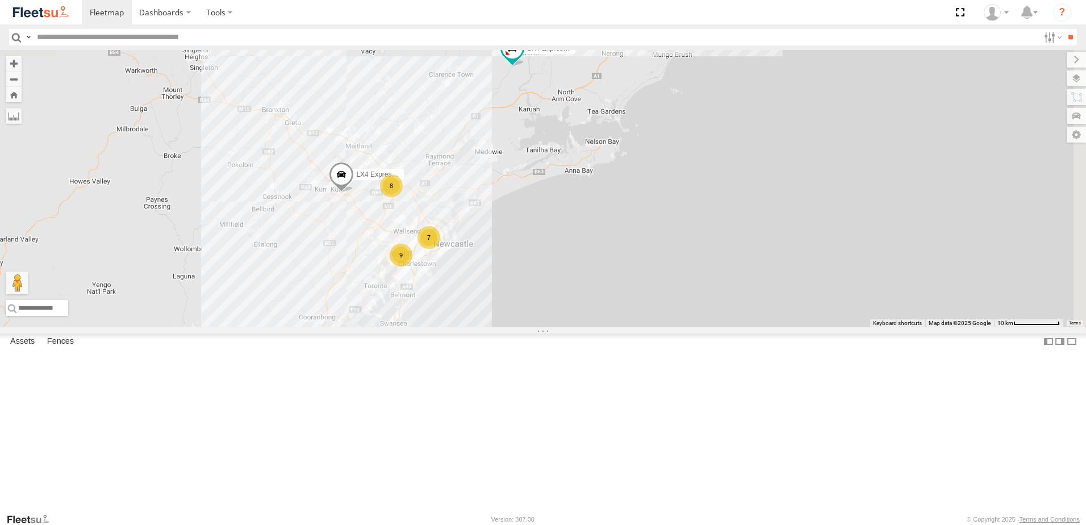
drag, startPoint x: 531, startPoint y: 300, endPoint x: 521, endPoint y: 336, distance: 37.2
click at [488, 327] on div "B4 Timber Truck LX4 Express Ute B5 Timber Truck BX4 Express Ute 8 7 9" at bounding box center [543, 188] width 1086 height 277
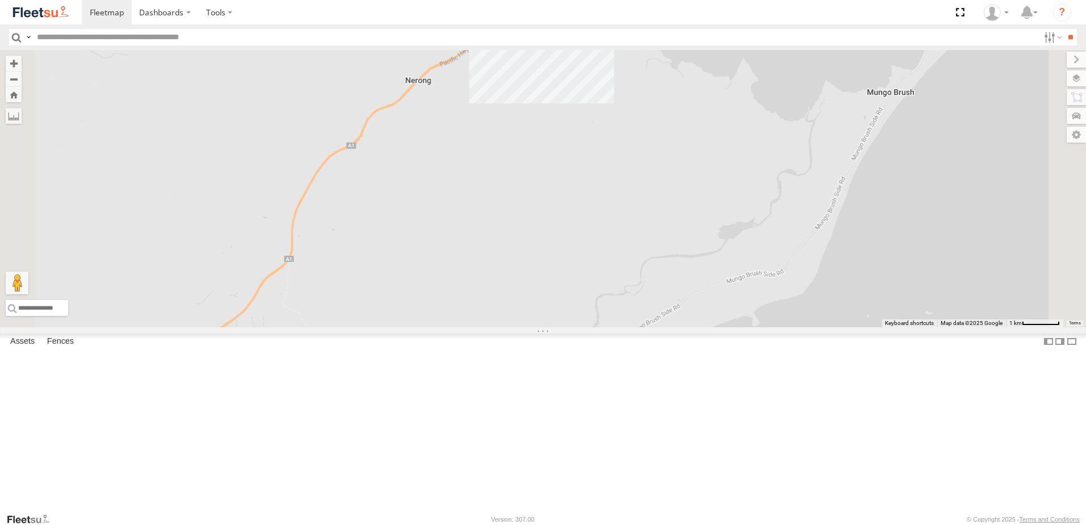
drag, startPoint x: 739, startPoint y: 106, endPoint x: 708, endPoint y: 178, distance: 78.6
click at [708, 178] on div "B4 Timber Truck LX4 Express Ute B5 Timber Truck BX4 Express Ute" at bounding box center [543, 188] width 1086 height 277
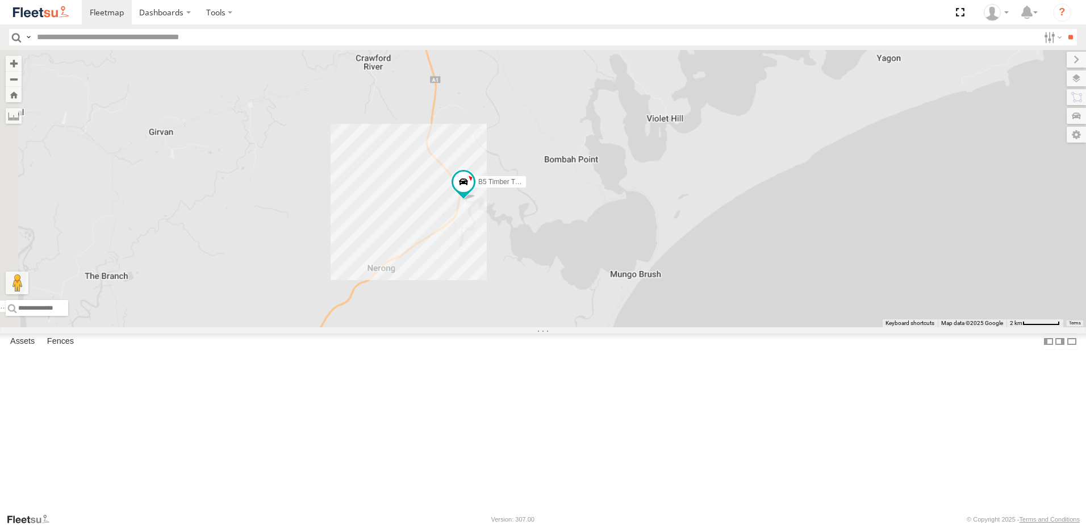
drag, startPoint x: 596, startPoint y: 402, endPoint x: 861, endPoint y: 219, distance: 322.4
click at [860, 220] on div "B4 Timber Truck LX4 Express Ute B5 Timber Truck BX4 Express Ute" at bounding box center [543, 188] width 1086 height 277
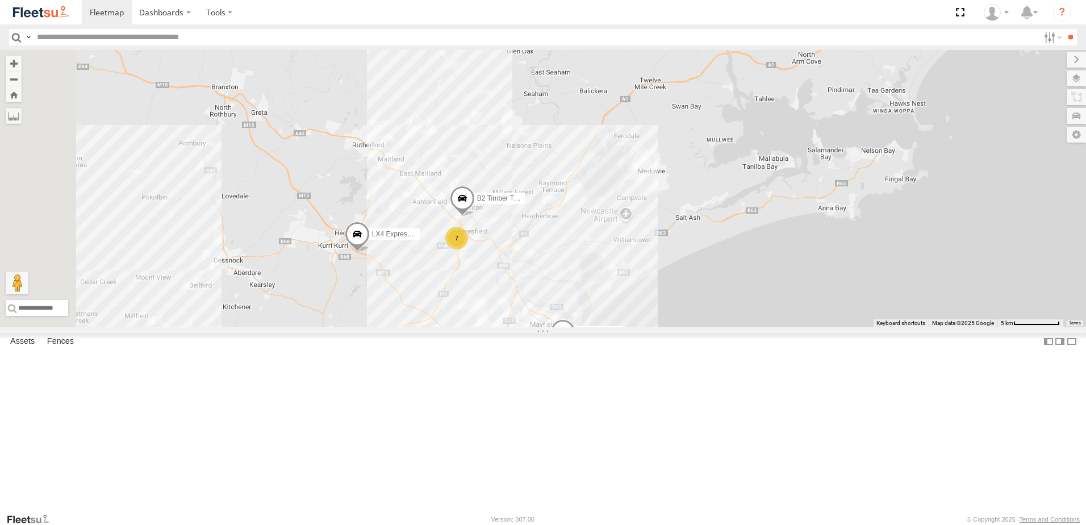
drag, startPoint x: 585, startPoint y: 265, endPoint x: 813, endPoint y: 195, distance: 237.6
click at [813, 195] on div "B4 Timber Truck LX4 Express Ute B5 Timber Truck BX4 Express Ute 7 6 CX4 Express…" at bounding box center [543, 188] width 1086 height 277
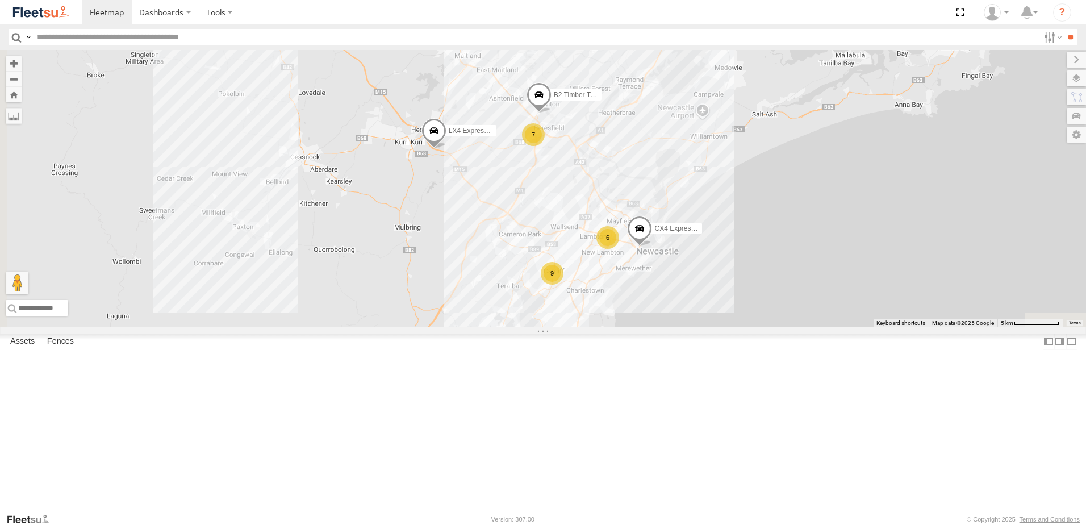
drag, startPoint x: 734, startPoint y: 241, endPoint x: 751, endPoint y: 211, distance: 34.3
click at [751, 211] on div "B4 Timber Truck LX4 Express Ute B5 Timber Truck BX4 Express Ute 7 6 CX4 Express…" at bounding box center [543, 188] width 1086 height 277
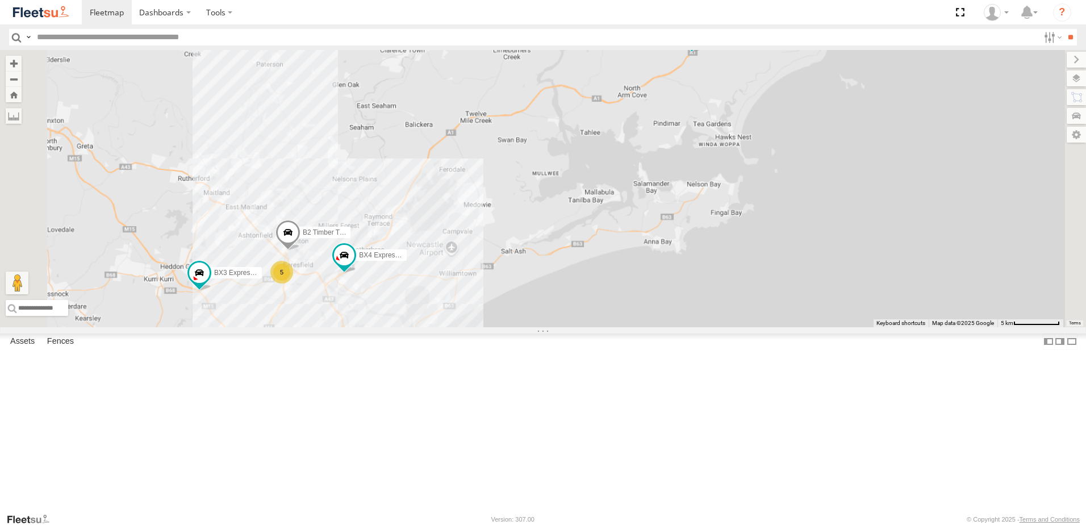
drag, startPoint x: 800, startPoint y: 180, endPoint x: 828, endPoint y: 177, distance: 28.0
click at [828, 177] on div "B4 Timber Truck B5 Timber Truck B2 Timber Truck C3 Timber Truck BX3 Express Ute…" at bounding box center [543, 188] width 1086 height 277
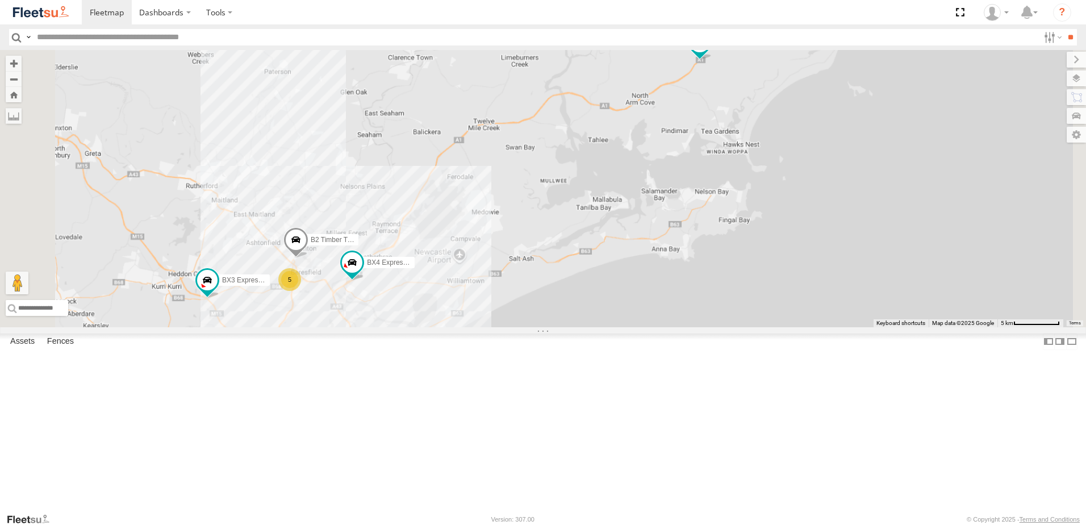
drag, startPoint x: 826, startPoint y: 186, endPoint x: 806, endPoint y: 206, distance: 27.7
click at [823, 196] on div "B4 Timber Truck B5 Timber Truck B2 Timber Truck C3 Timber Truck BX3 Express Ute…" at bounding box center [543, 188] width 1086 height 277
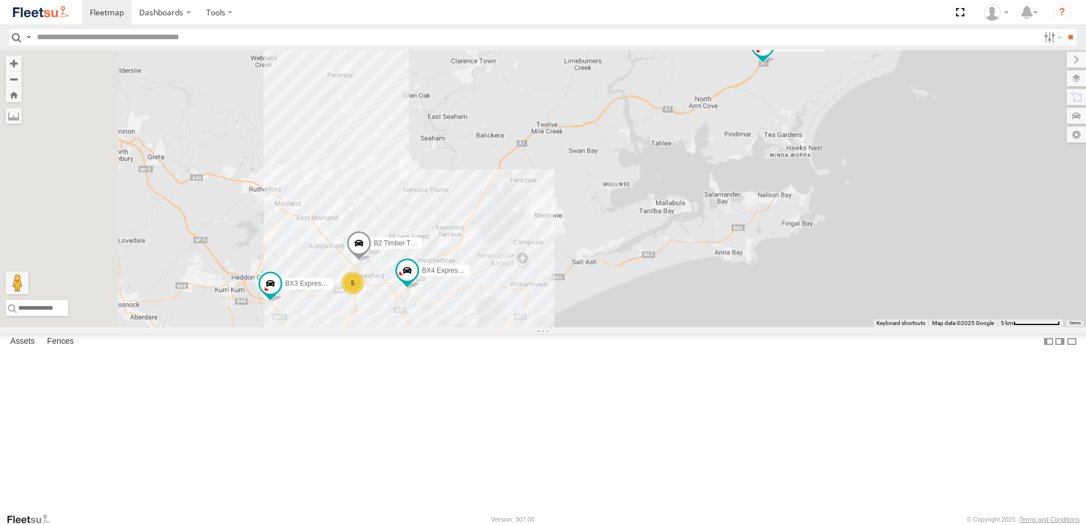
drag, startPoint x: 757, startPoint y: 223, endPoint x: 826, endPoint y: 220, distance: 69.3
click at [826, 220] on div "B4 Timber Truck B5 Timber Truck B2 Timber Truck C3 Timber Truck BX3 Express Ute…" at bounding box center [543, 188] width 1086 height 277
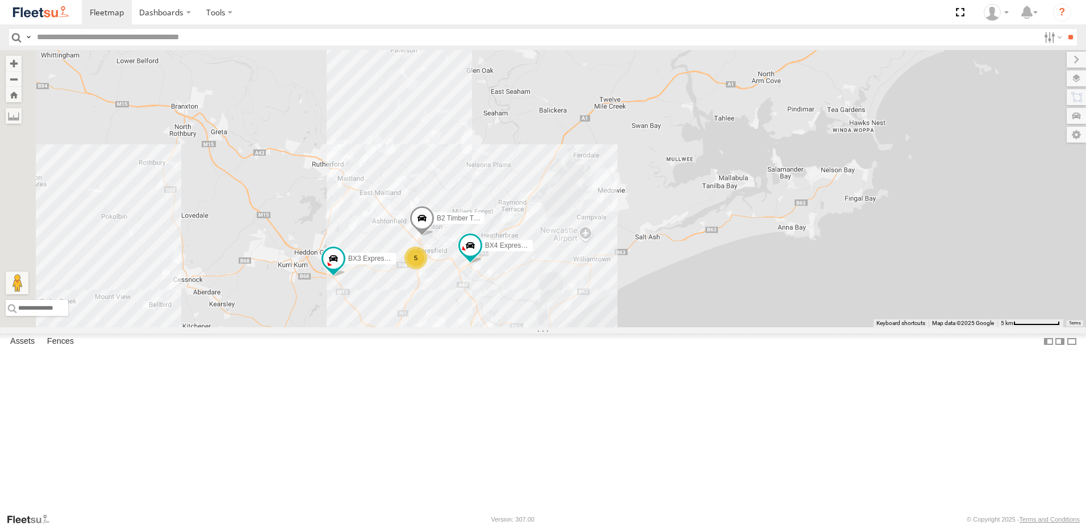
drag, startPoint x: 622, startPoint y: 252, endPoint x: 695, endPoint y: 224, distance: 78.4
click at [695, 224] on div "B4 Timber Truck B5 Timber Truck B2 Timber Truck C3 Timber Truck BX3 Express Ute…" at bounding box center [543, 188] width 1086 height 277
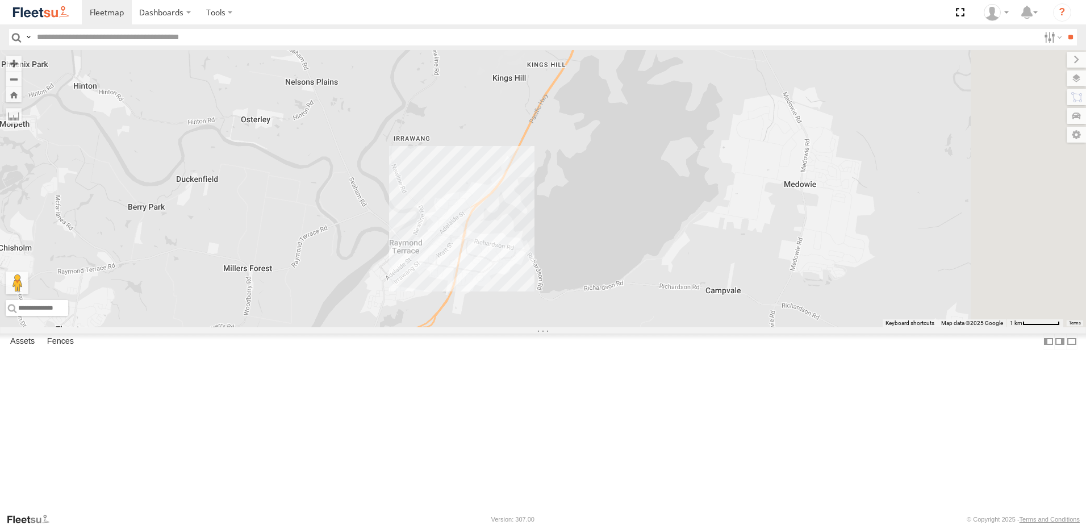
drag, startPoint x: 945, startPoint y: 168, endPoint x: 575, endPoint y: 370, distance: 421.5
click at [577, 327] on div "B2 Timber Truck B1 Timber Truck BX4 Express Ute 4" at bounding box center [543, 188] width 1086 height 277
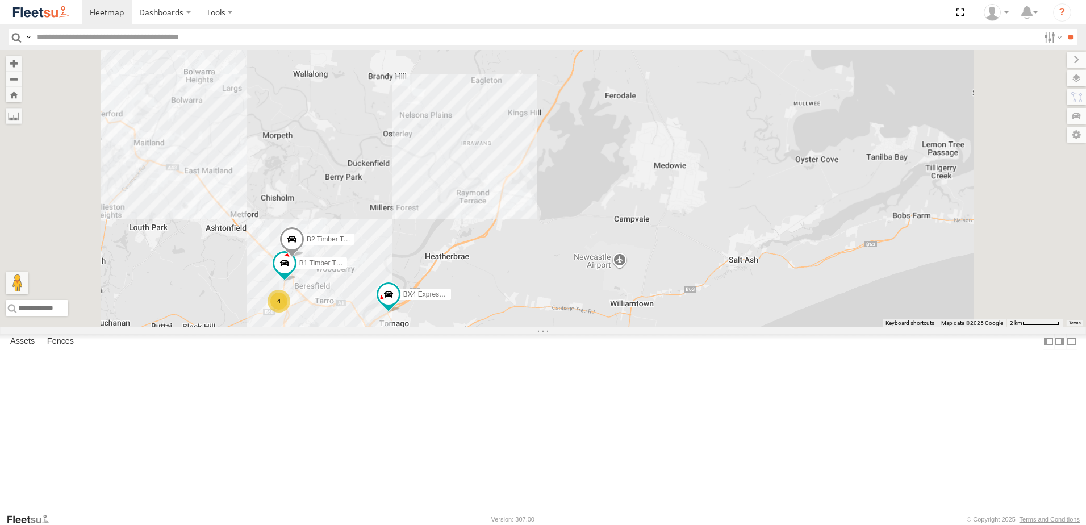
drag, startPoint x: 775, startPoint y: 168, endPoint x: 576, endPoint y: 336, distance: 259.9
click at [577, 327] on div "B2 Timber Truck B1 Timber Truck BX4 Express Ute 4" at bounding box center [543, 188] width 1086 height 277
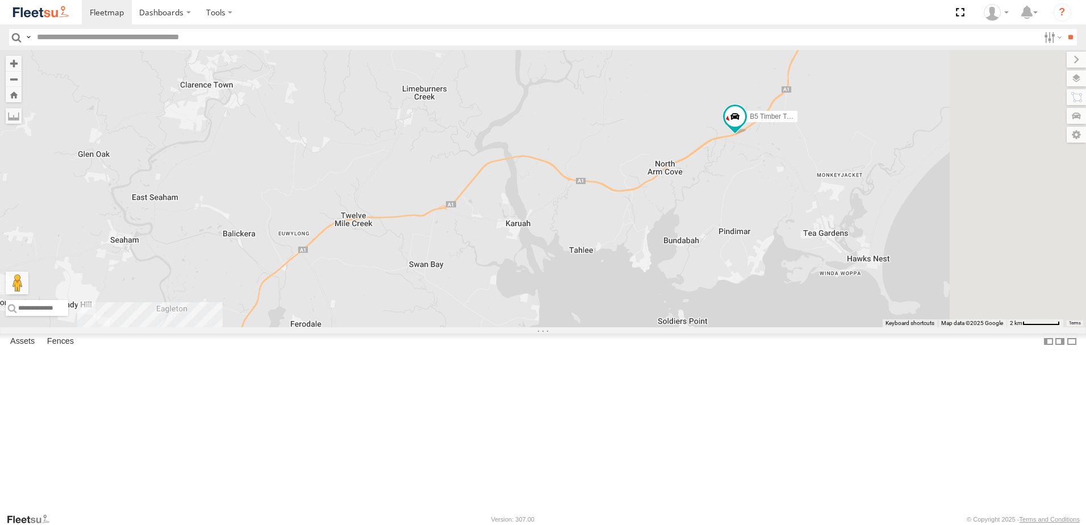
drag, startPoint x: 955, startPoint y: 216, endPoint x: 786, endPoint y: 275, distance: 179.2
click at [786, 275] on div "B2 Timber Truck B1 Timber Truck BX4 Express Ute 4 B5 Timber Truck" at bounding box center [543, 188] width 1086 height 277
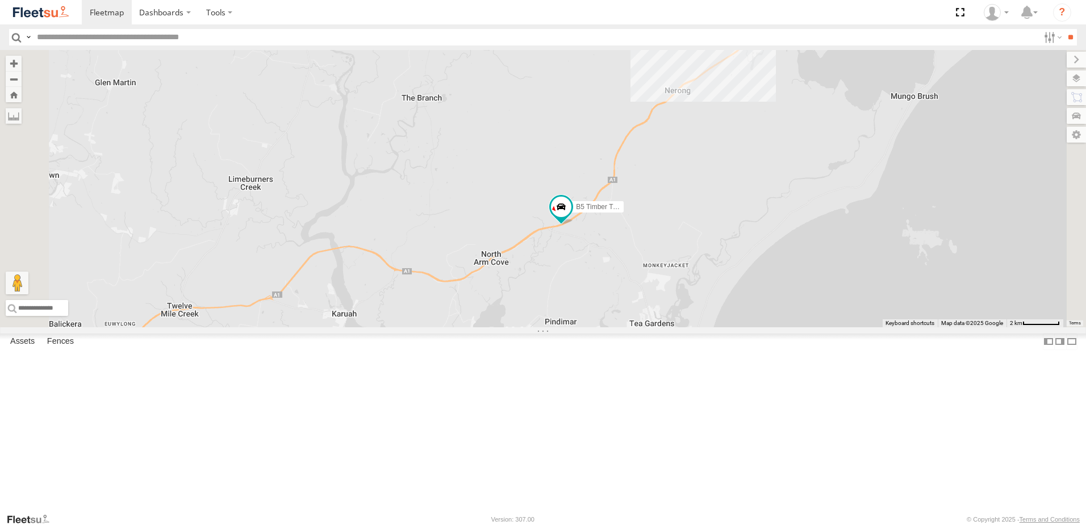
drag, startPoint x: 699, startPoint y: 362, endPoint x: 721, endPoint y: 341, distance: 30.1
click at [721, 327] on div "B2 Timber Truck B1 Timber Truck BX4 Express Ute B5 Timber Truck" at bounding box center [543, 188] width 1086 height 277
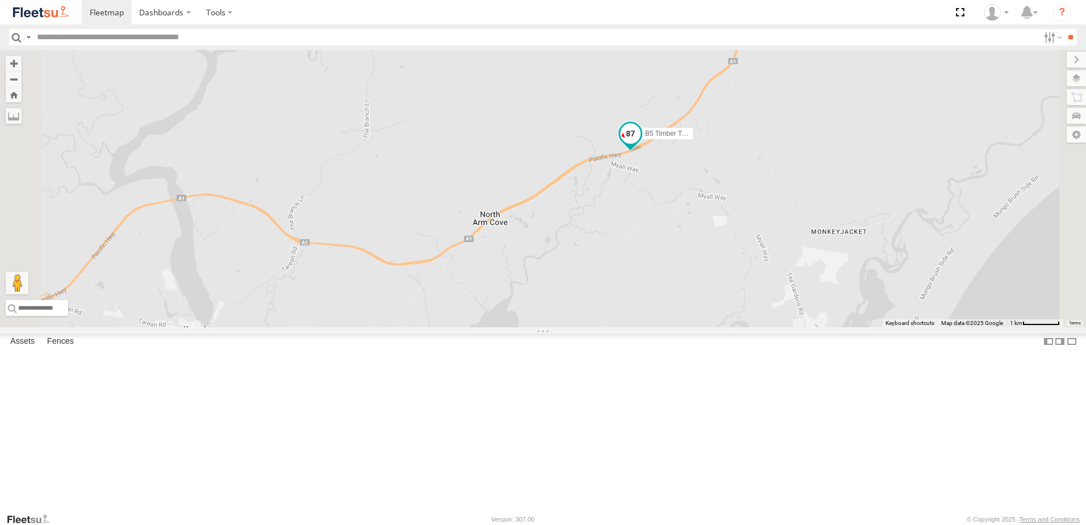
click at [641, 144] on span at bounding box center [630, 133] width 20 height 20
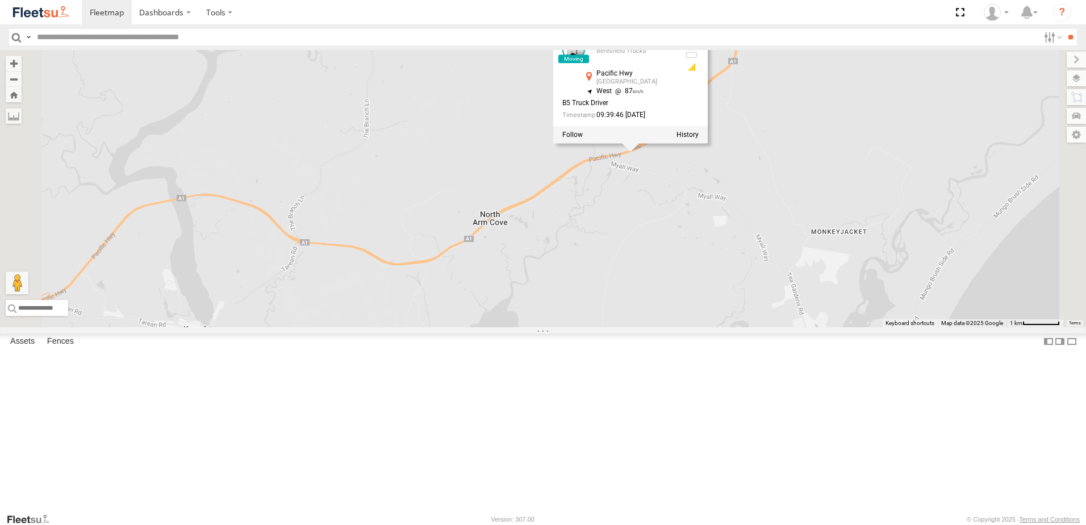
click at [763, 272] on div "B2 Timber Truck B1 Timber Truck BX4 Express Ute B5 Timber Truck B5 Timber Truck…" at bounding box center [543, 188] width 1086 height 277
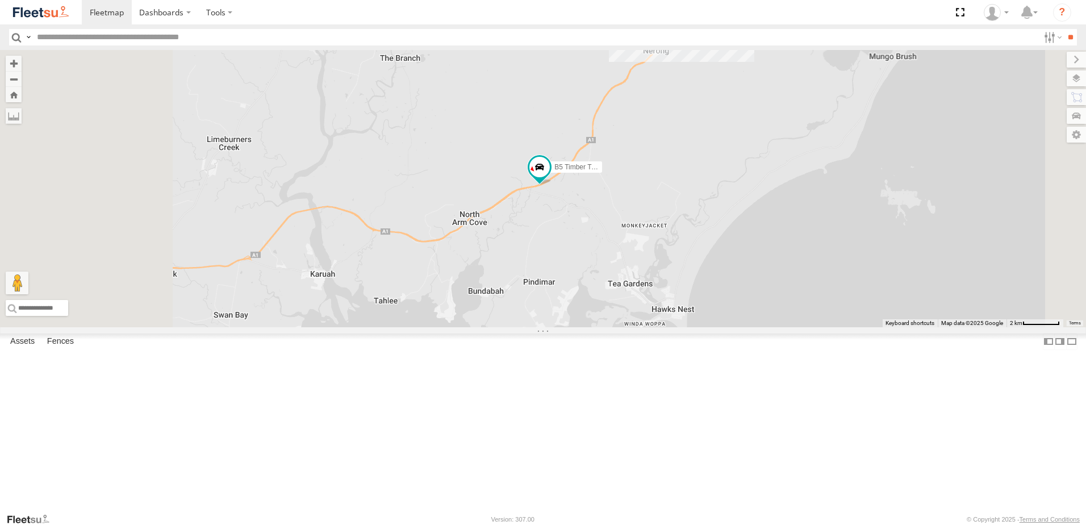
drag, startPoint x: 501, startPoint y: 390, endPoint x: 601, endPoint y: 345, distance: 109.5
click at [602, 327] on div "B2 Timber Truck B1 Timber Truck BX4 Express Ute B5 Timber Truck" at bounding box center [543, 188] width 1086 height 277
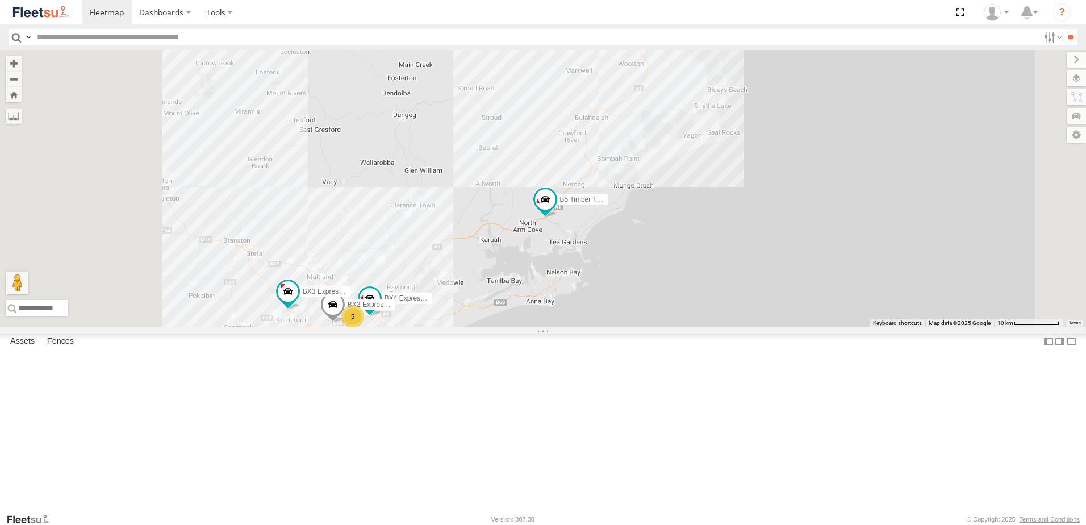
drag, startPoint x: 551, startPoint y: 359, endPoint x: 528, endPoint y: 298, distance: 64.9
click at [611, 327] on div "BX4 Express Ute B5 Timber Truck 5 8 10 BX2 Express Ute BX3 Express Ute" at bounding box center [543, 188] width 1086 height 277
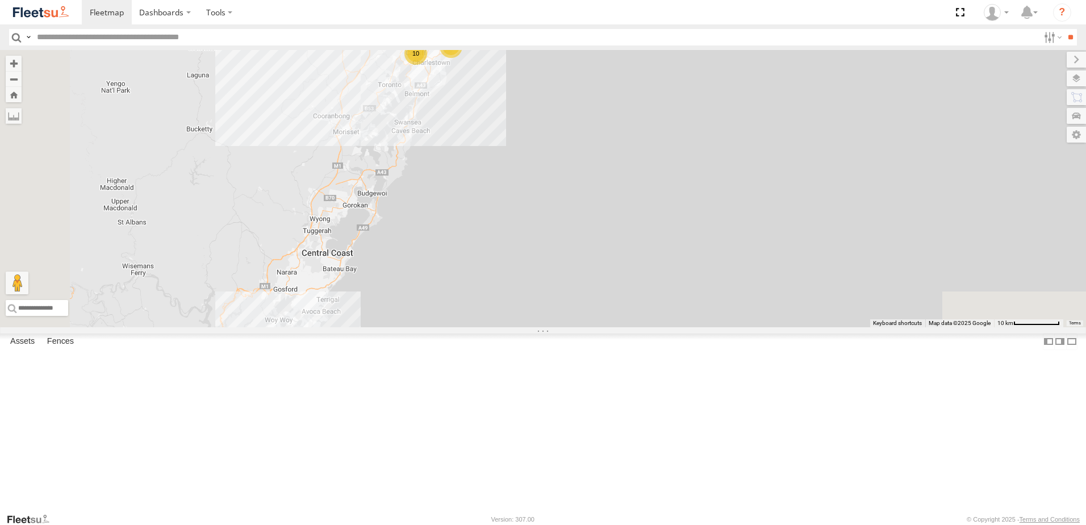
drag, startPoint x: 480, startPoint y: 304, endPoint x: 477, endPoint y: 159, distance: 145.4
click at [476, 160] on div "BX4 Express Ute B5 Timber Truck 5 8 10 BX2 Express Ute BX3 Express Ute" at bounding box center [543, 188] width 1086 height 277
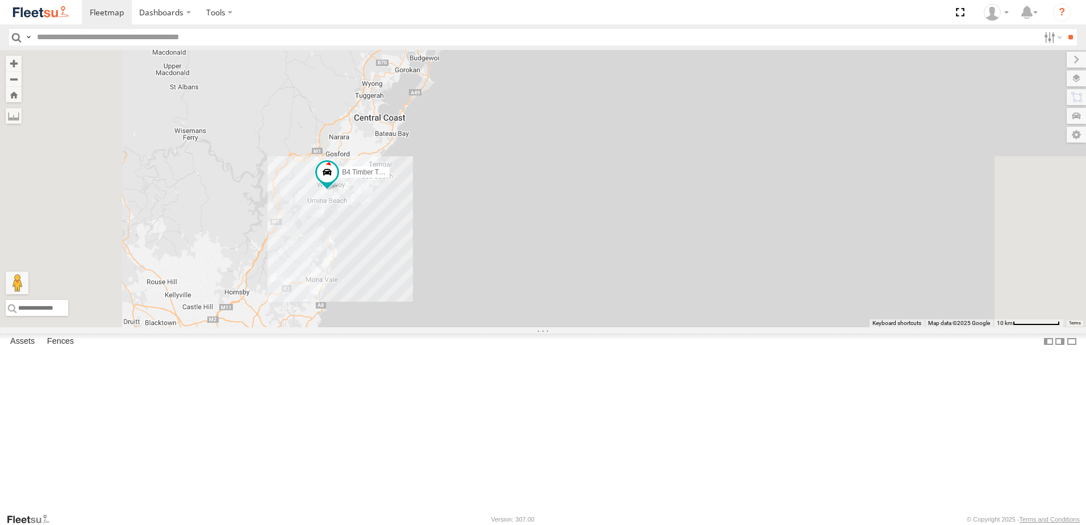
drag, startPoint x: 407, startPoint y: 394, endPoint x: 464, endPoint y: 355, distance: 69.0
click at [464, 327] on div "BX4 Express Ute B5 Timber Truck 5 8 10 BX2 Express Ute BX3 Express Ute B4 Timbe…" at bounding box center [543, 188] width 1086 height 277
